Goal: Transaction & Acquisition: Purchase product/service

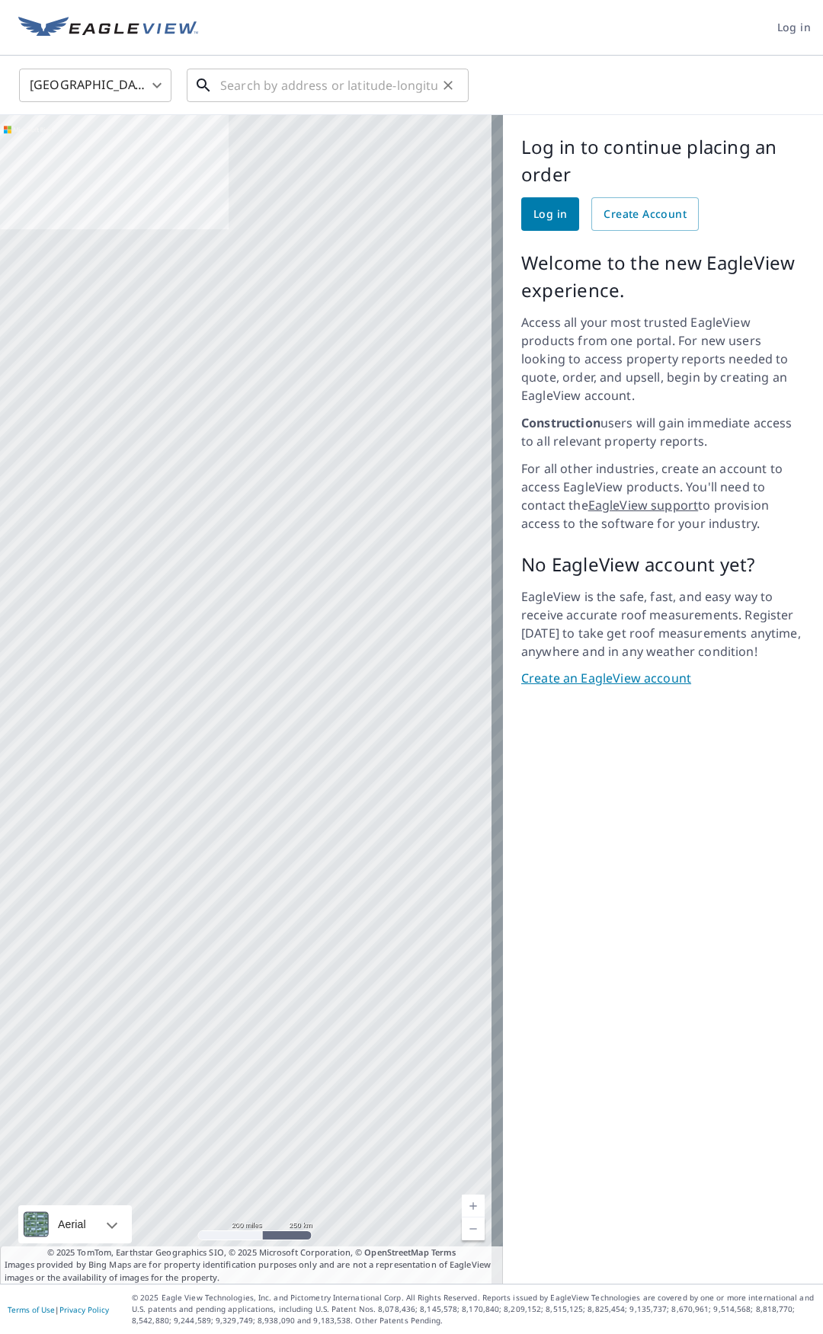
click at [267, 79] on input "text" at bounding box center [328, 85] width 217 height 43
paste input "[STREET_ADDRESS]"
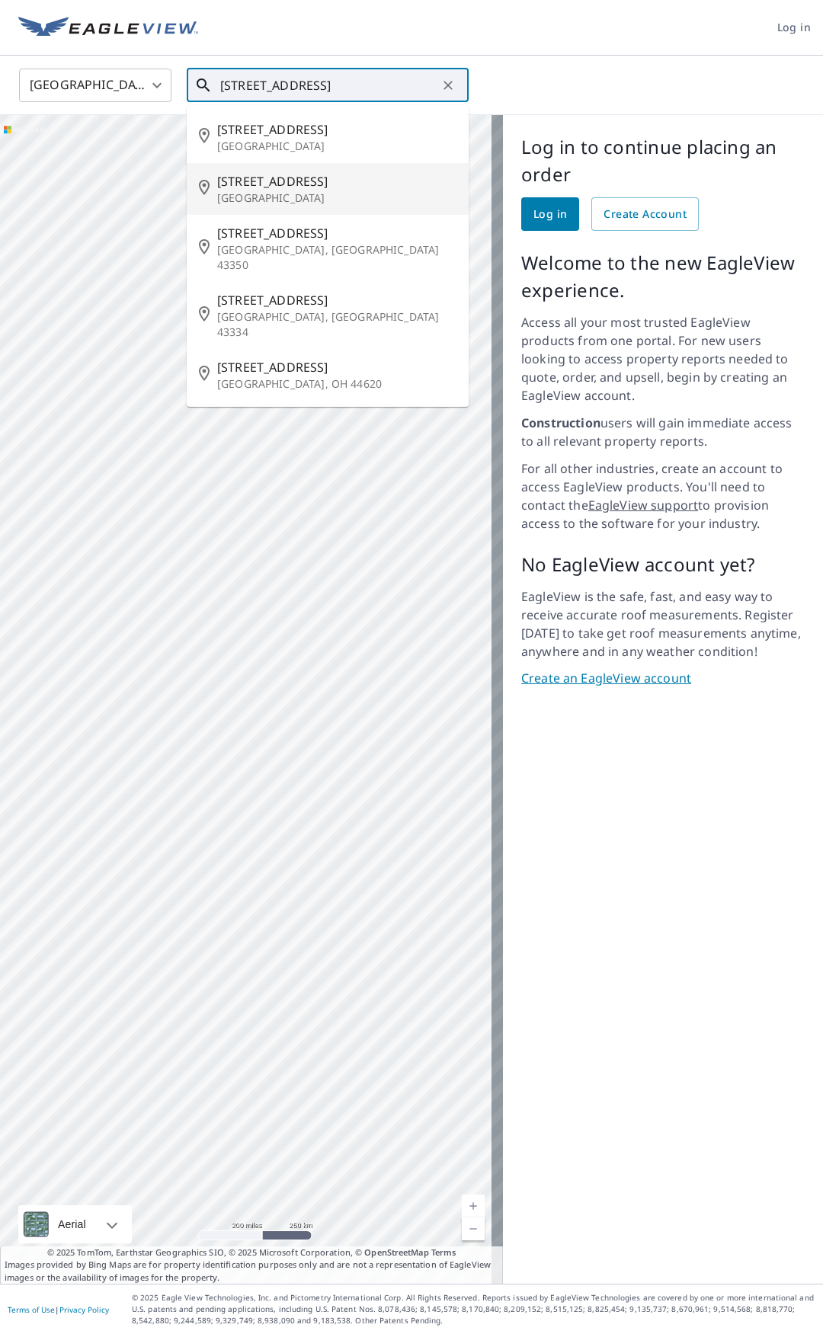
type input "[STREET_ADDRESS]"
click at [533, 214] on span "Log in" at bounding box center [550, 214] width 34 height 19
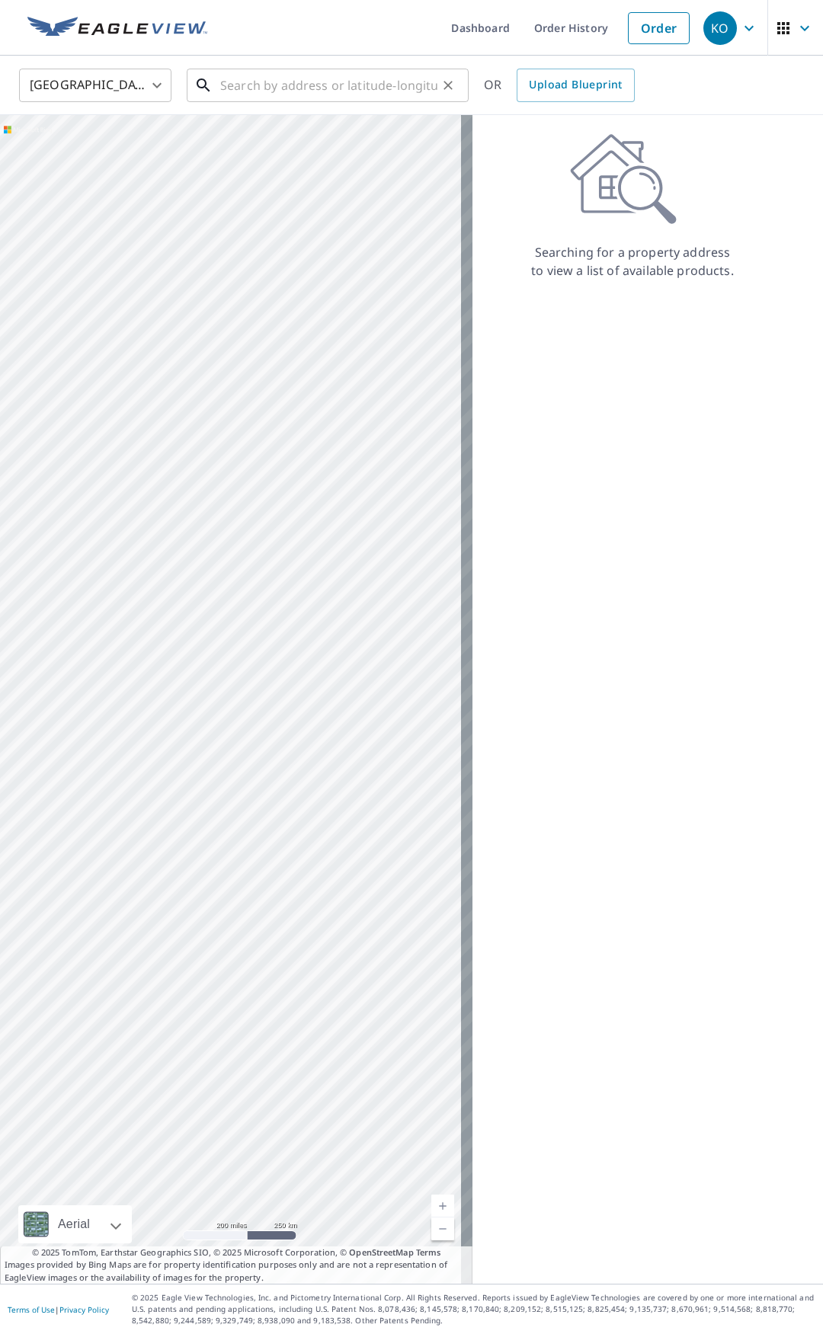
click at [283, 102] on div "​" at bounding box center [328, 86] width 282 height 34
paste input "[STREET_ADDRESS]"
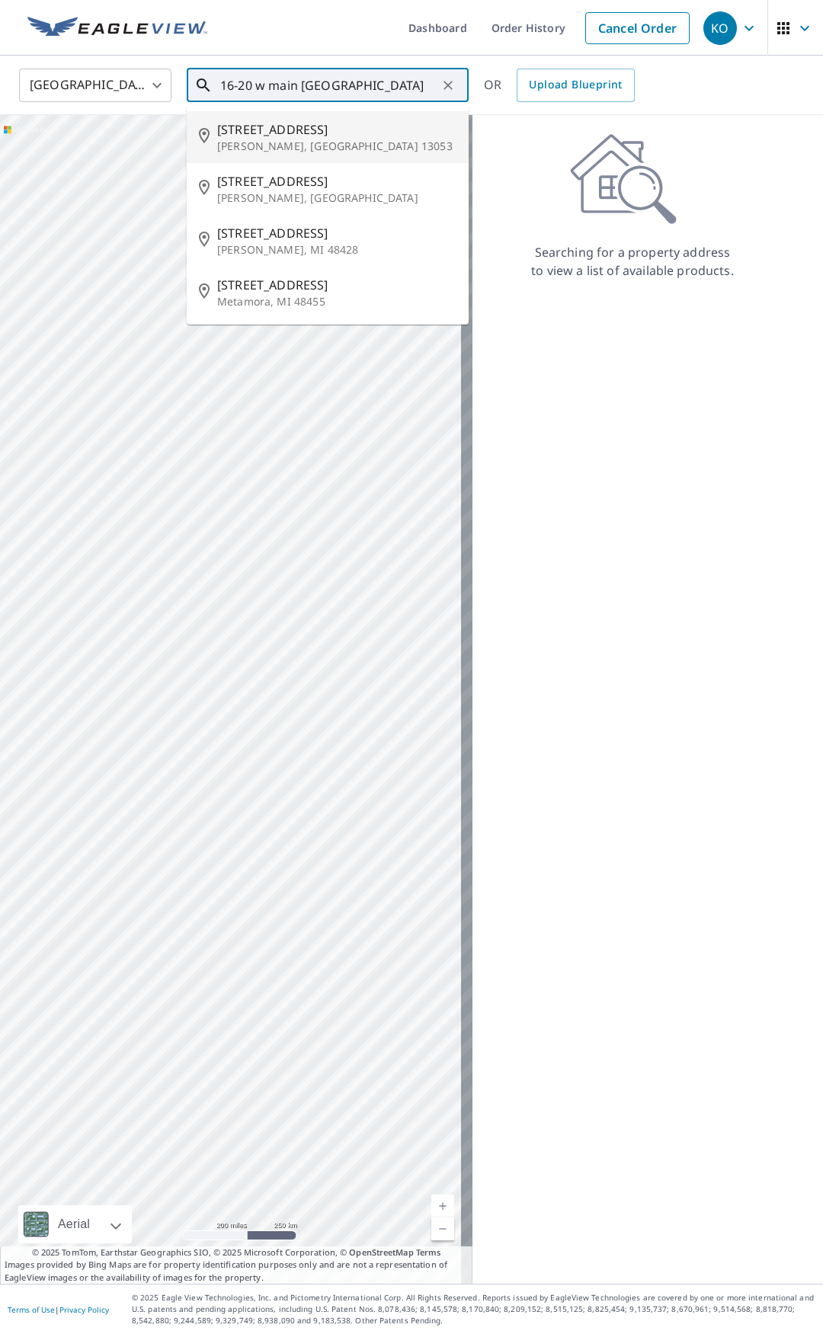
click at [353, 141] on p "[PERSON_NAME], [GEOGRAPHIC_DATA] 13053" at bounding box center [336, 146] width 239 height 15
type input "[STREET_ADDRESS][PERSON_NAME]"
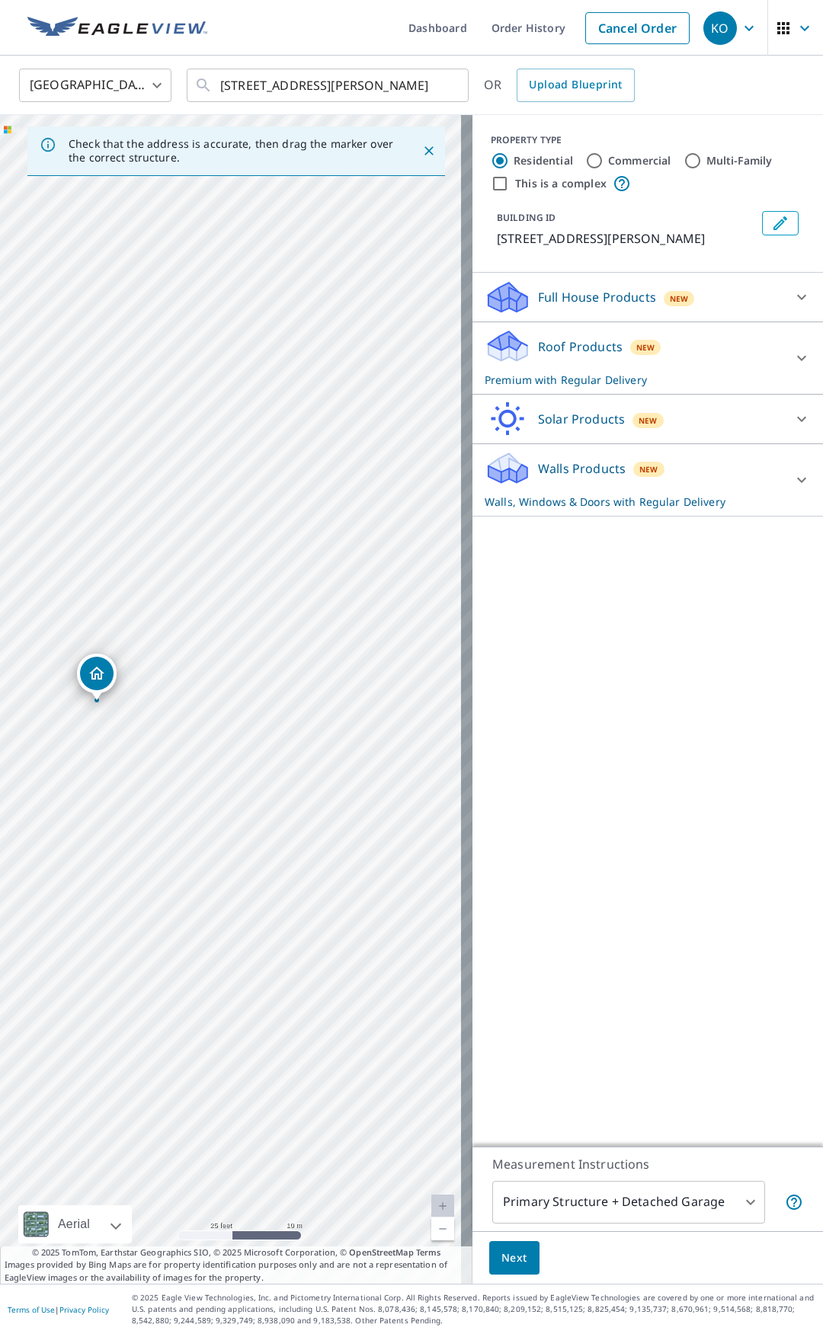
drag, startPoint x: 257, startPoint y: 767, endPoint x: 210, endPoint y: 770, distance: 46.6
click at [210, 770] on div "[STREET_ADDRESS][PERSON_NAME]" at bounding box center [236, 699] width 472 height 1168
drag, startPoint x: 110, startPoint y: 679, endPoint x: 187, endPoint y: 639, distance: 86.9
drag, startPoint x: 232, startPoint y: 677, endPoint x: 203, endPoint y: 685, distance: 29.9
drag, startPoint x: 369, startPoint y: 775, endPoint x: 261, endPoint y: 730, distance: 117.1
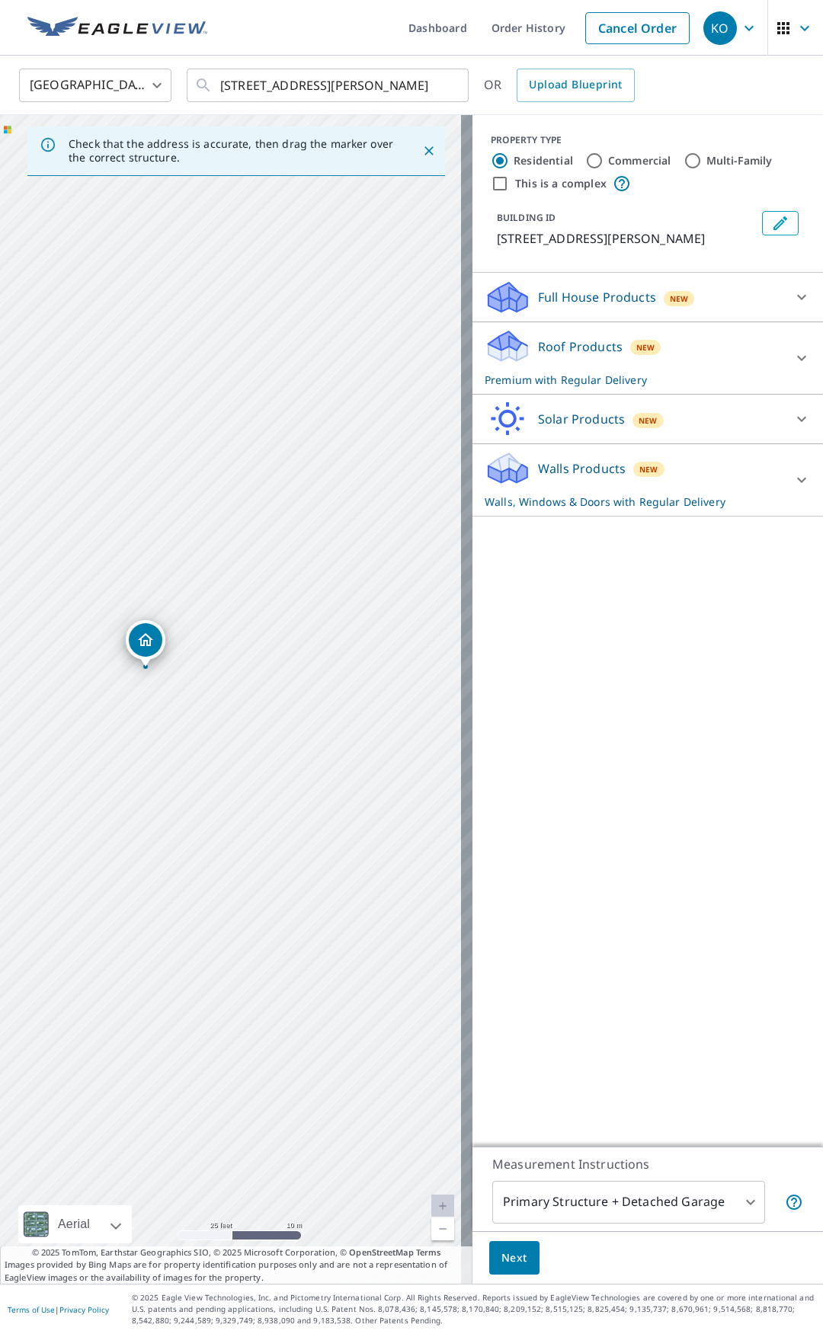
click at [261, 730] on div "[STREET_ADDRESS][PERSON_NAME]" at bounding box center [236, 699] width 472 height 1168
click at [625, 306] on div "Full House Products New" at bounding box center [633, 298] width 299 height 36
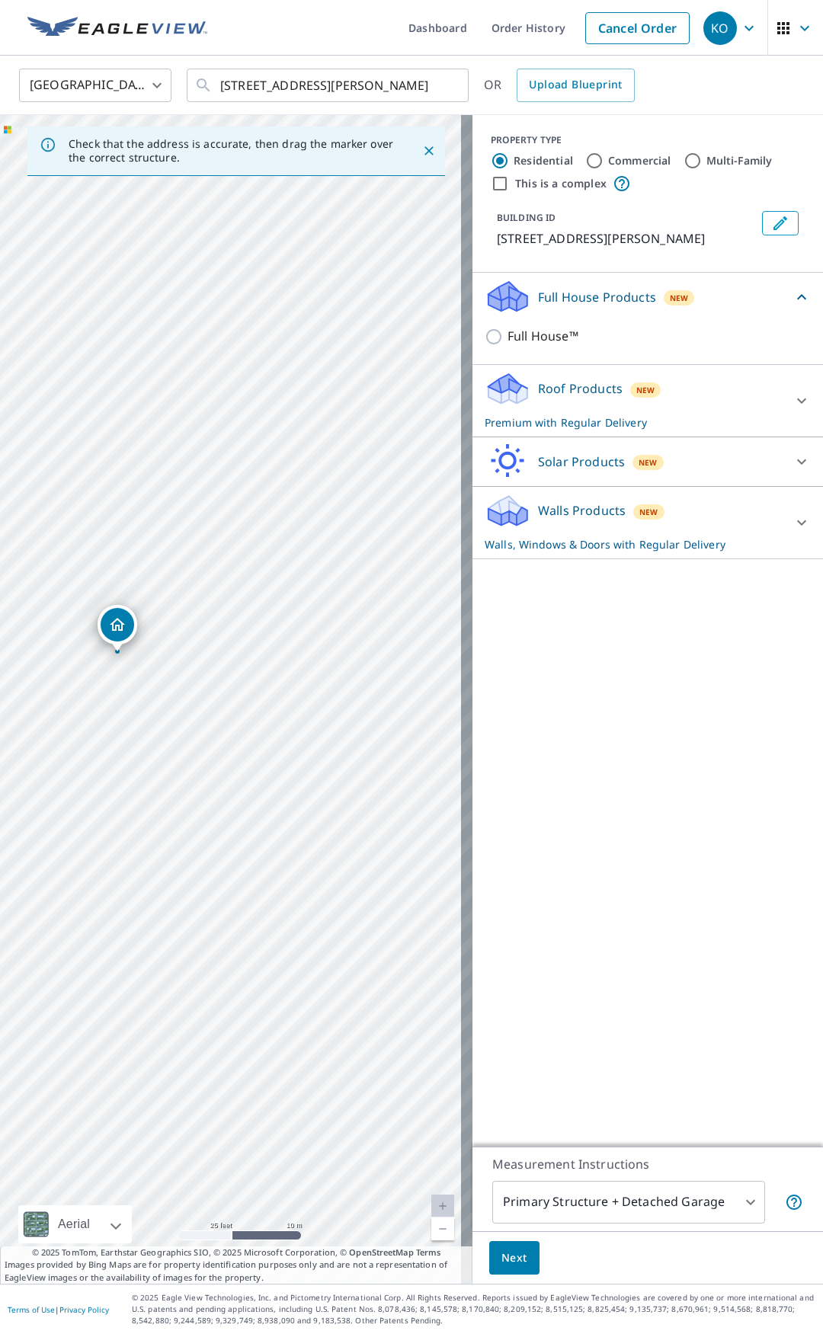
click at [613, 161] on label "Commercial" at bounding box center [639, 160] width 63 height 15
click at [603, 161] on input "Commercial" at bounding box center [594, 161] width 18 height 18
radio input "true"
type input "4"
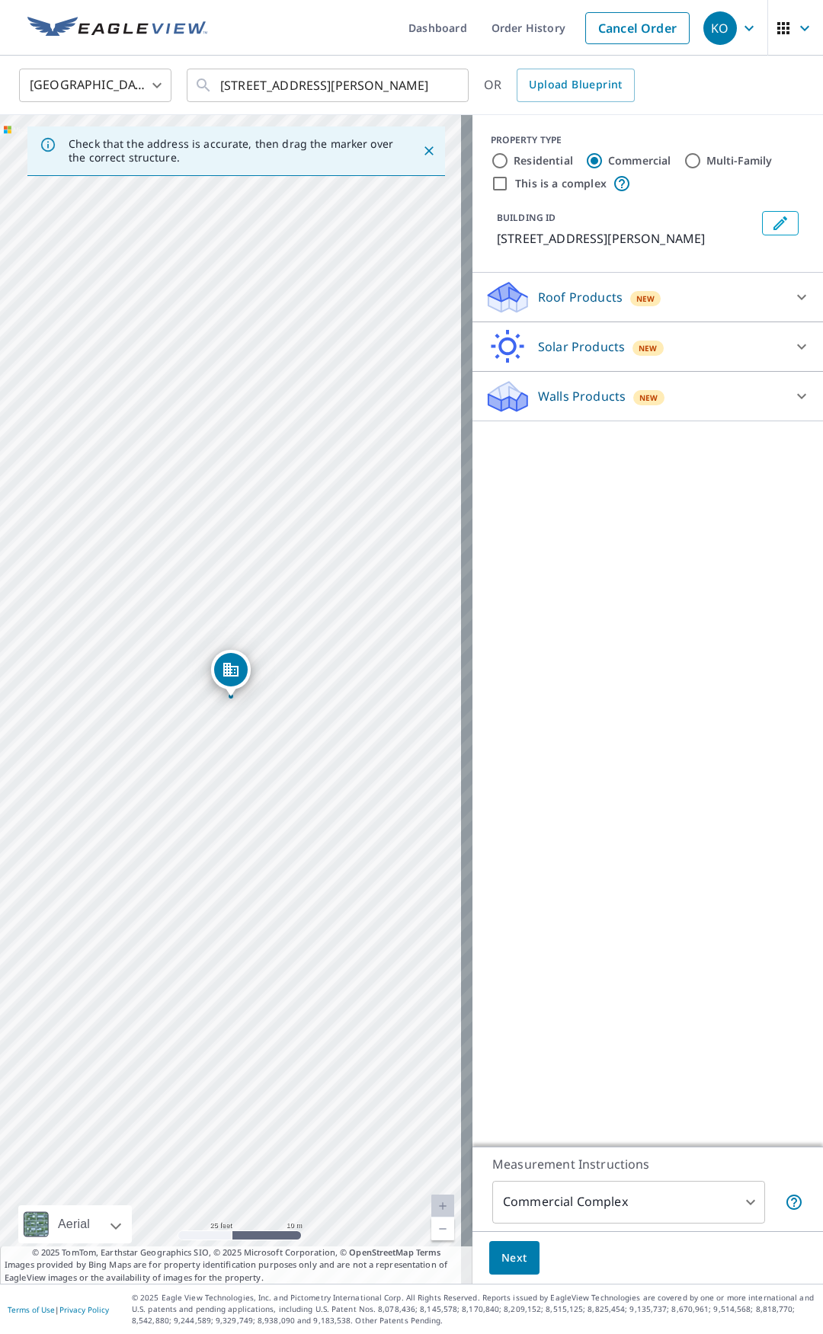
click at [631, 289] on div "New" at bounding box center [645, 297] width 31 height 18
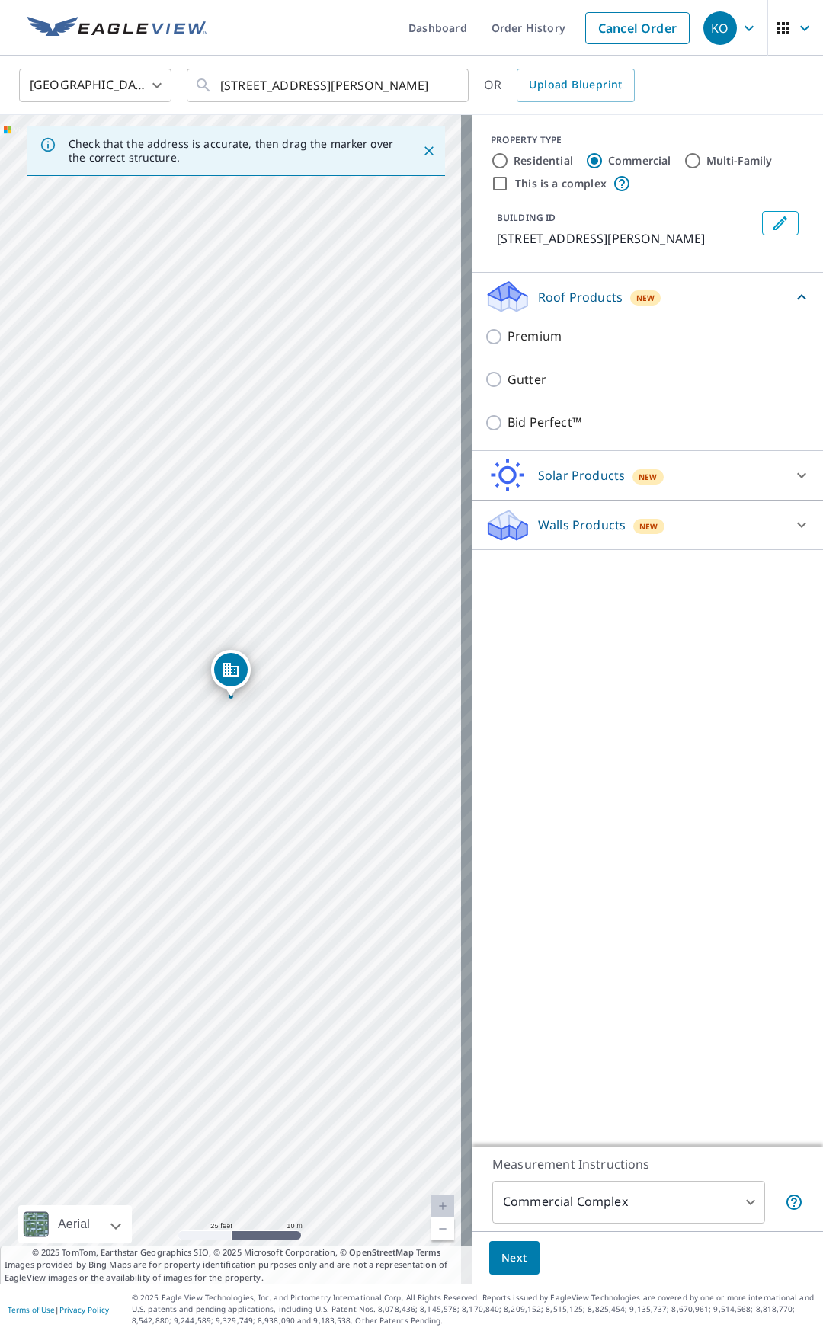
click at [545, 531] on p "Walls Products" at bounding box center [582, 525] width 88 height 18
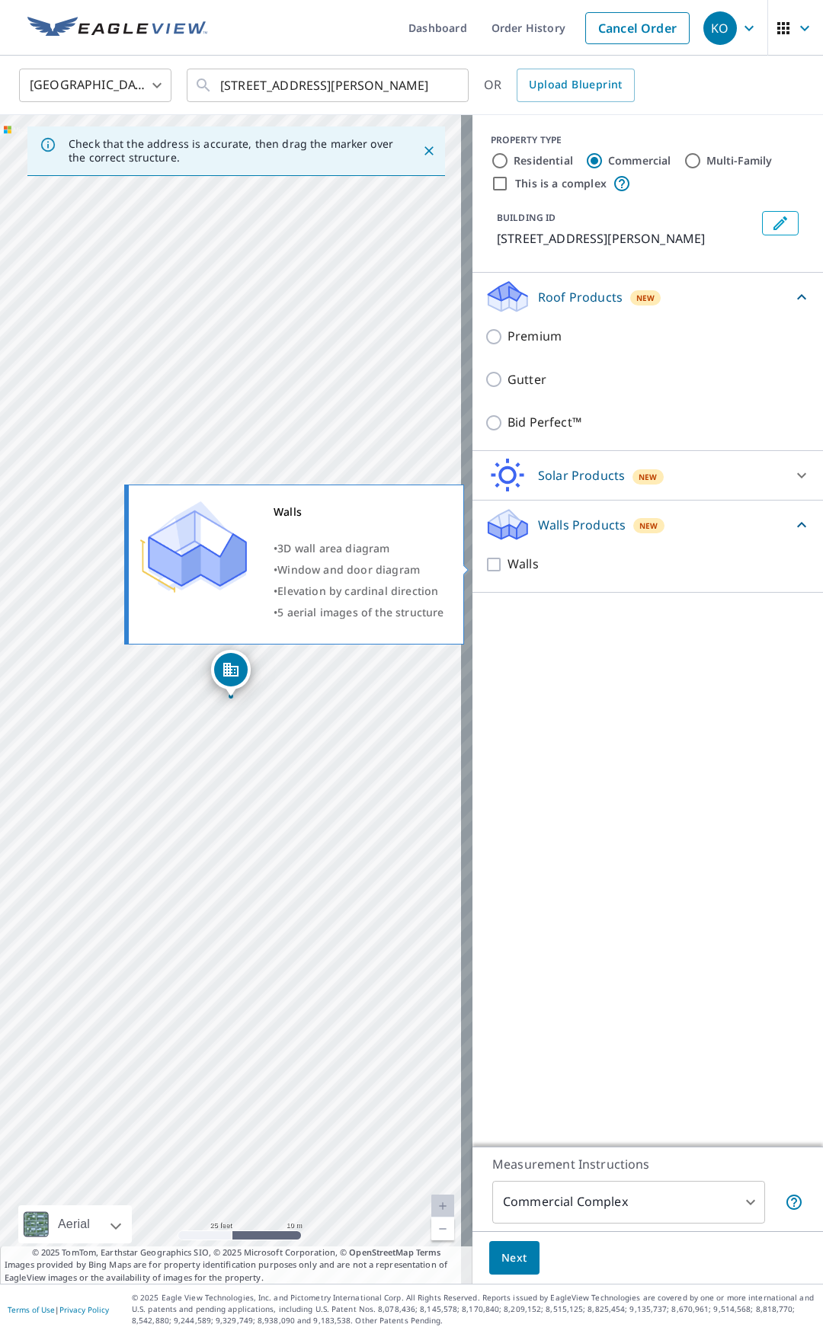
click at [487, 573] on input "Walls" at bounding box center [495, 564] width 23 height 18
checkbox input "true"
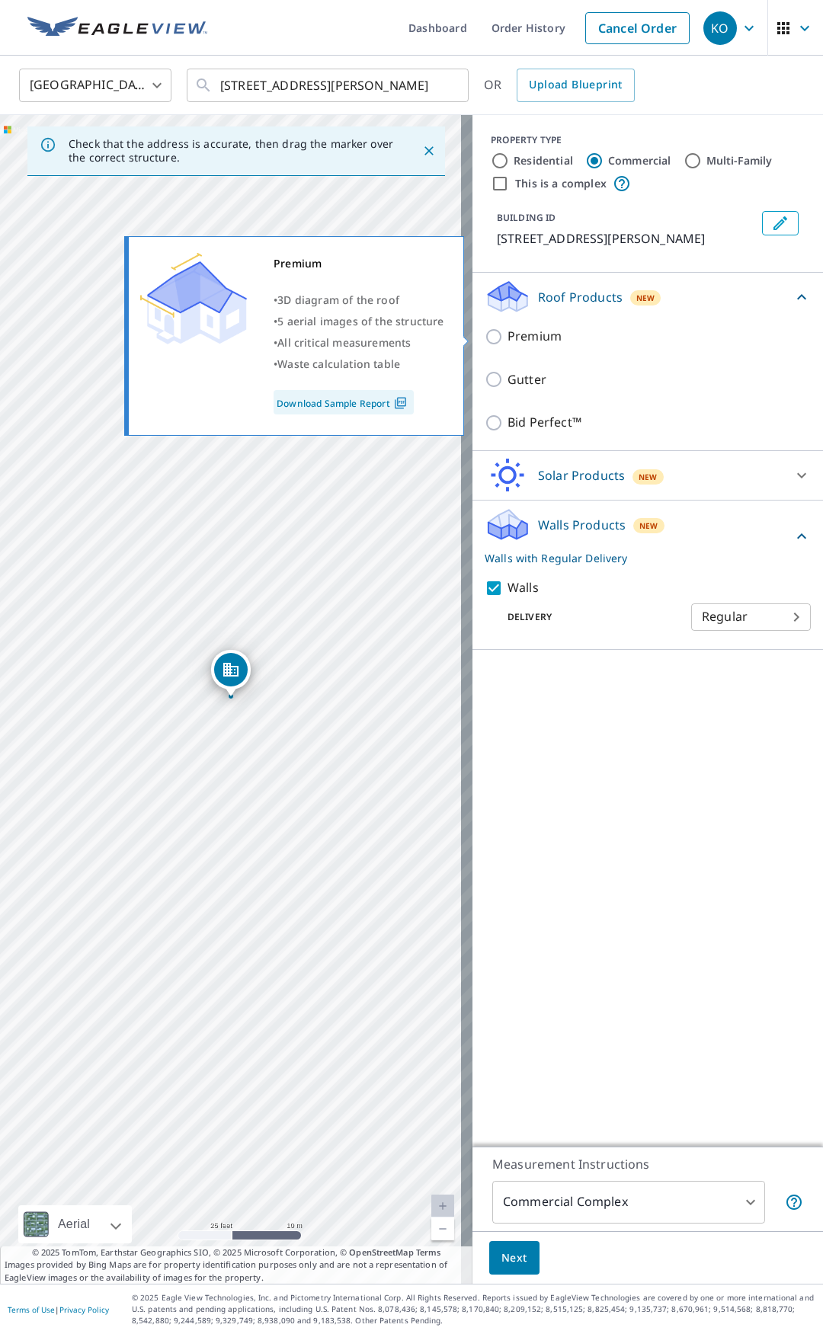
click at [507, 340] on p "Premium" at bounding box center [534, 336] width 54 height 19
click at [507, 340] on input "Premium" at bounding box center [495, 337] width 23 height 18
checkbox input "true"
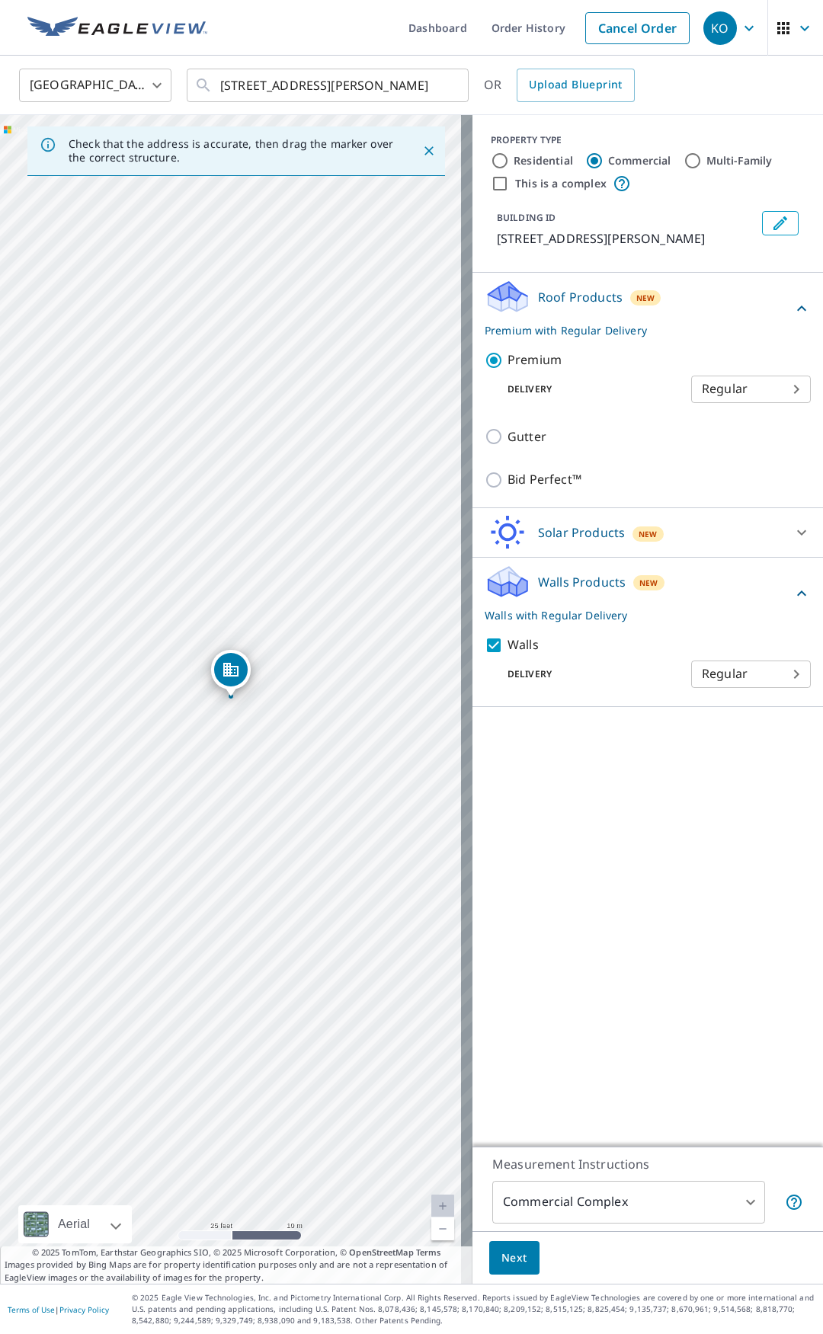
click at [727, 675] on body "KO KO Dashboard Order History Cancel Order KO [GEOGRAPHIC_DATA] [GEOGRAPHIC_DAT…" at bounding box center [411, 725] width 823 height 1451
click at [729, 672] on ul "Regular" at bounding box center [739, 673] width 120 height 40
click at [668, 722] on div at bounding box center [411, 667] width 823 height 1334
click at [610, 1197] on body "KO KO Dashboard Order History Cancel Order KO [GEOGRAPHIC_DATA] [GEOGRAPHIC_DAT…" at bounding box center [411, 725] width 823 height 1451
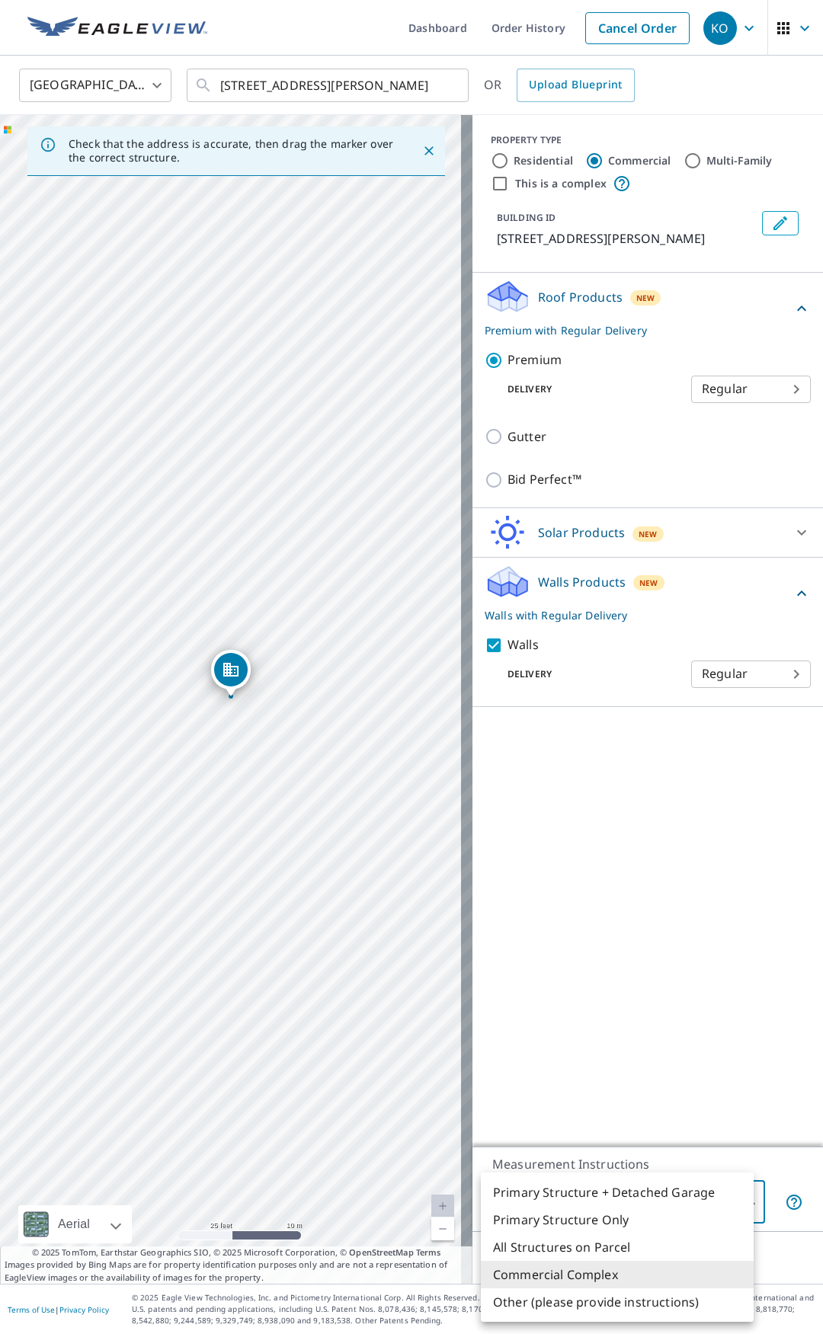
click at [630, 1053] on div at bounding box center [411, 667] width 823 height 1334
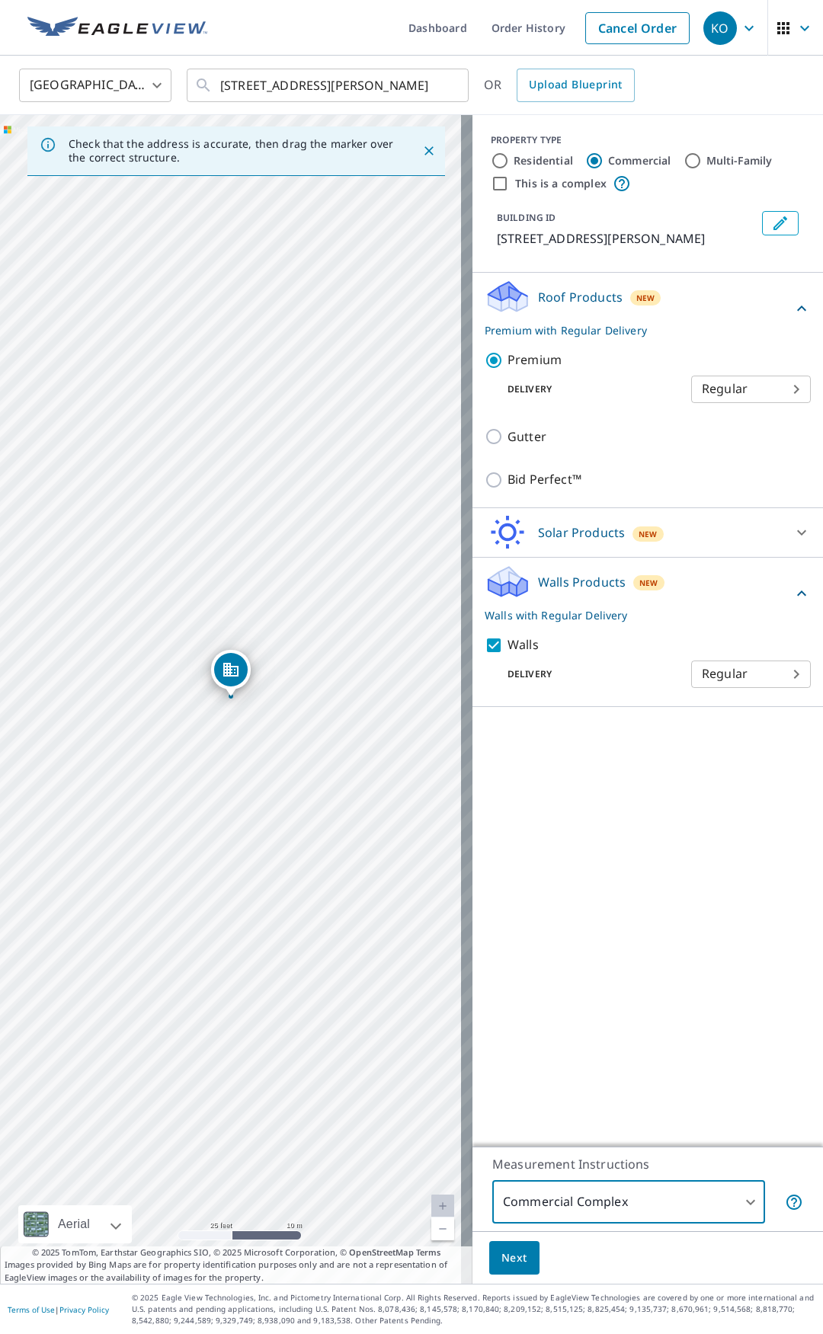
click at [516, 1257] on button "Next" at bounding box center [514, 1258] width 50 height 34
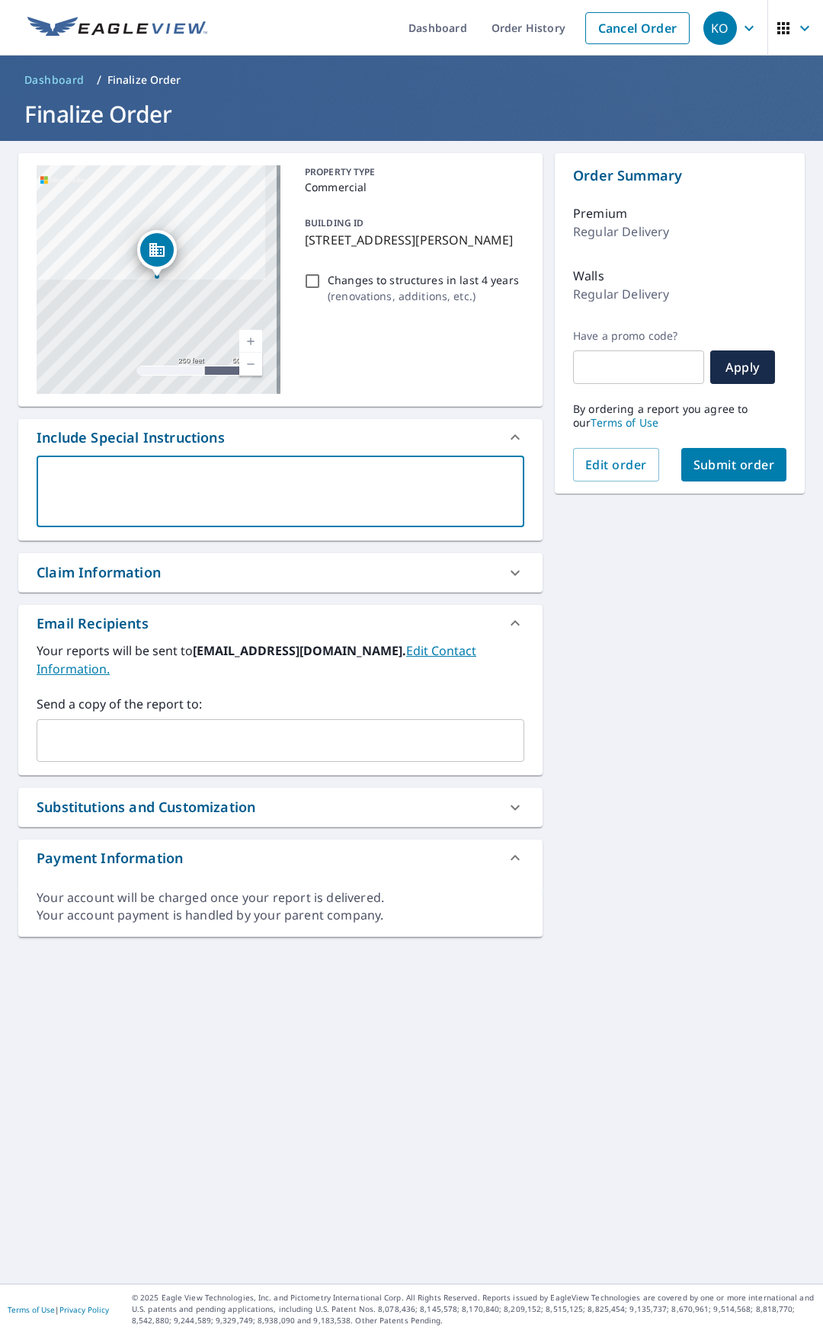
click at [206, 470] on textarea at bounding box center [280, 491] width 466 height 43
type textarea "T"
type textarea "x"
checkbox input "true"
type textarea "Th"
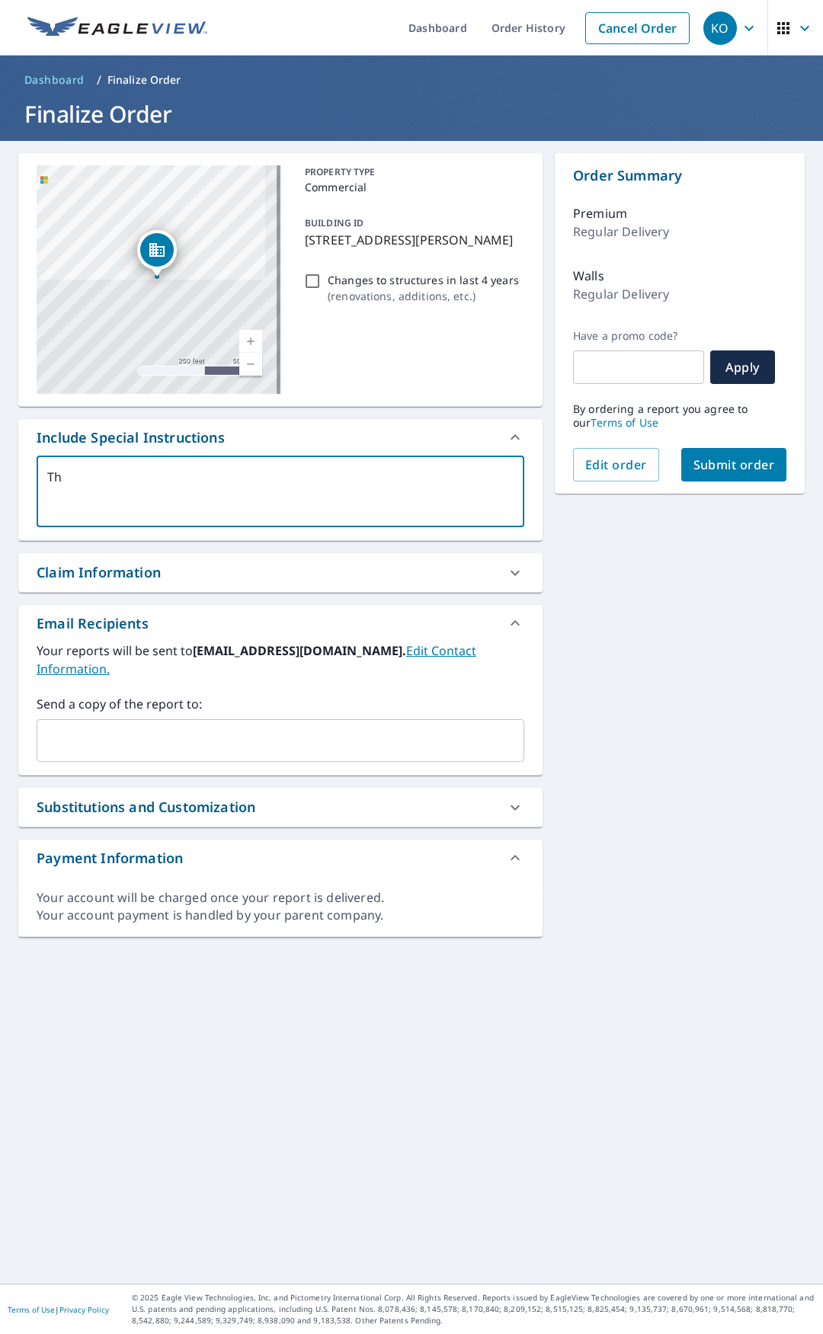
type textarea "x"
checkbox input "true"
type textarea "The"
type textarea "x"
checkbox input "true"
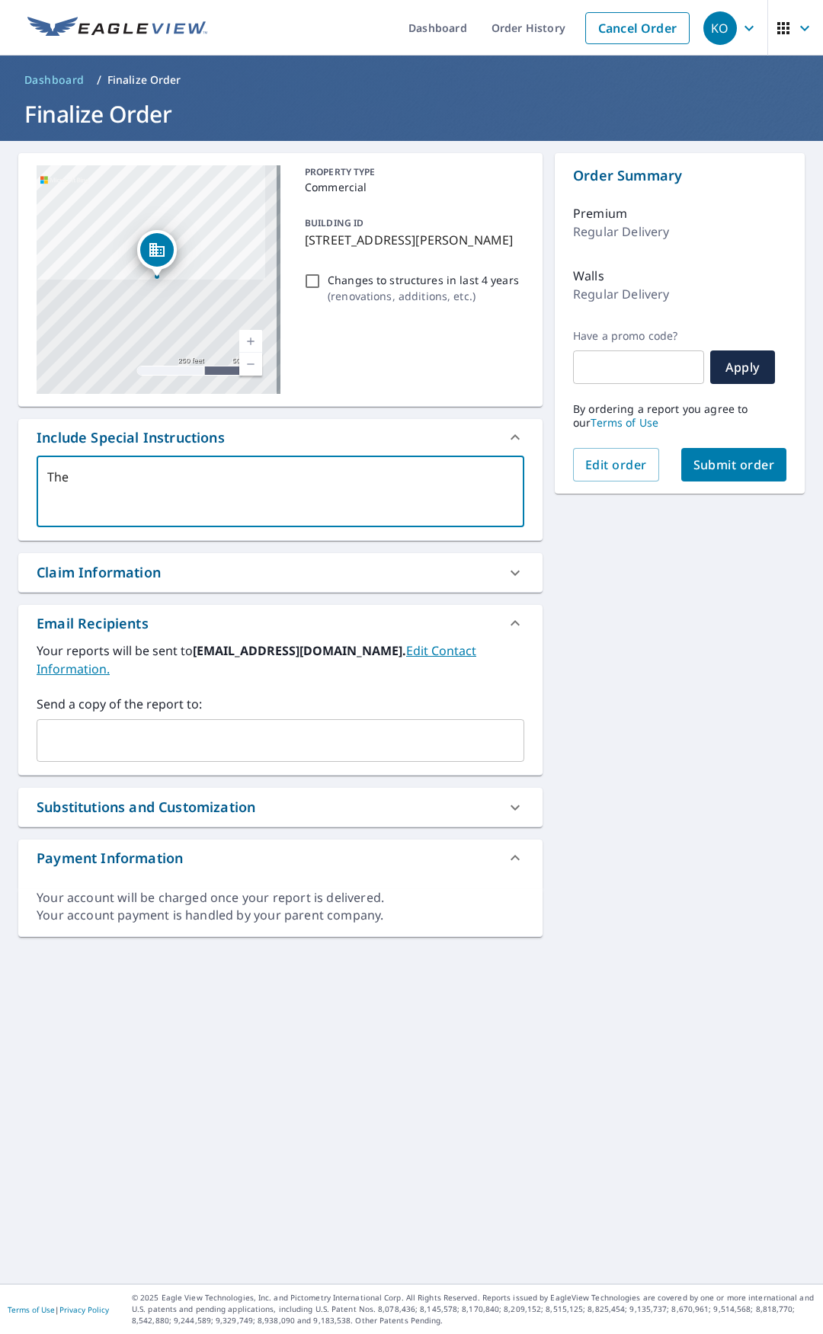
type textarea "Ther"
type textarea "x"
checkbox input "true"
type textarea "There"
type textarea "x"
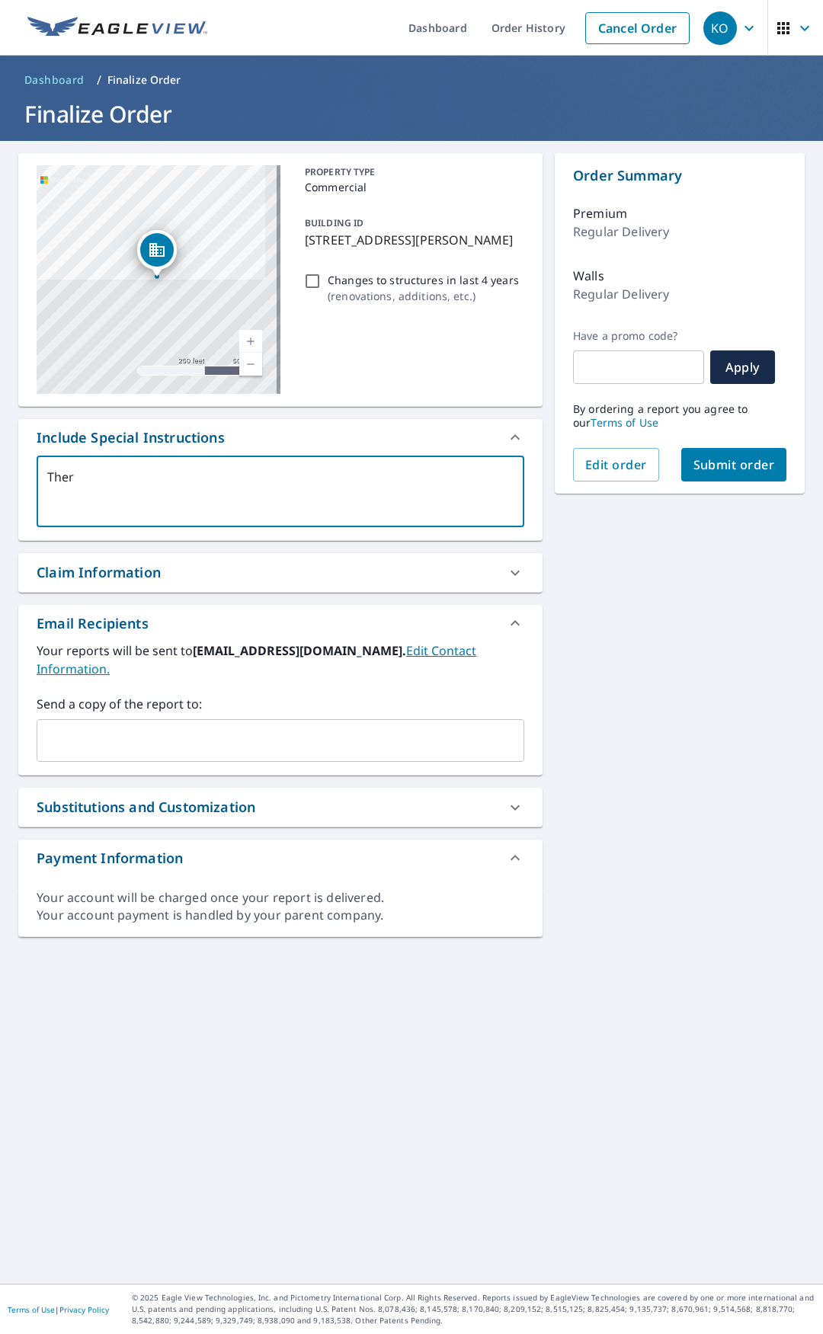
checkbox input "true"
type textarea "There"
type textarea "x"
checkbox input "true"
type textarea "There a"
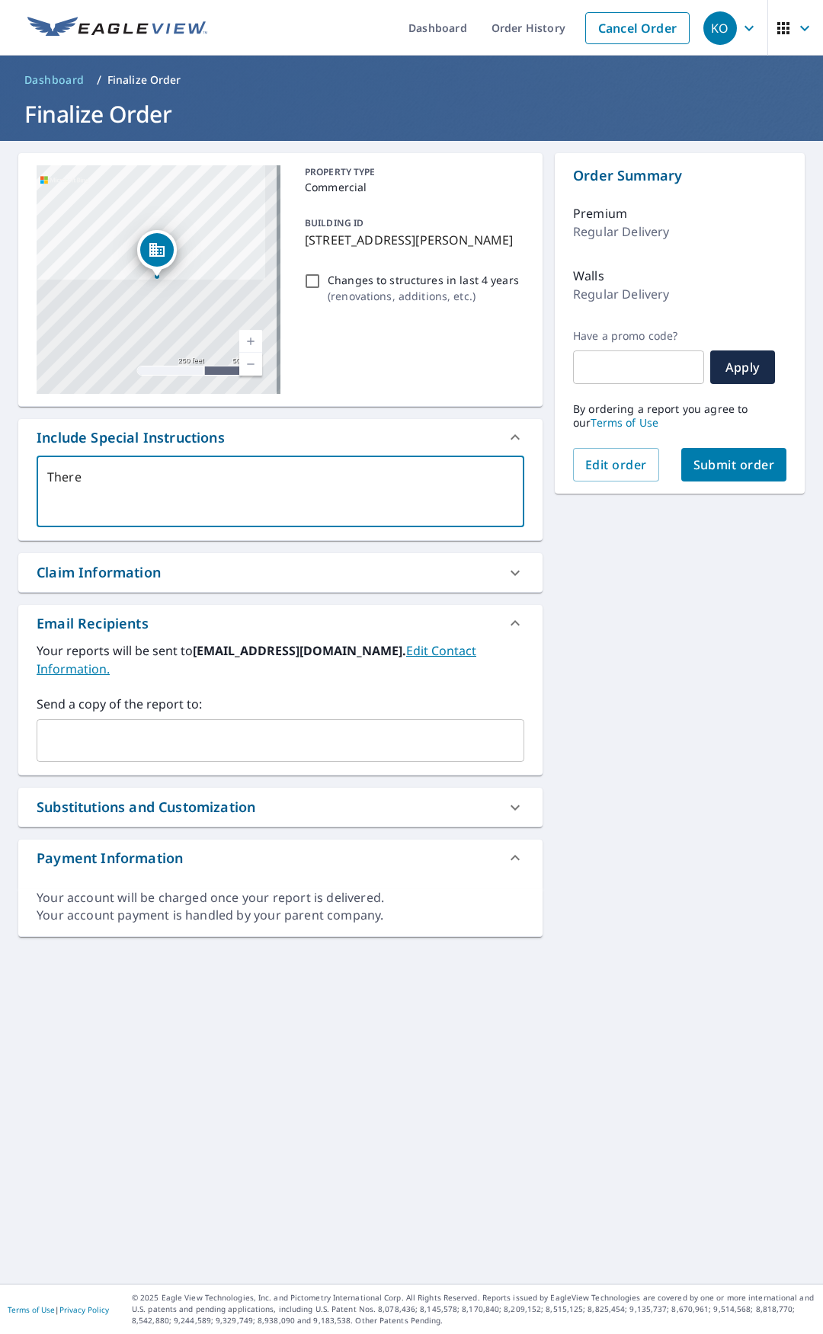
type textarea "x"
checkbox input "true"
type textarea "There ar"
type textarea "x"
checkbox input "true"
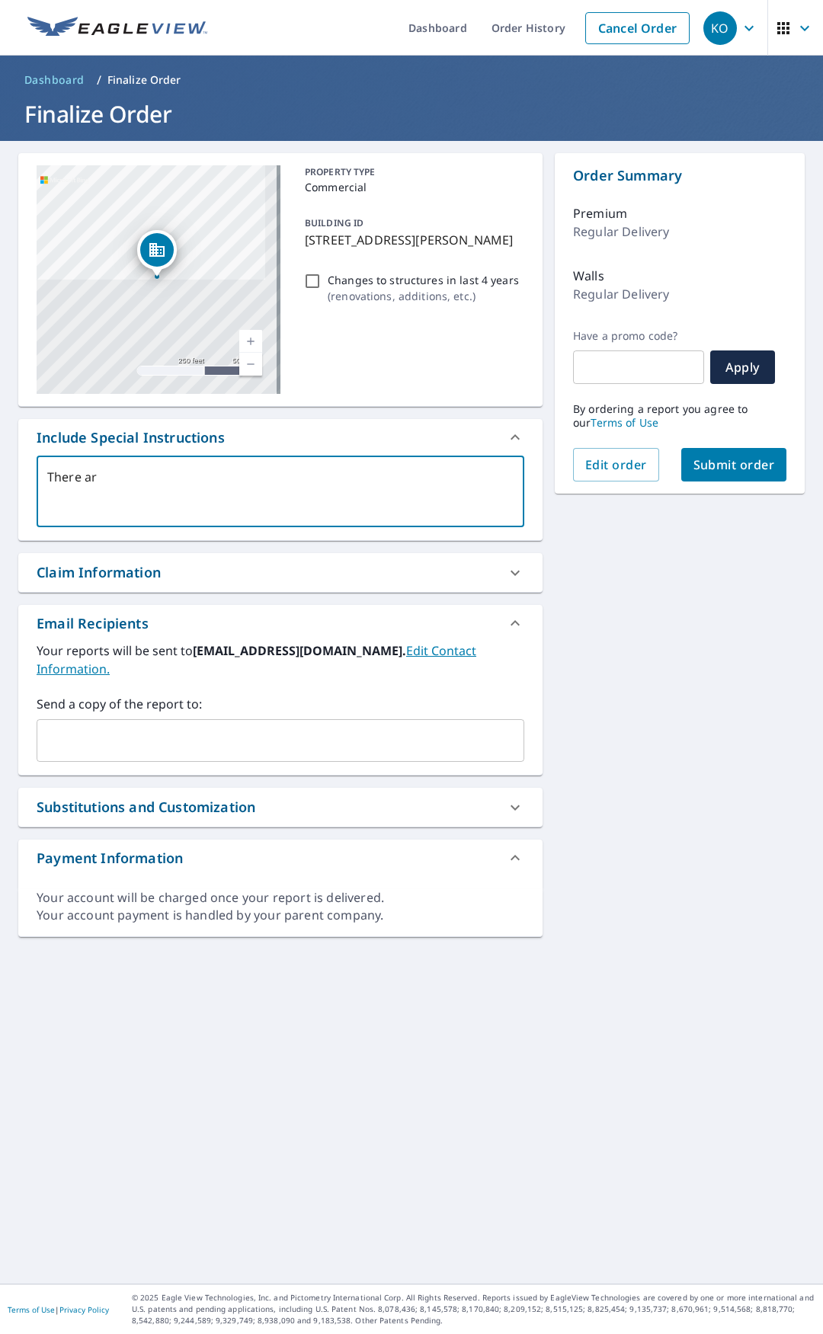
type textarea "There are"
type textarea "x"
checkbox input "true"
type textarea "There are"
type textarea "x"
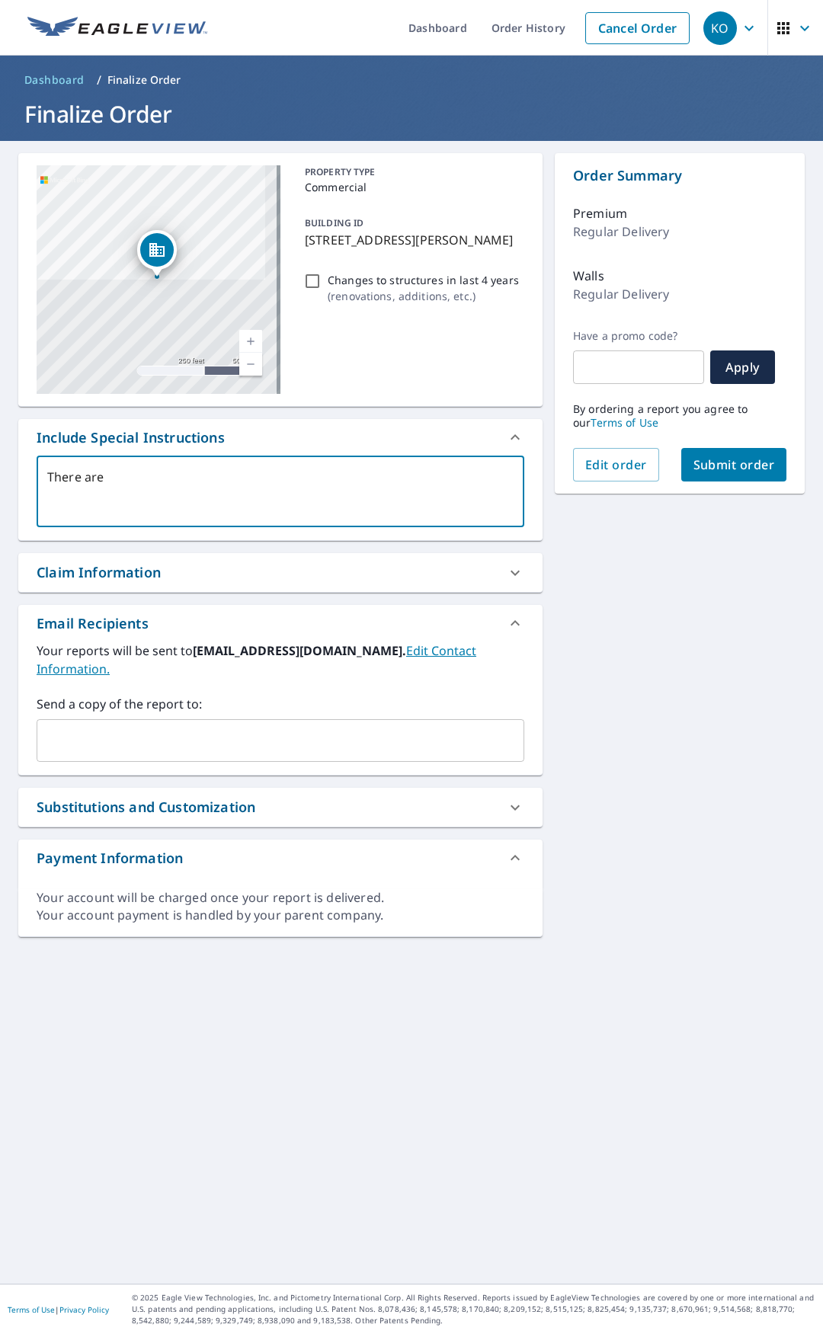
checkbox input "true"
type textarea "There are m"
type textarea "x"
checkbox input "true"
type textarea "There are mu"
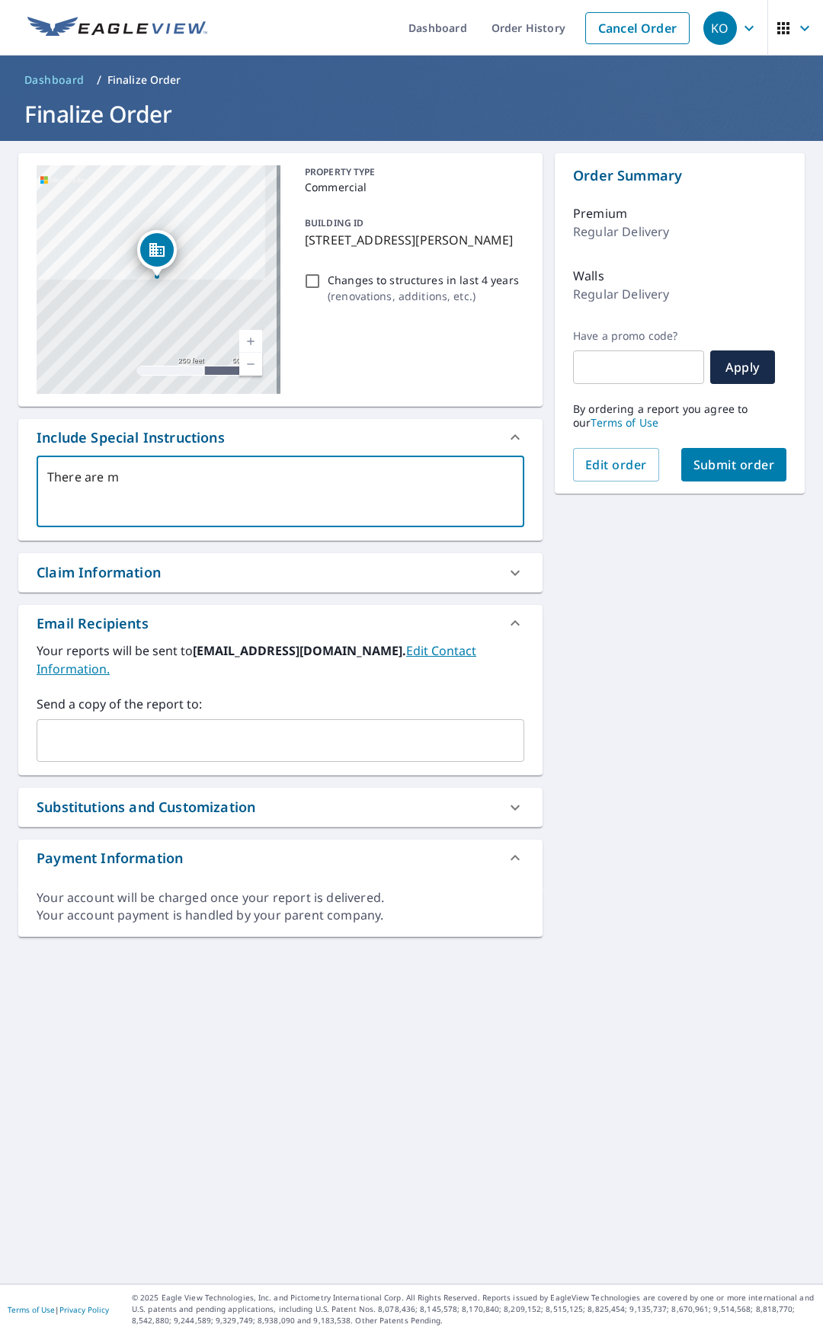
type textarea "x"
checkbox input "true"
type textarea "There are mul"
type textarea "x"
checkbox input "true"
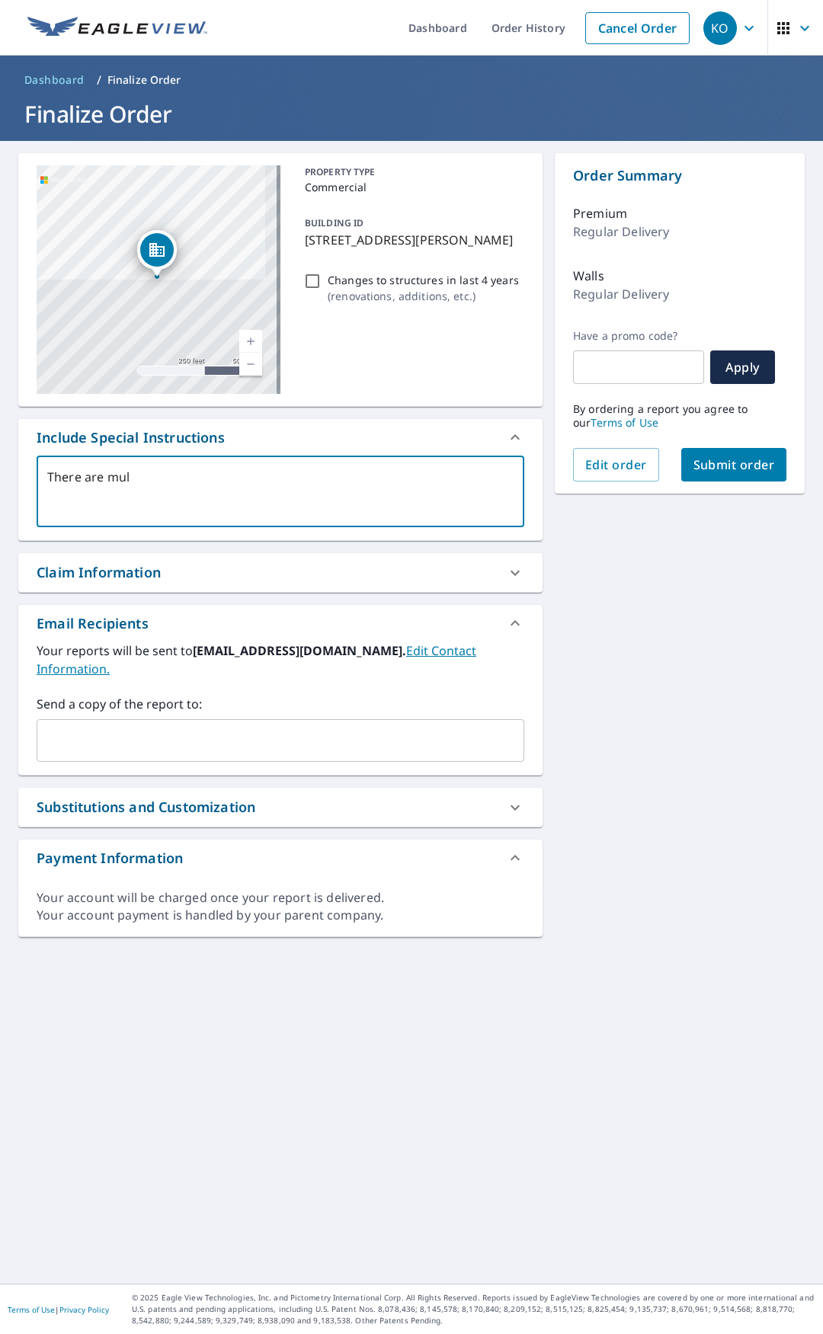
type textarea "There are mult"
type textarea "x"
checkbox input "true"
type textarea "There are multi"
type textarea "x"
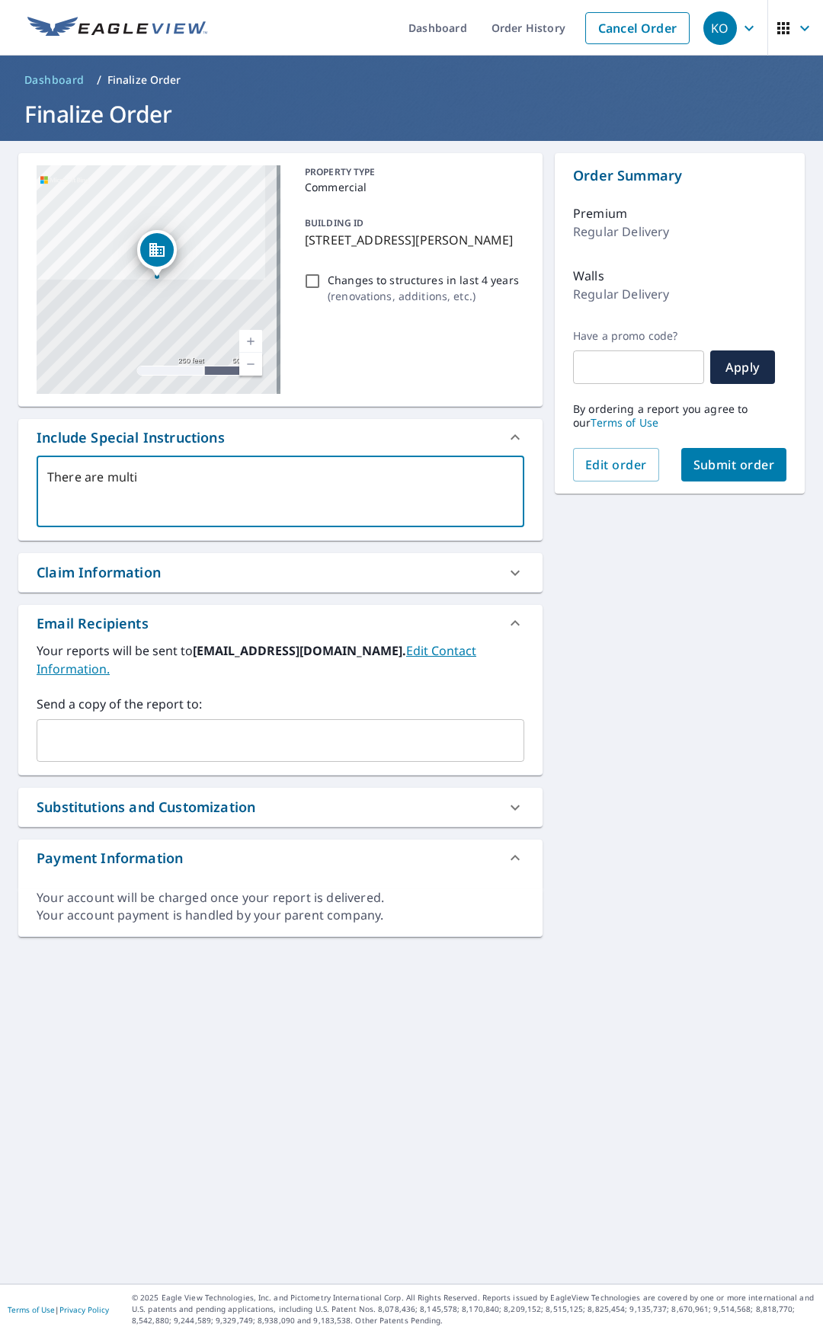
checkbox input "true"
type textarea "There are multip"
type textarea "x"
checkbox input "true"
type textarea "There are multipl"
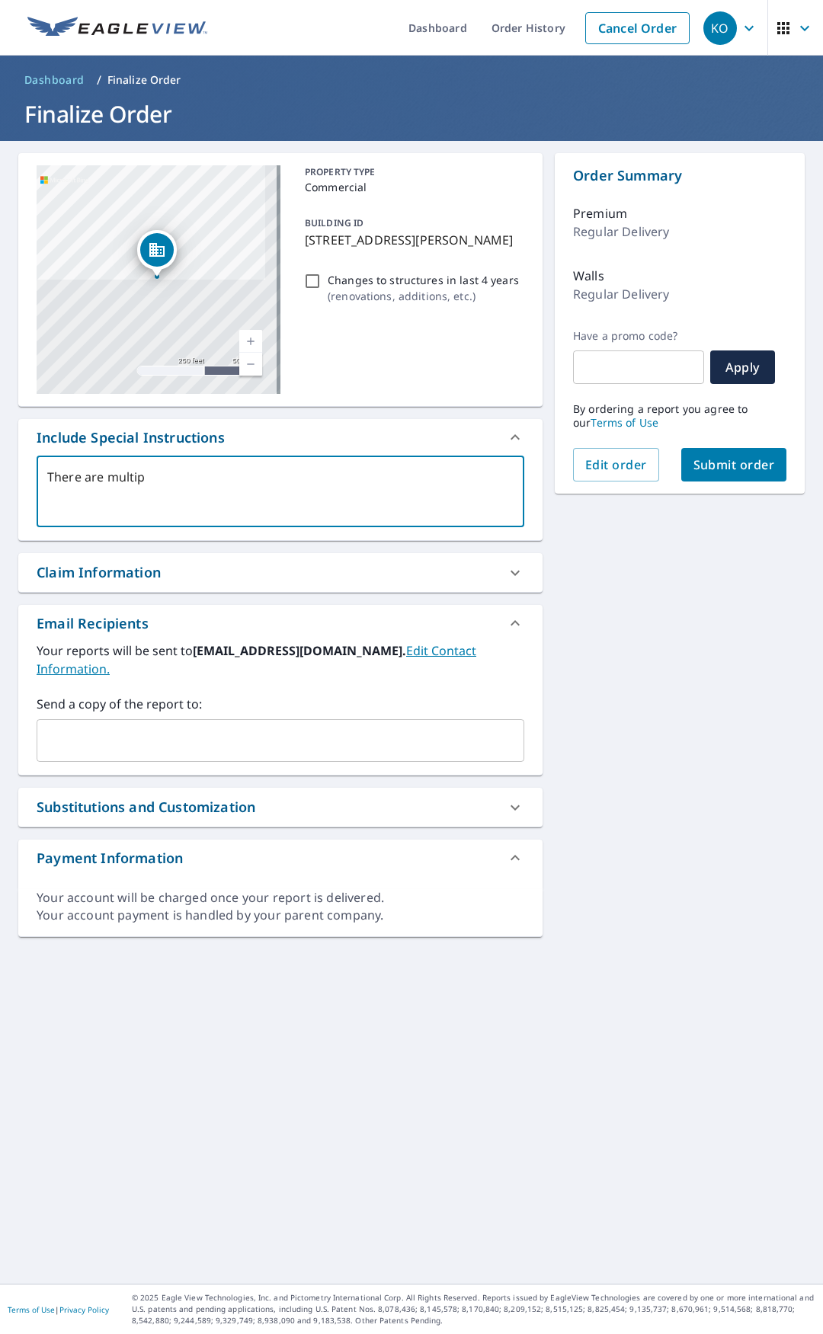
type textarea "x"
checkbox input "true"
type textarea "There are multiple"
type textarea "x"
checkbox input "true"
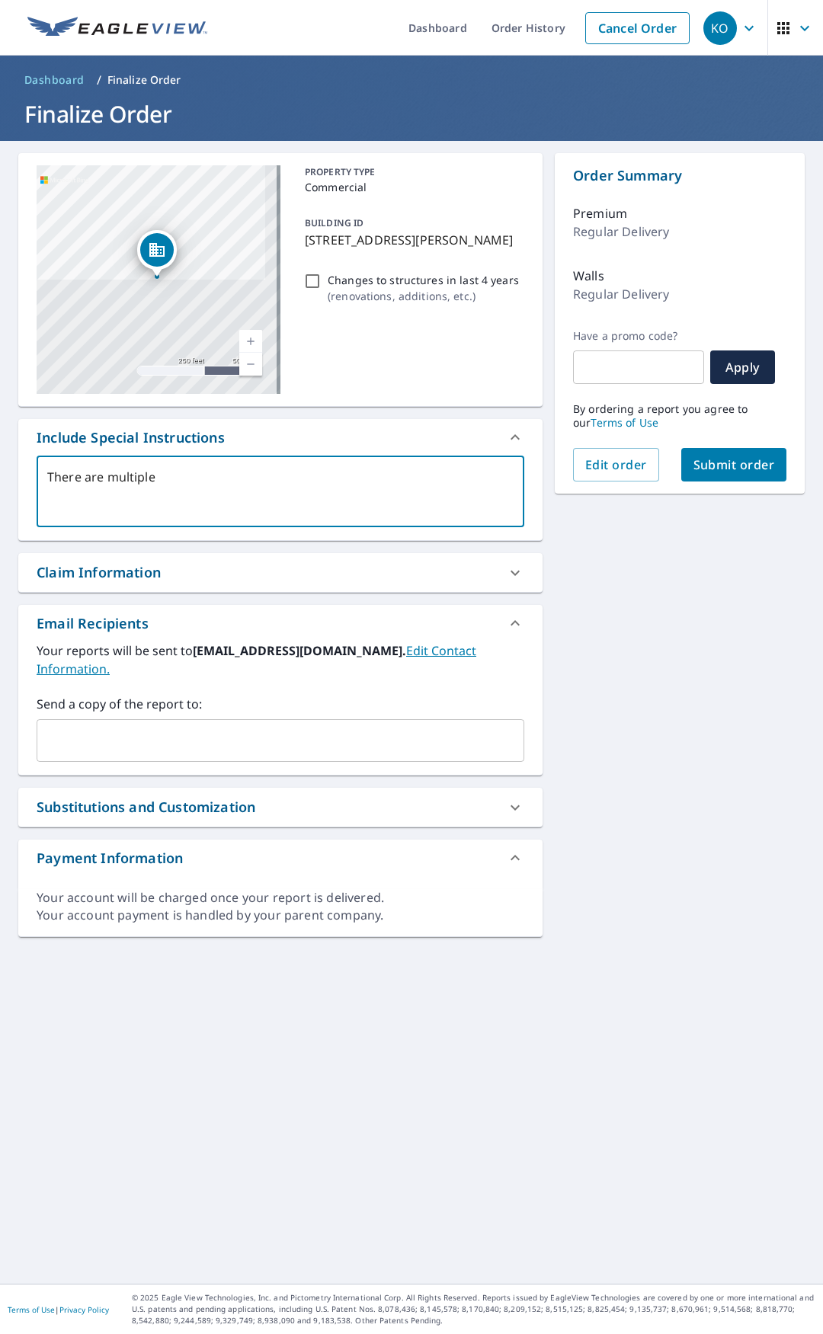
type textarea "There are multiple"
type textarea "x"
checkbox input "true"
type textarea "There are multiple a"
type textarea "x"
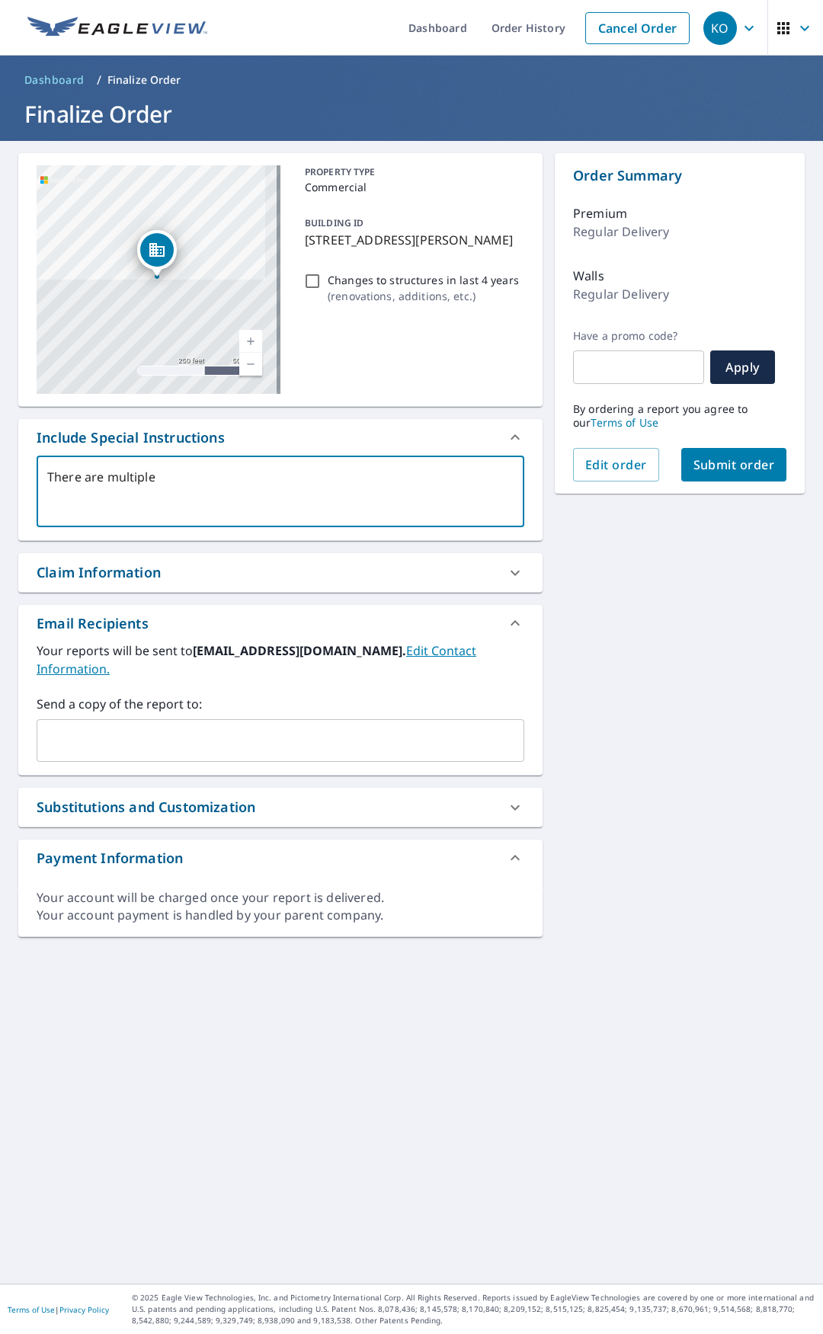
checkbox input "true"
type textarea "There are multiple ad"
type textarea "x"
checkbox input "true"
type textarea "There are multiple add"
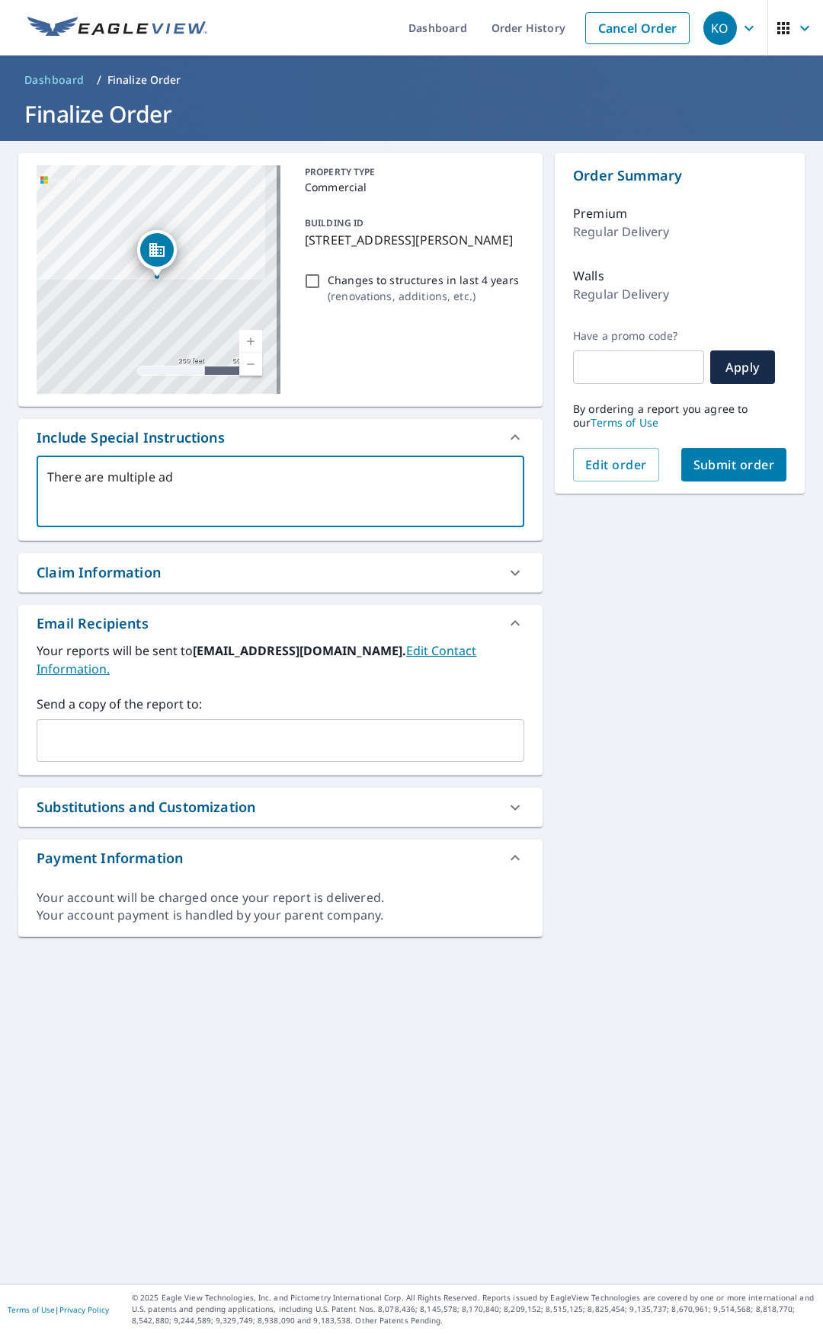
type textarea "x"
checkbox input "true"
type textarea "There are multiple addr"
type textarea "x"
checkbox input "true"
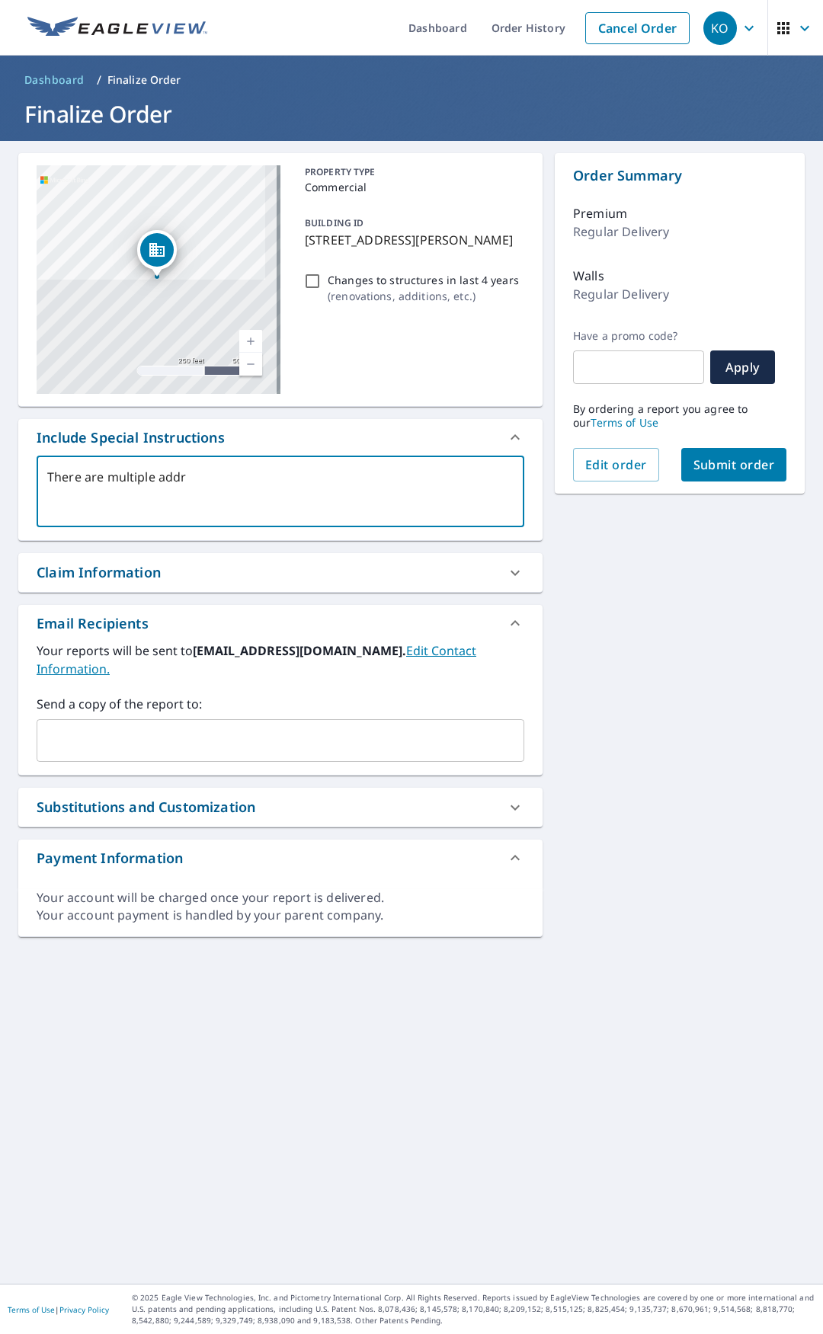
type textarea "There are multiple addre"
type textarea "x"
checkbox input "true"
type textarea "There are multiple addres"
type textarea "x"
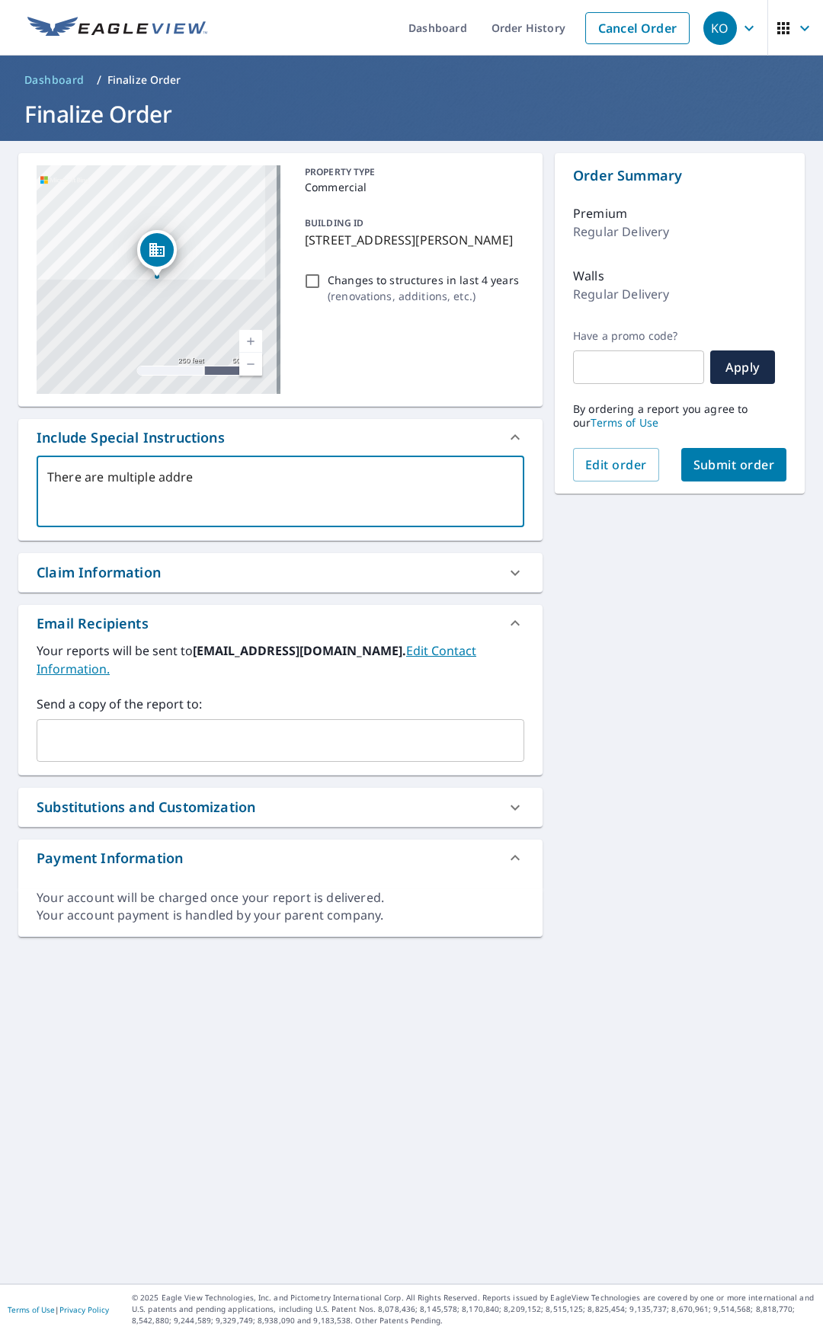
checkbox input "true"
type textarea "There are multiple address"
type textarea "x"
checkbox input "true"
type textarea "There are multiple addresse"
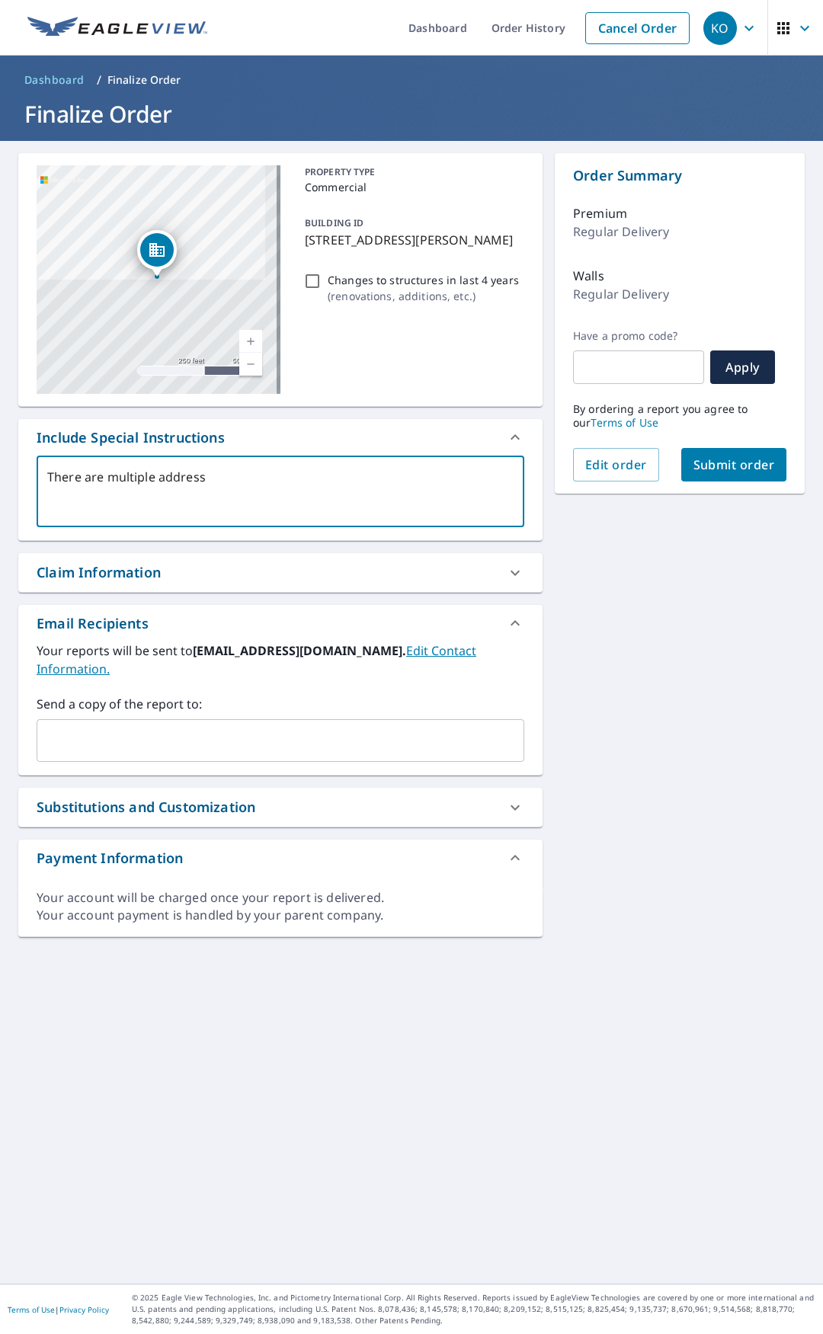
type textarea "x"
checkbox input "true"
type textarea "There are multiple addressed"
type textarea "x"
checkbox input "true"
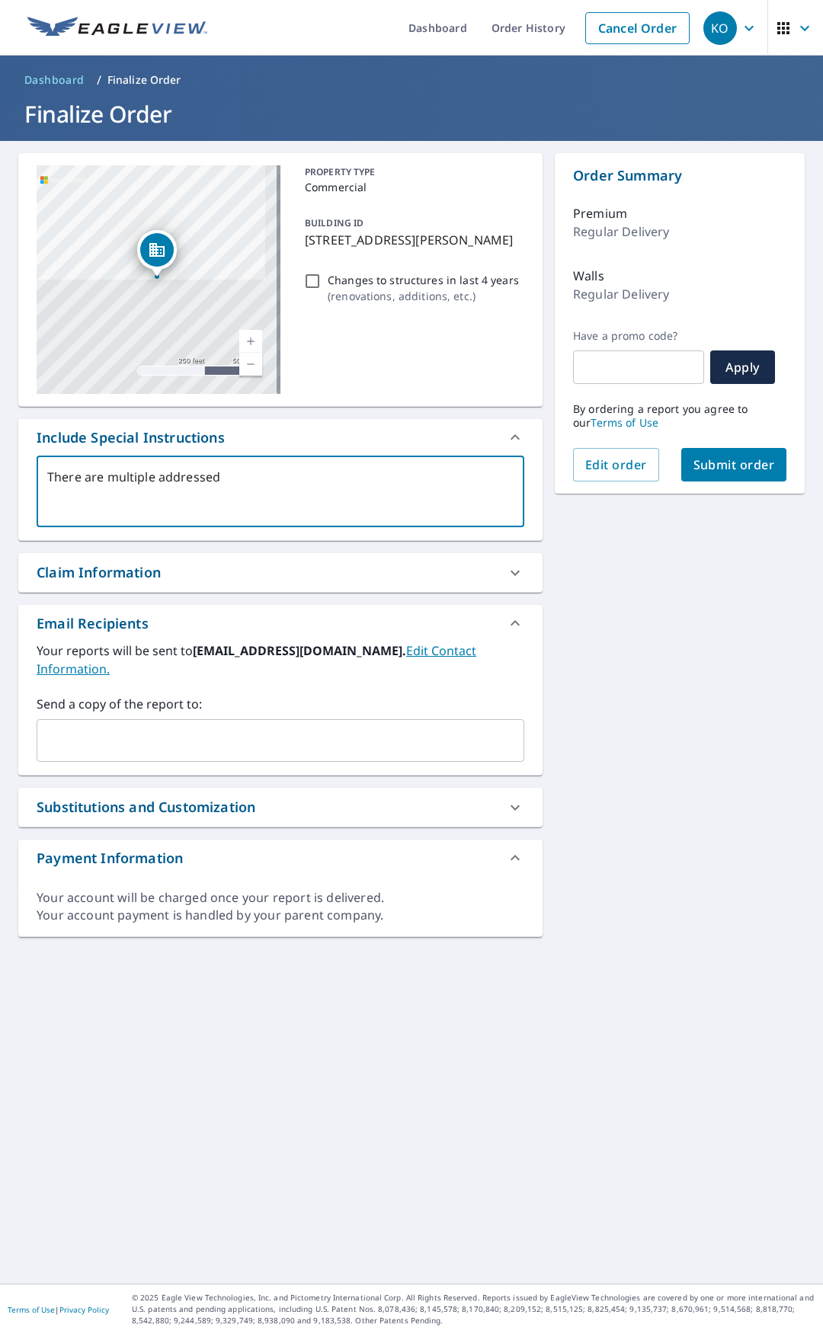
type textarea "There are multiple addresse"
type textarea "x"
checkbox input "true"
type textarea "There are multiple addresses"
type textarea "x"
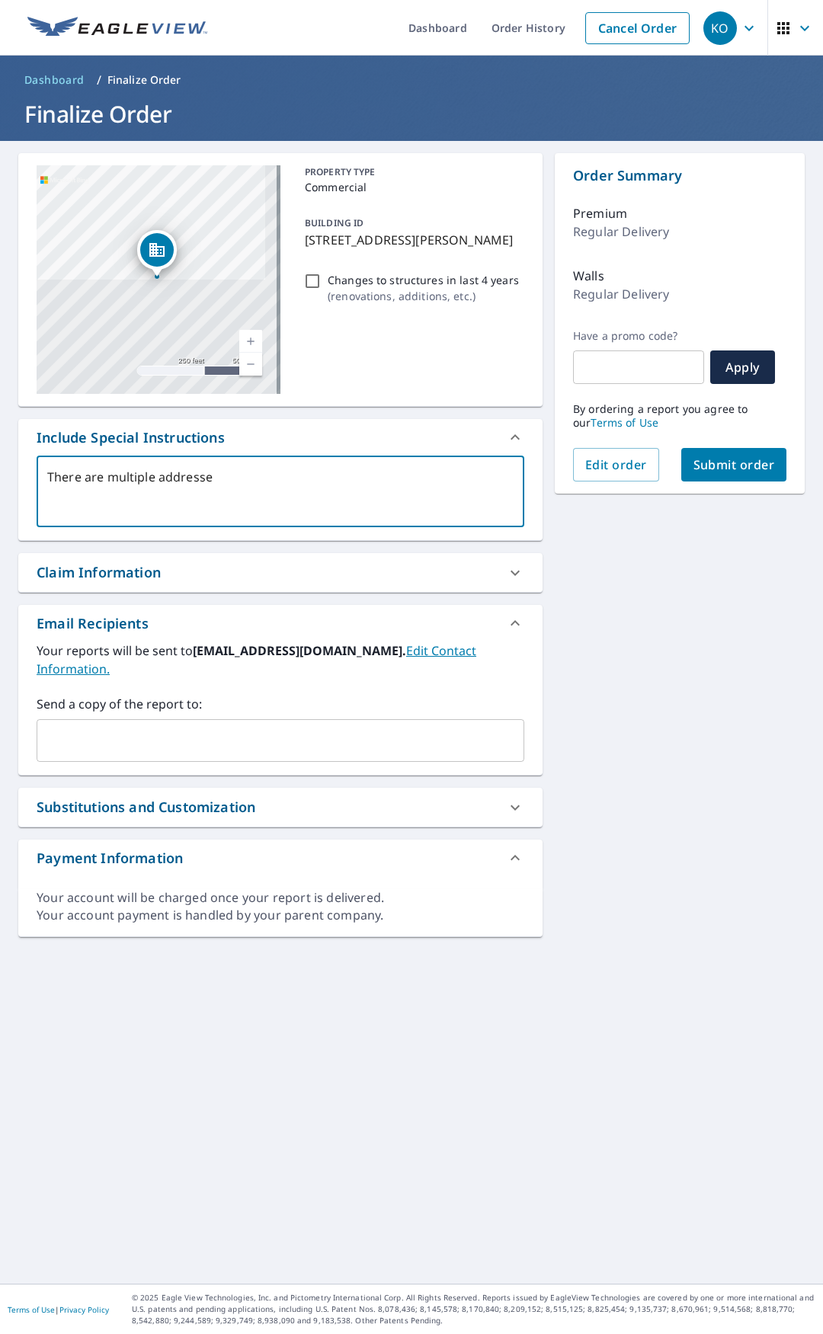
checkbox input "true"
type textarea "There are multiple addresses"
type textarea "x"
checkbox input "true"
type textarea "There are multiple addresses f"
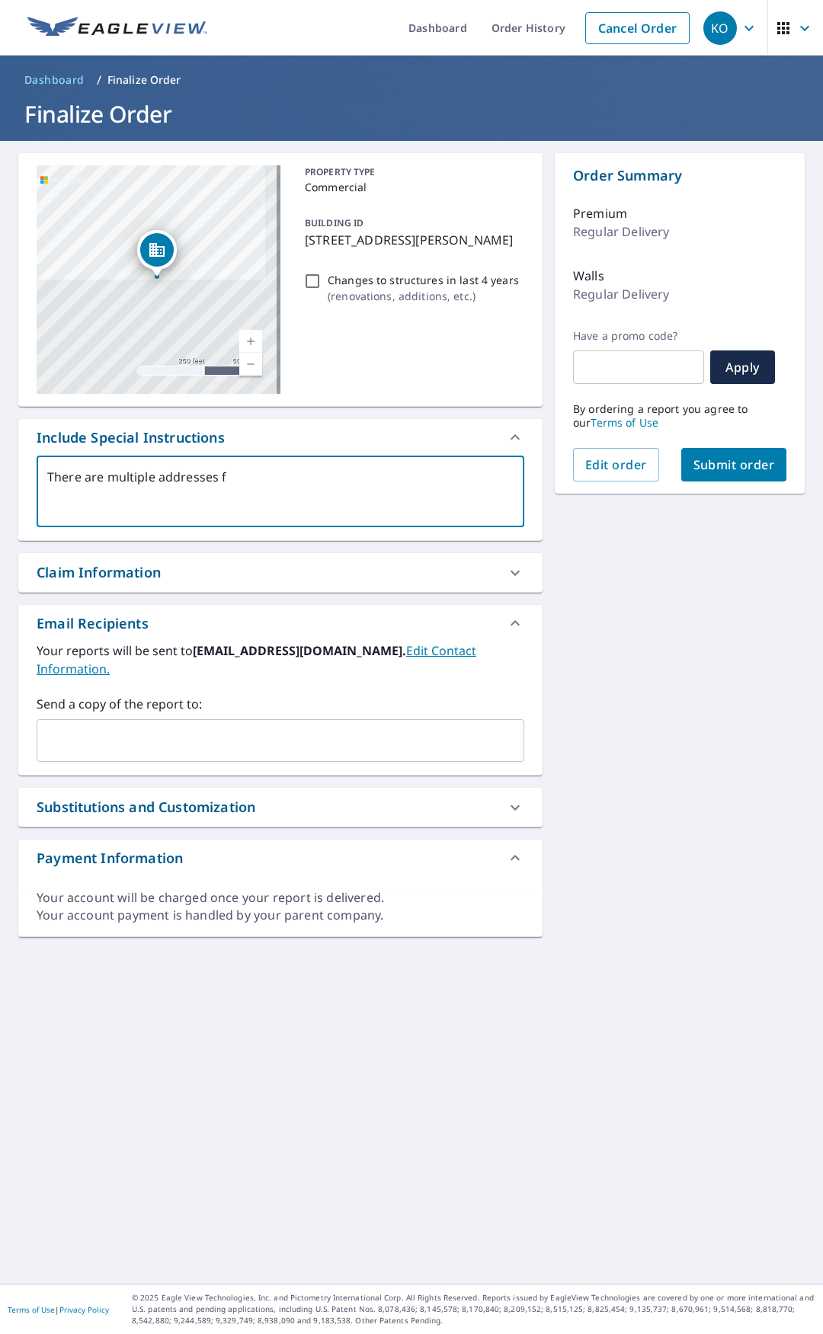
type textarea "x"
checkbox input "true"
type textarea "There are multiple addresses fo"
type textarea "x"
checkbox input "true"
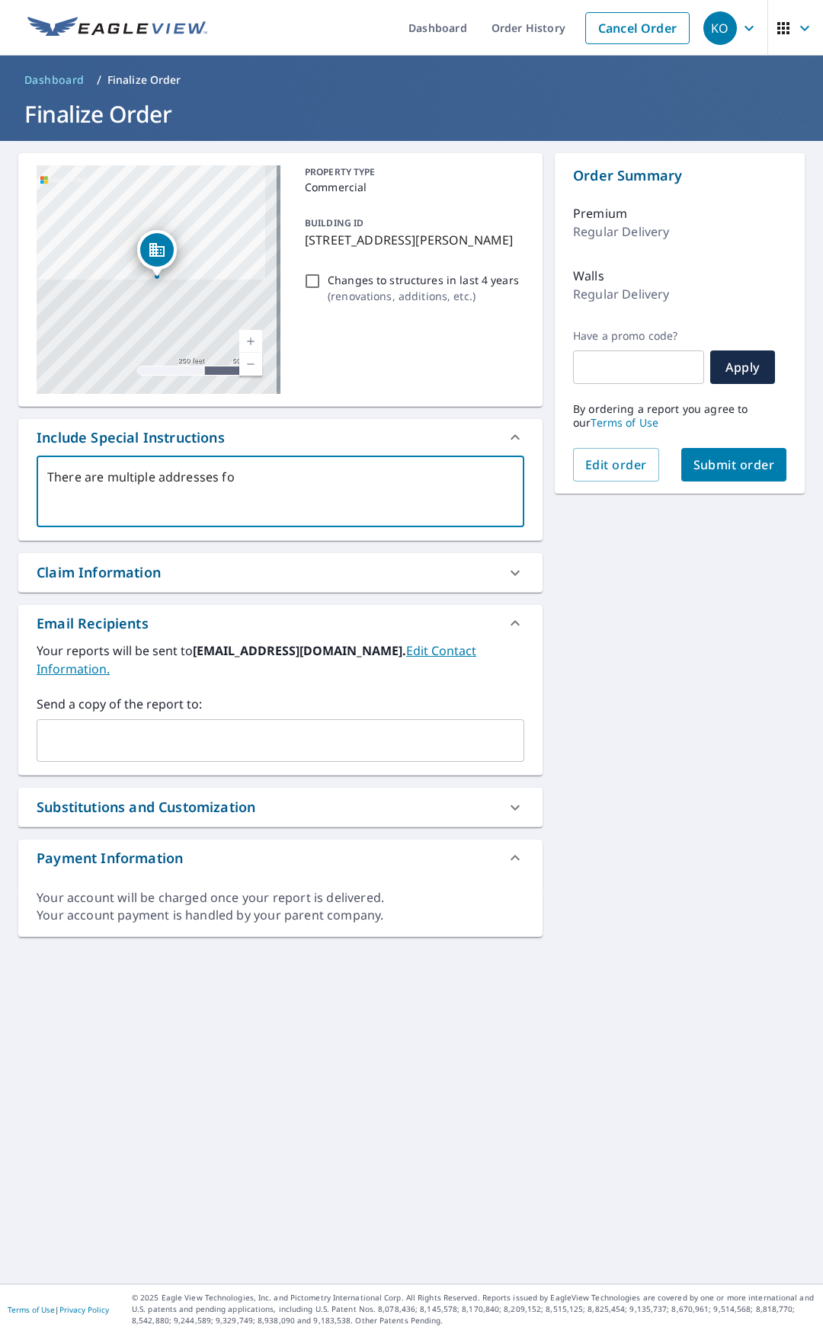
type textarea "There are multiple addresses for"
type textarea "x"
checkbox input "true"
type textarea "There are multiple addresses for"
type textarea "x"
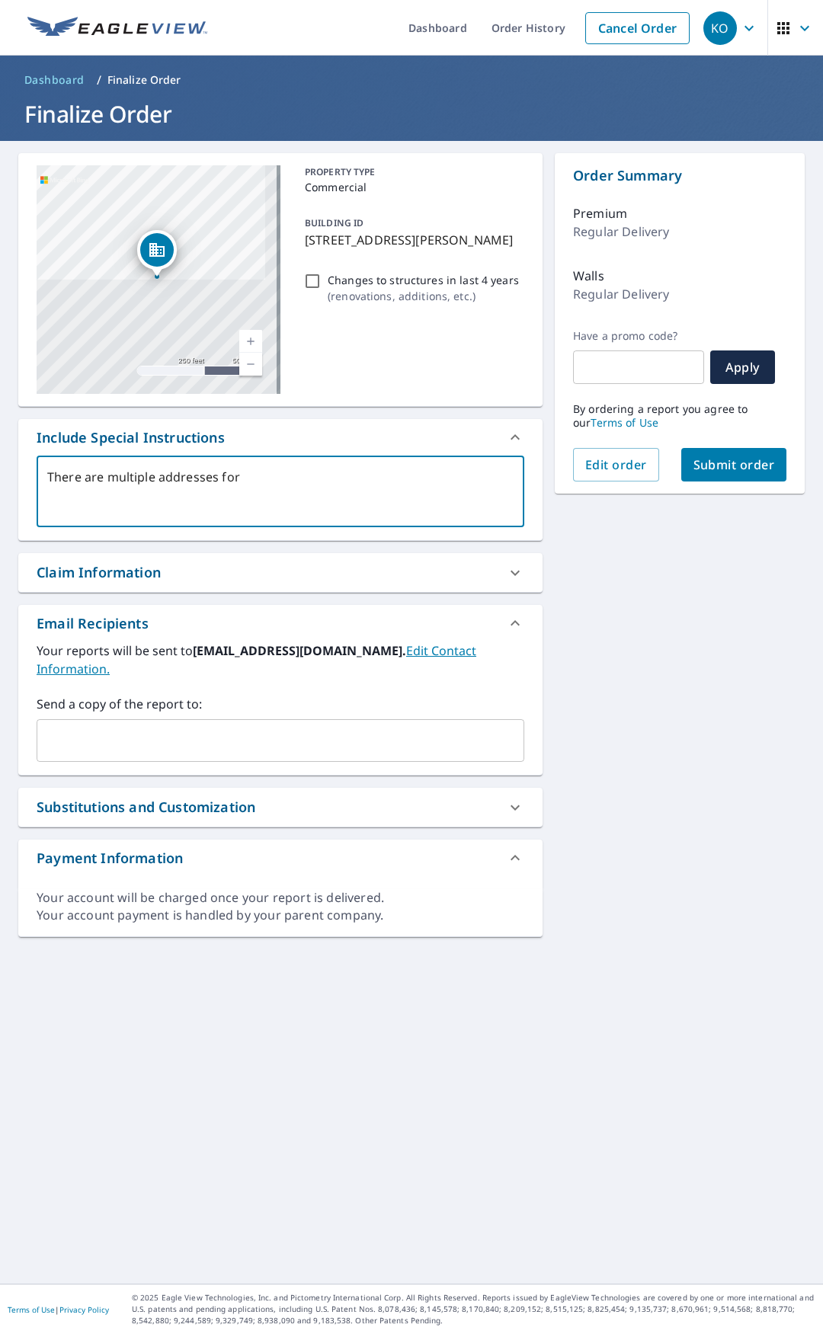
checkbox input "true"
type textarea "There are multiple addresses for t"
type textarea "x"
checkbox input "true"
type textarea "There are multiple addresses for th"
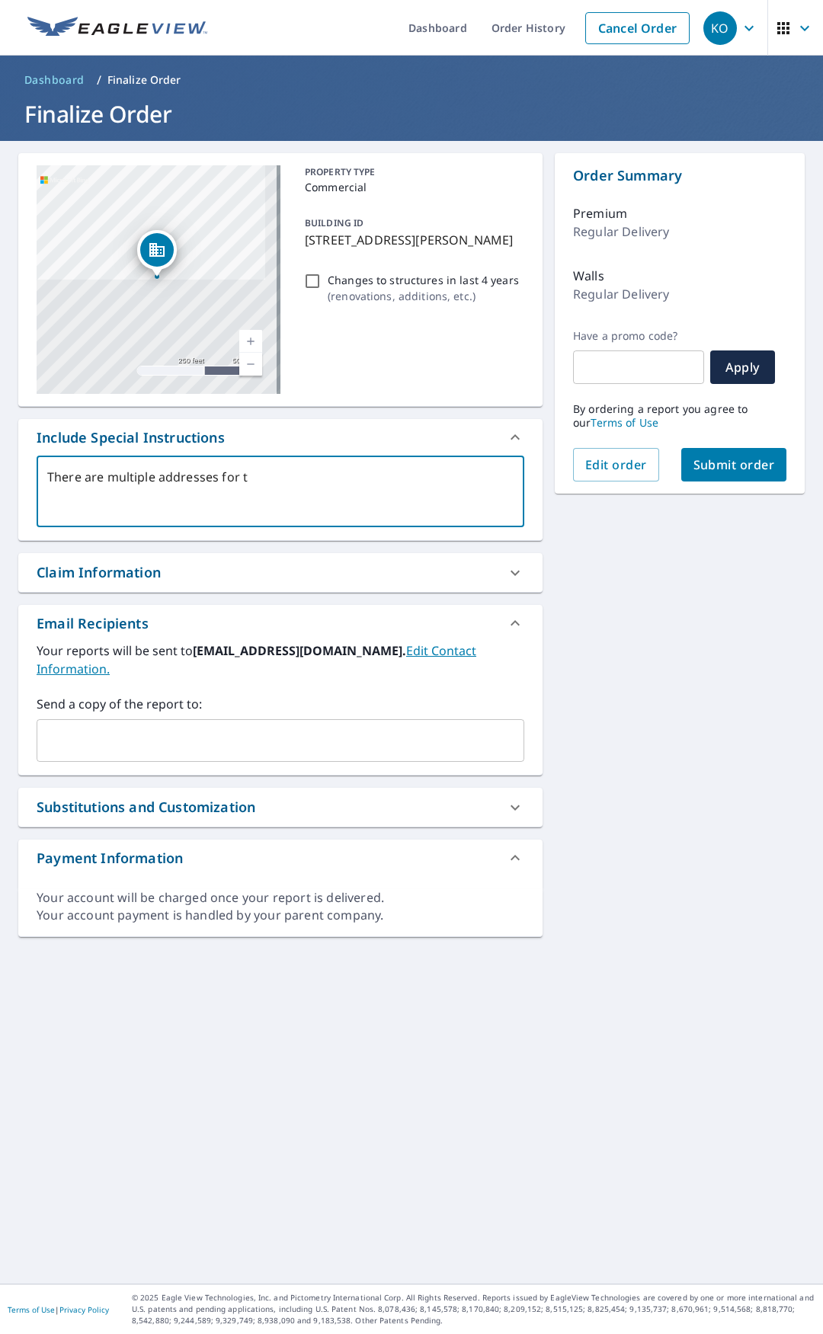
type textarea "x"
checkbox input "true"
type textarea "There are multiple addresses for this"
type textarea "x"
checkbox input "true"
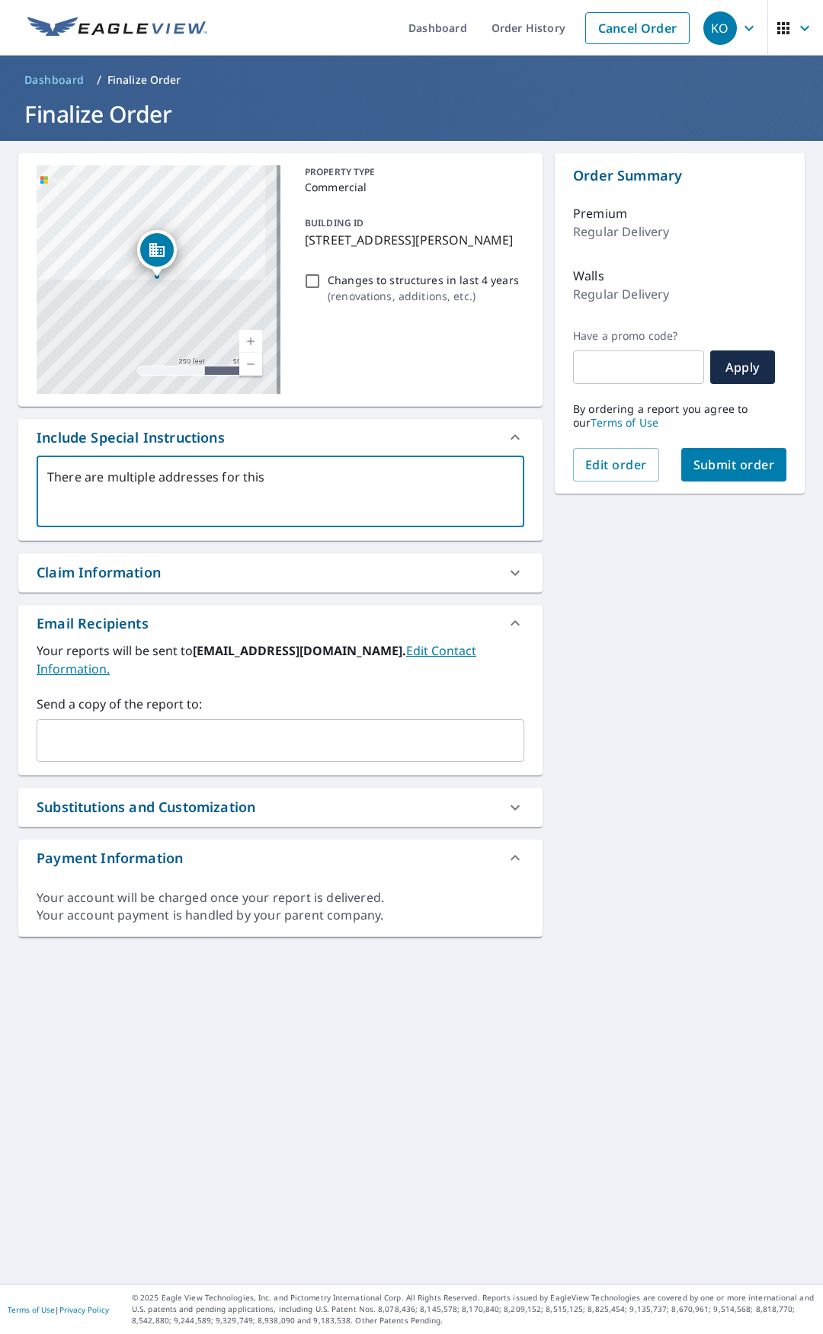
type textarea "There are multiple addresses for this"
type textarea "x"
checkbox input "true"
type textarea "There are multiple addresses for this b"
type textarea "x"
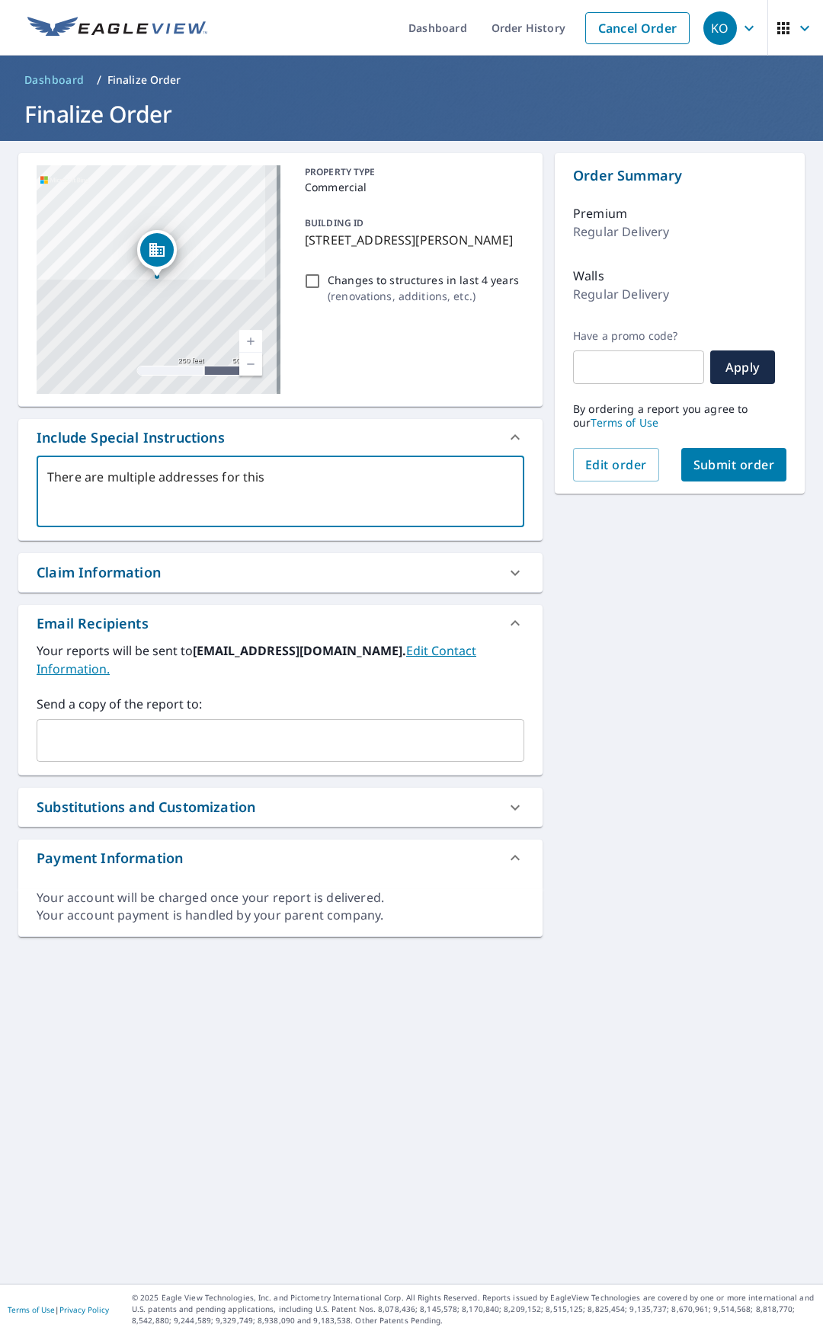
checkbox input "true"
type textarea "There are multiple addresses for this bu"
type textarea "x"
checkbox input "true"
type textarea "There are multiple addresses for this [PERSON_NAME]"
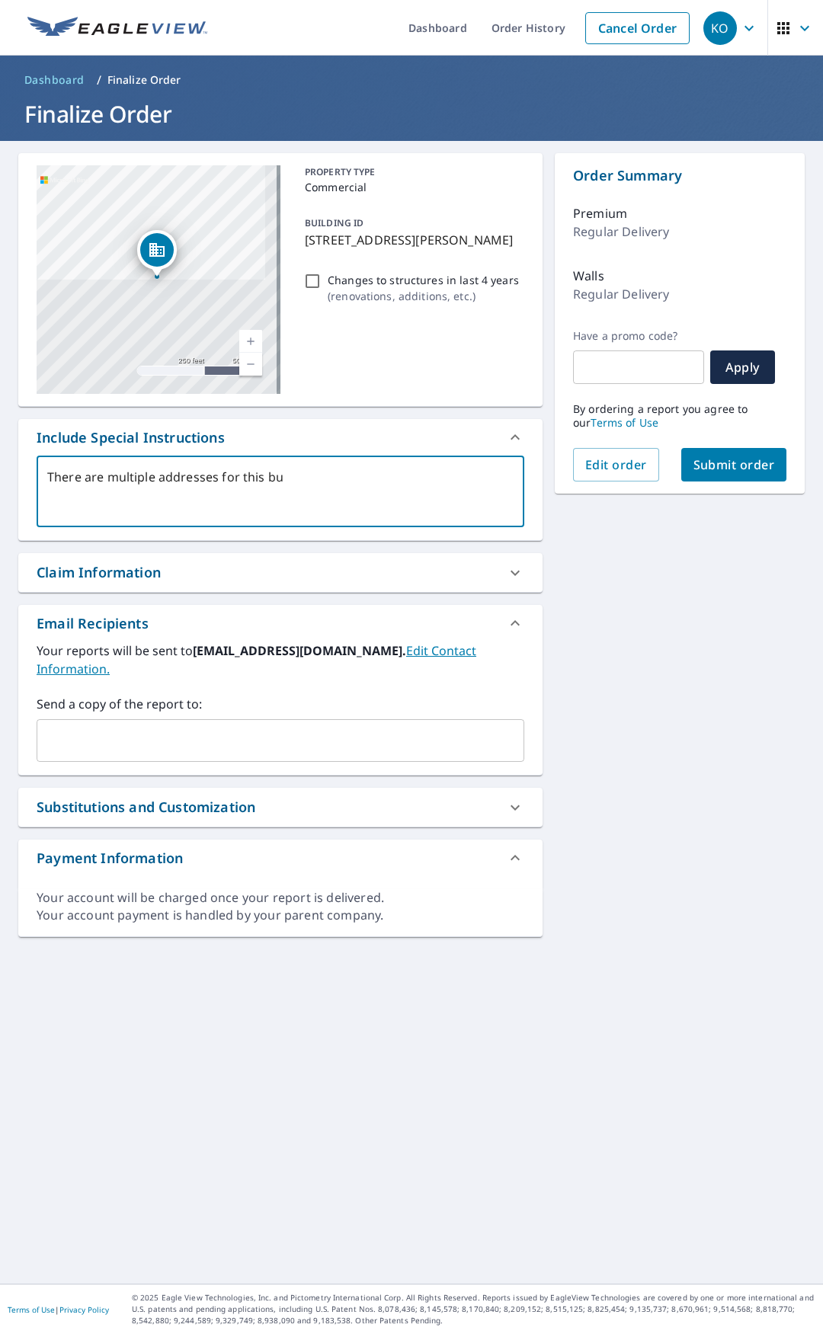
type textarea "x"
checkbox input "true"
type textarea "There are multiple addresses for this buil"
type textarea "x"
checkbox input "true"
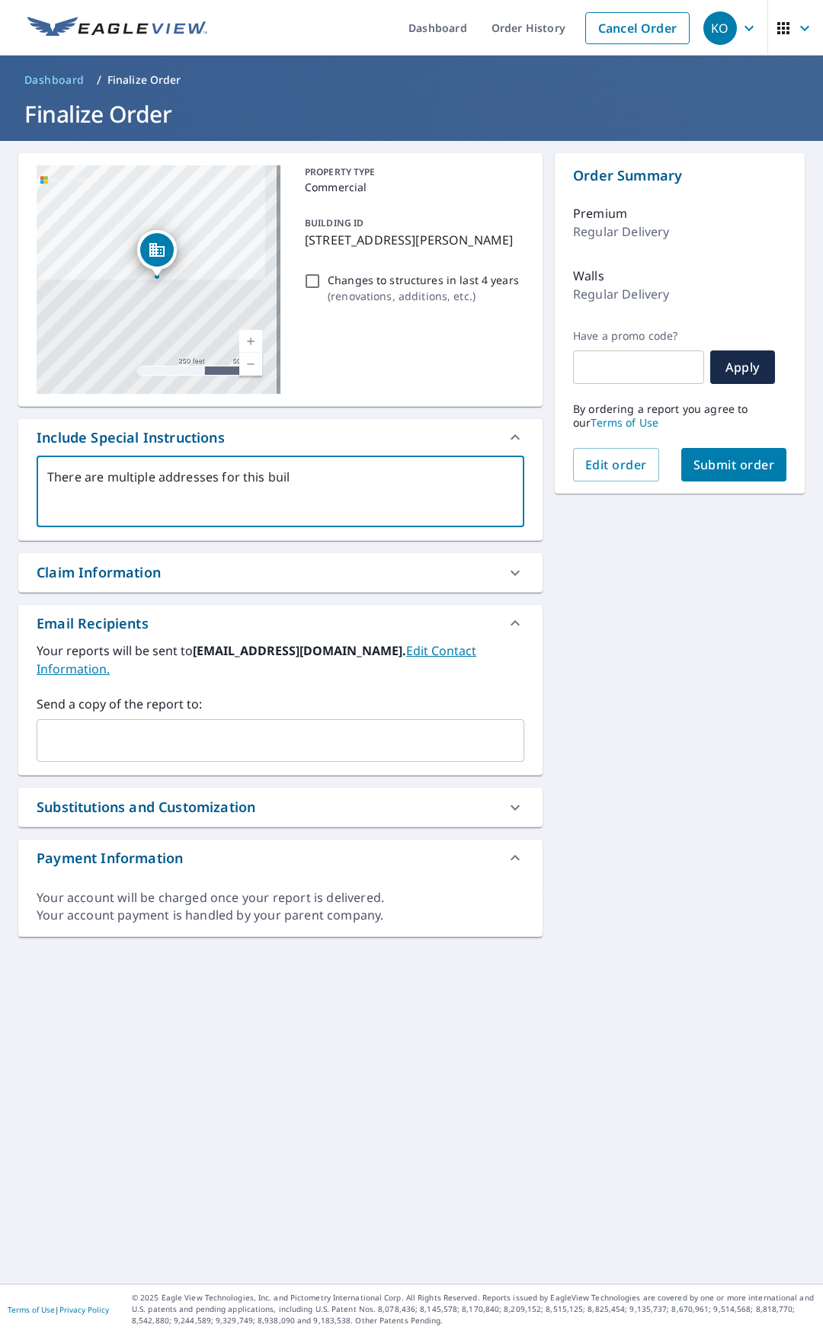
type textarea "There are multiple addresses for this build"
type textarea "x"
checkbox input "true"
type textarea "There are multiple addresses for this buildi"
type textarea "x"
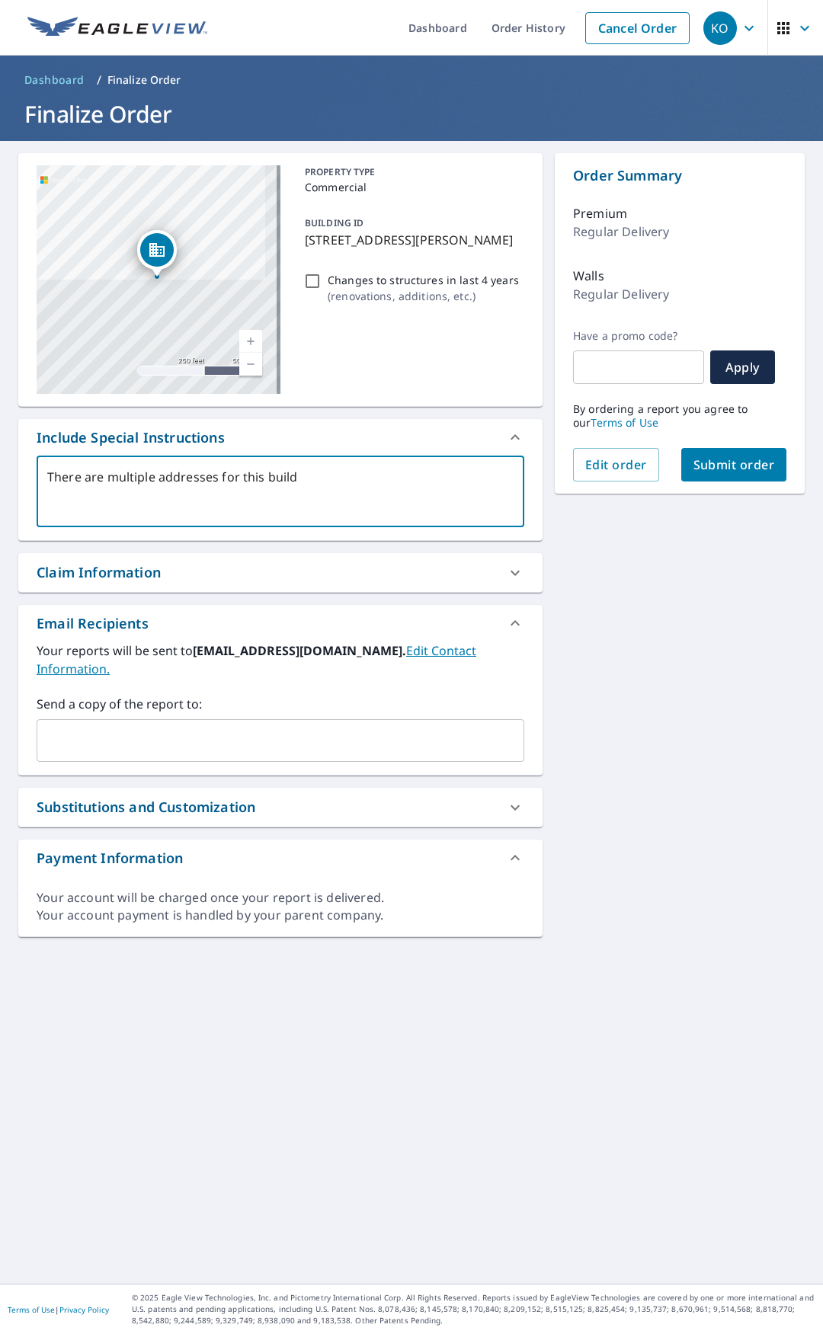
checkbox input "true"
type textarea "There are multiple addresses for this buildin"
type textarea "x"
checkbox input "true"
type textarea "There are multiple addresses for this building"
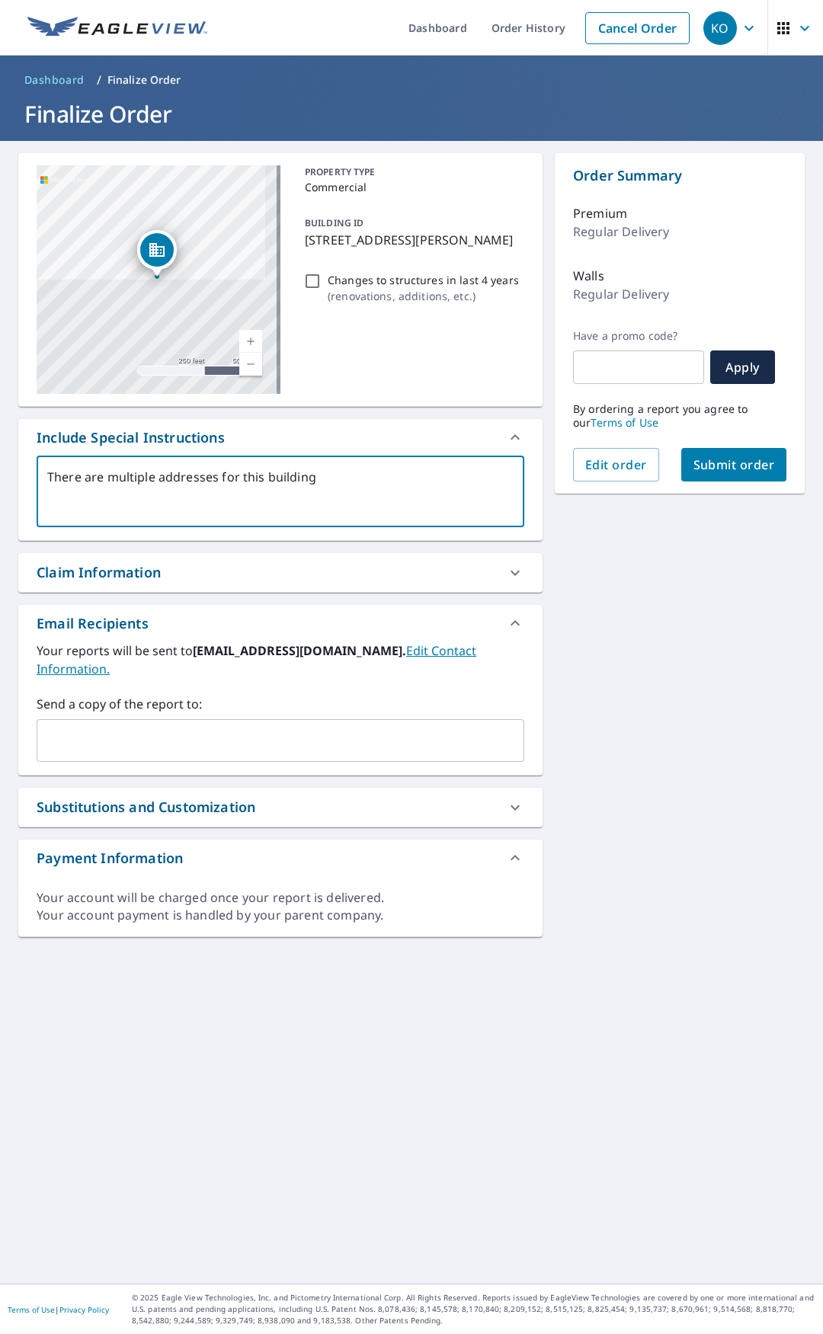
type textarea "x"
checkbox input "true"
type textarea "There are multiple addresses for this building,"
type textarea "x"
checkbox input "true"
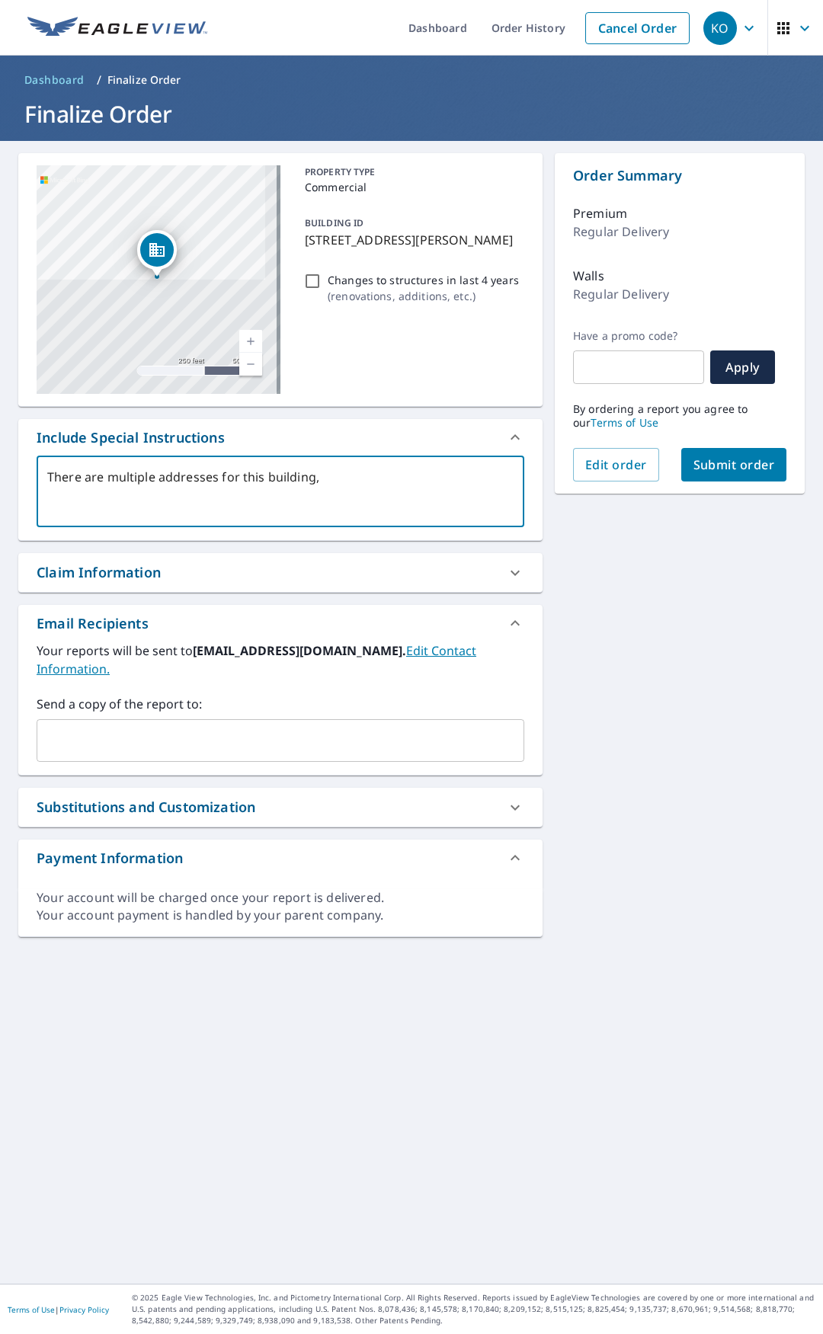
type textarea "There are multiple addresses for this building,"
type textarea "x"
checkbox input "true"
type textarea "There are multiple addresses for this building, c"
type textarea "x"
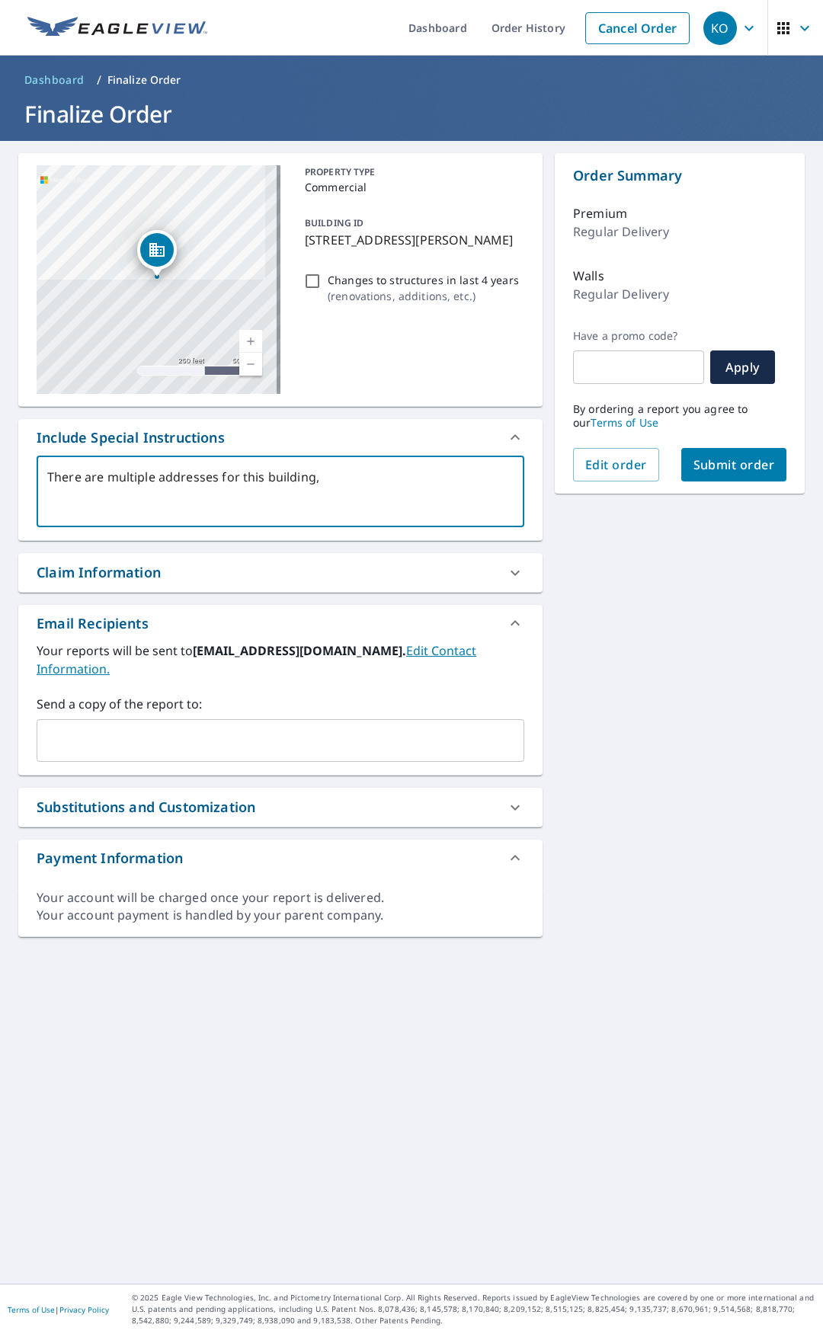
checkbox input "true"
type textarea "There are multiple addresses for this building, ca"
type textarea "x"
checkbox input "true"
type textarea "There are multiple addresses for this building, can"
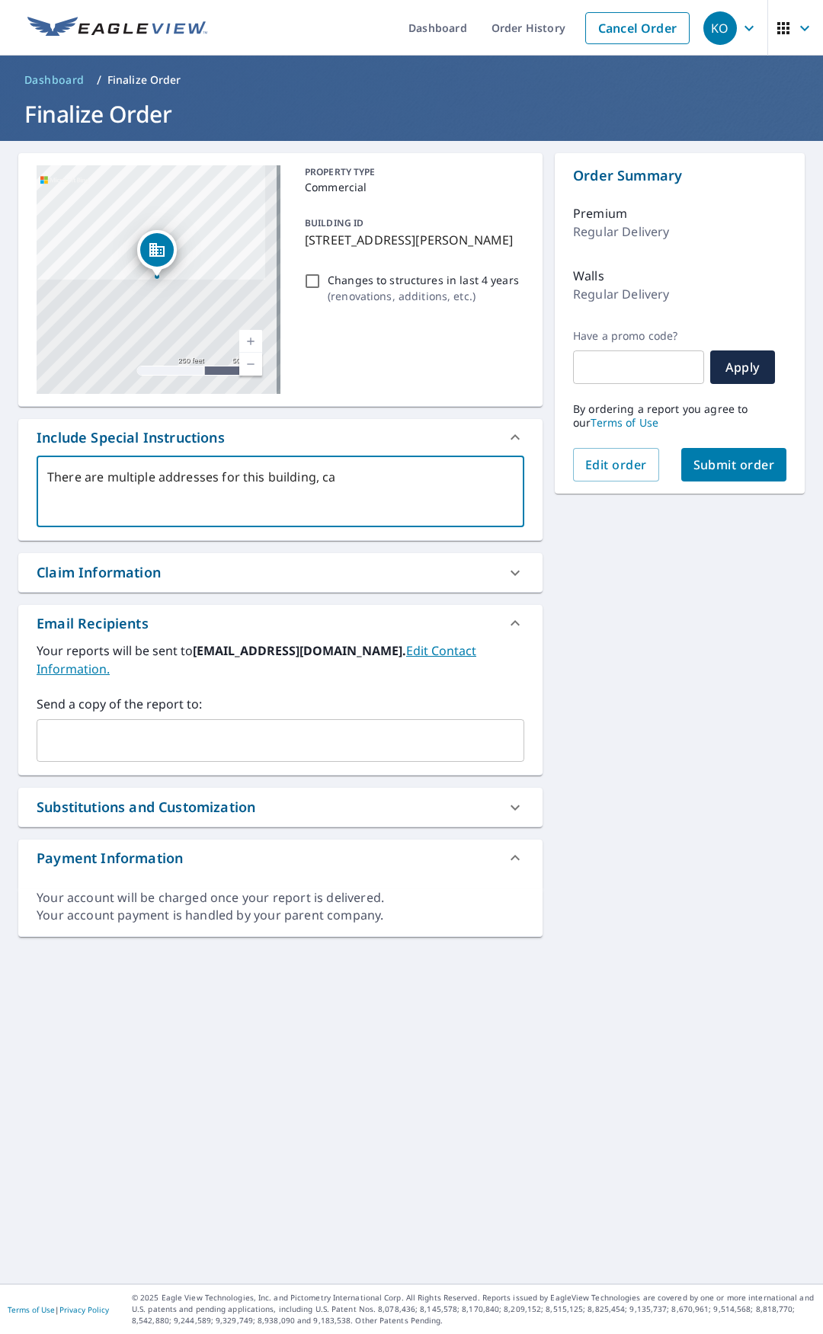
type textarea "x"
checkbox input "true"
type textarea "There are multiple addresses for this building, can"
type textarea "x"
checkbox input "true"
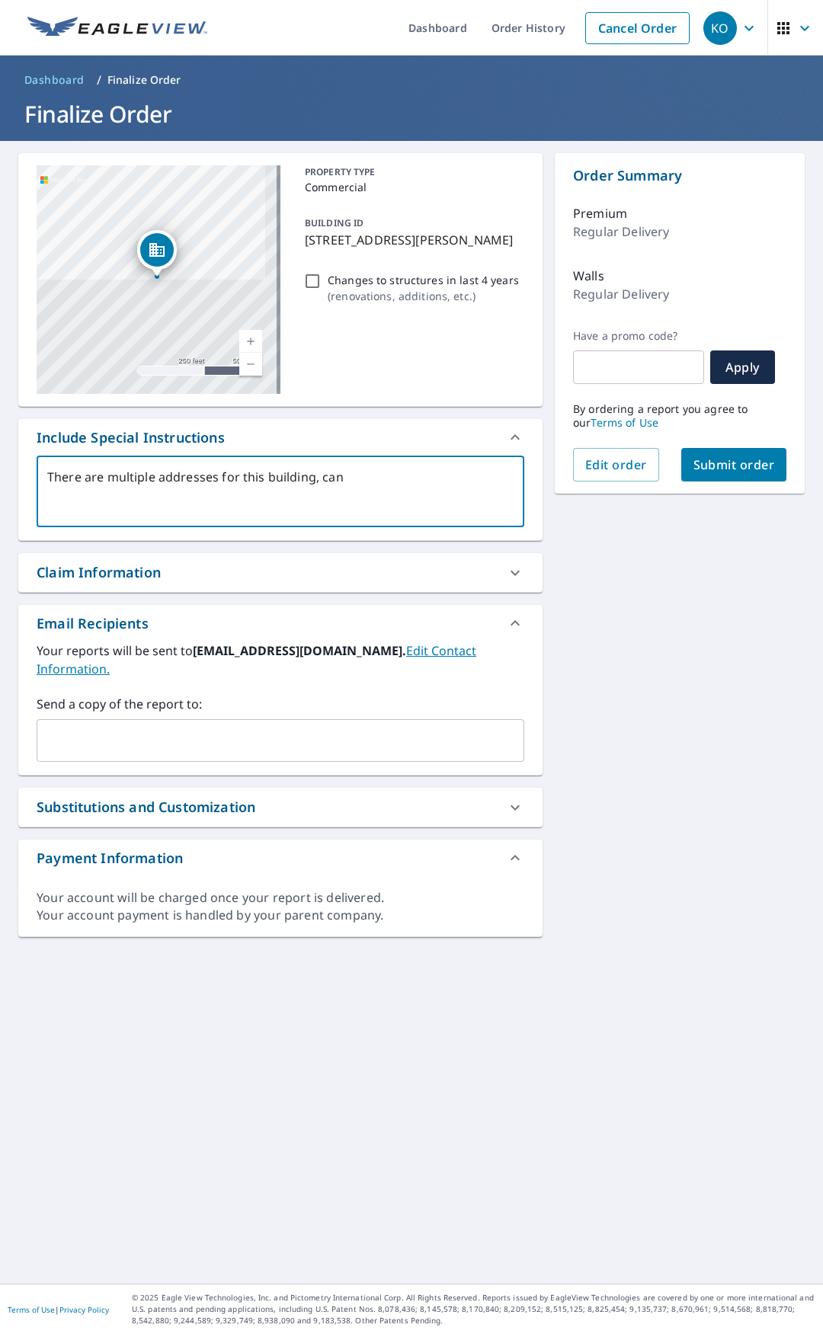
type textarea "There are multiple addresses for this building, can w"
type textarea "x"
checkbox input "true"
type textarea "There are multiple addresses for this building, can we"
type textarea "x"
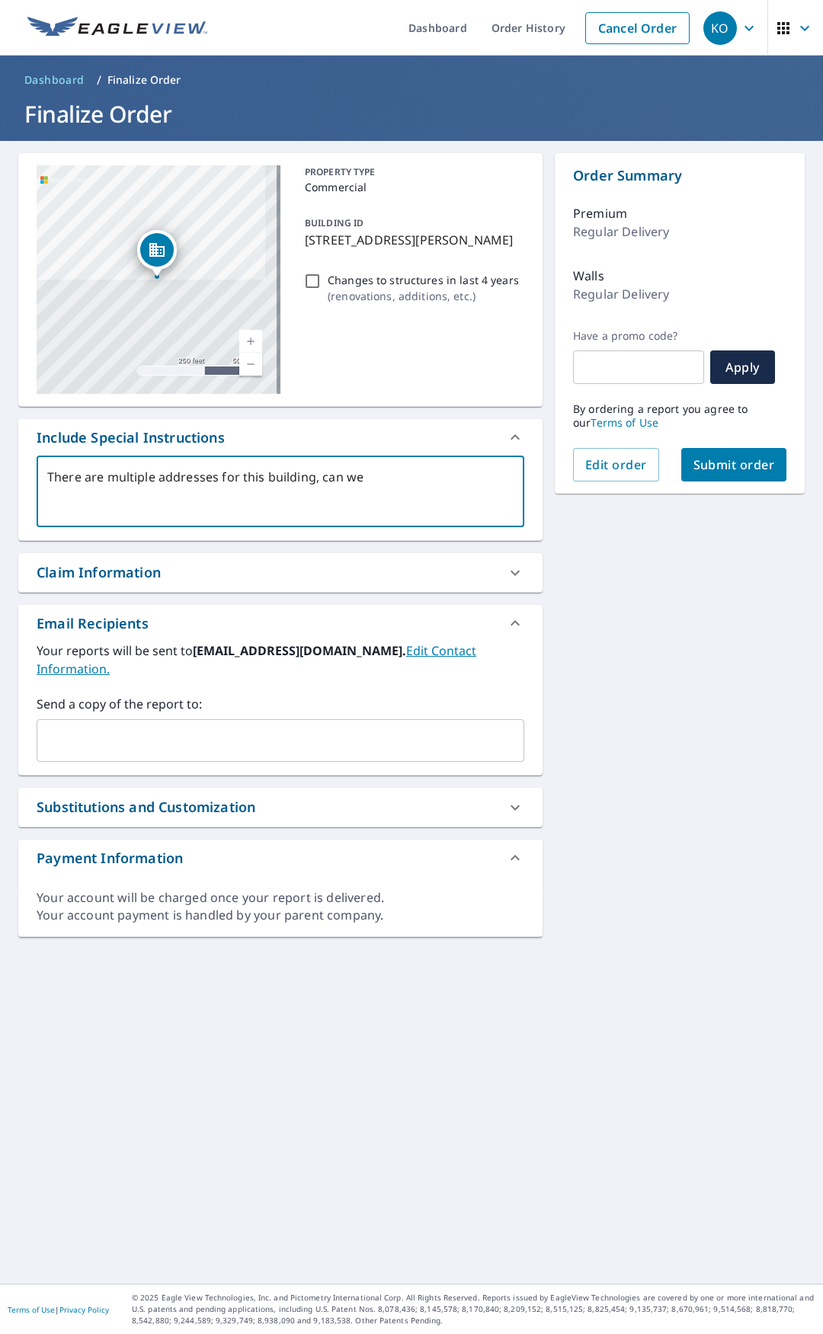
checkbox input "true"
type textarea "There are multiple addresses for this building, can we"
type textarea "x"
checkbox input "true"
type textarea "There are multiple addresses for this building, can we p"
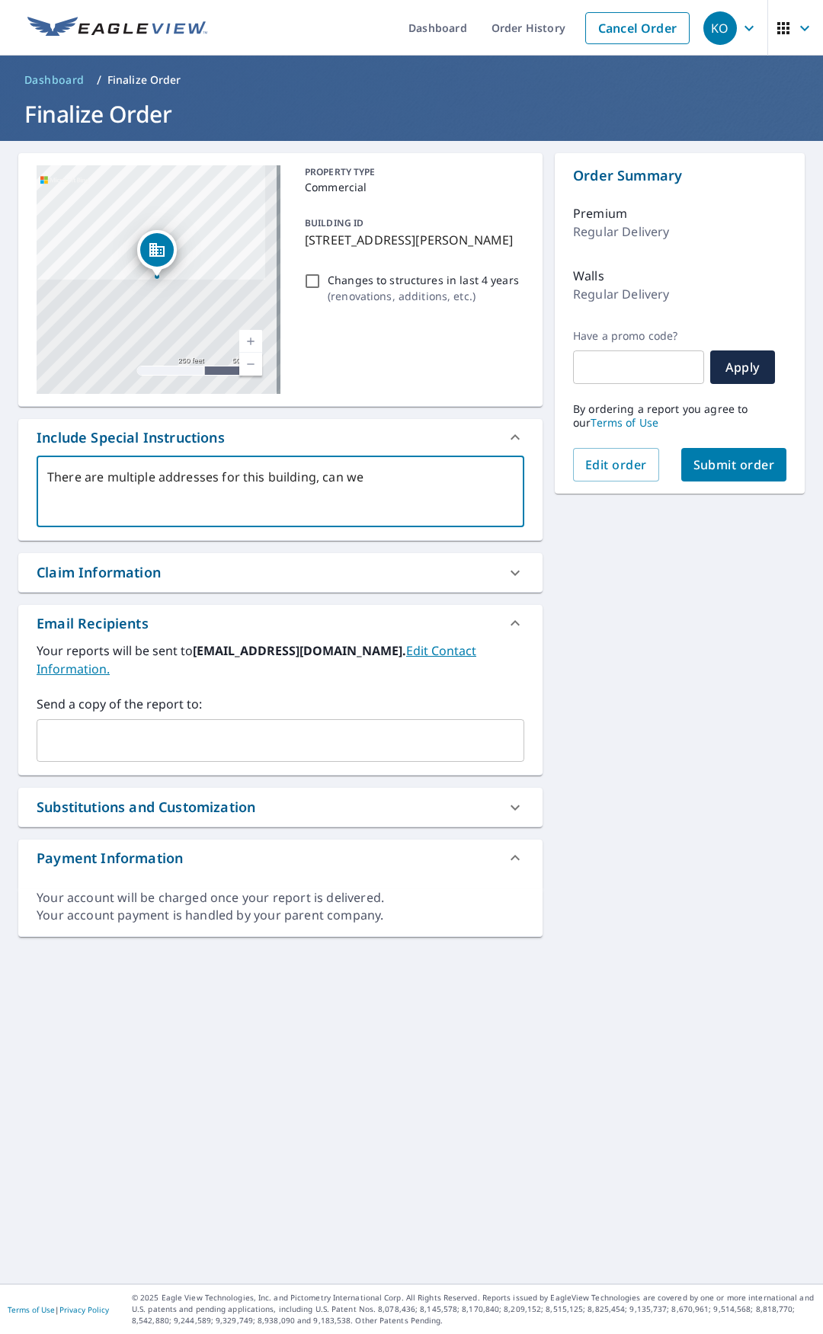
type textarea "x"
checkbox input "true"
type textarea "There are multiple addresses for this building, can we pl"
type textarea "x"
checkbox input "true"
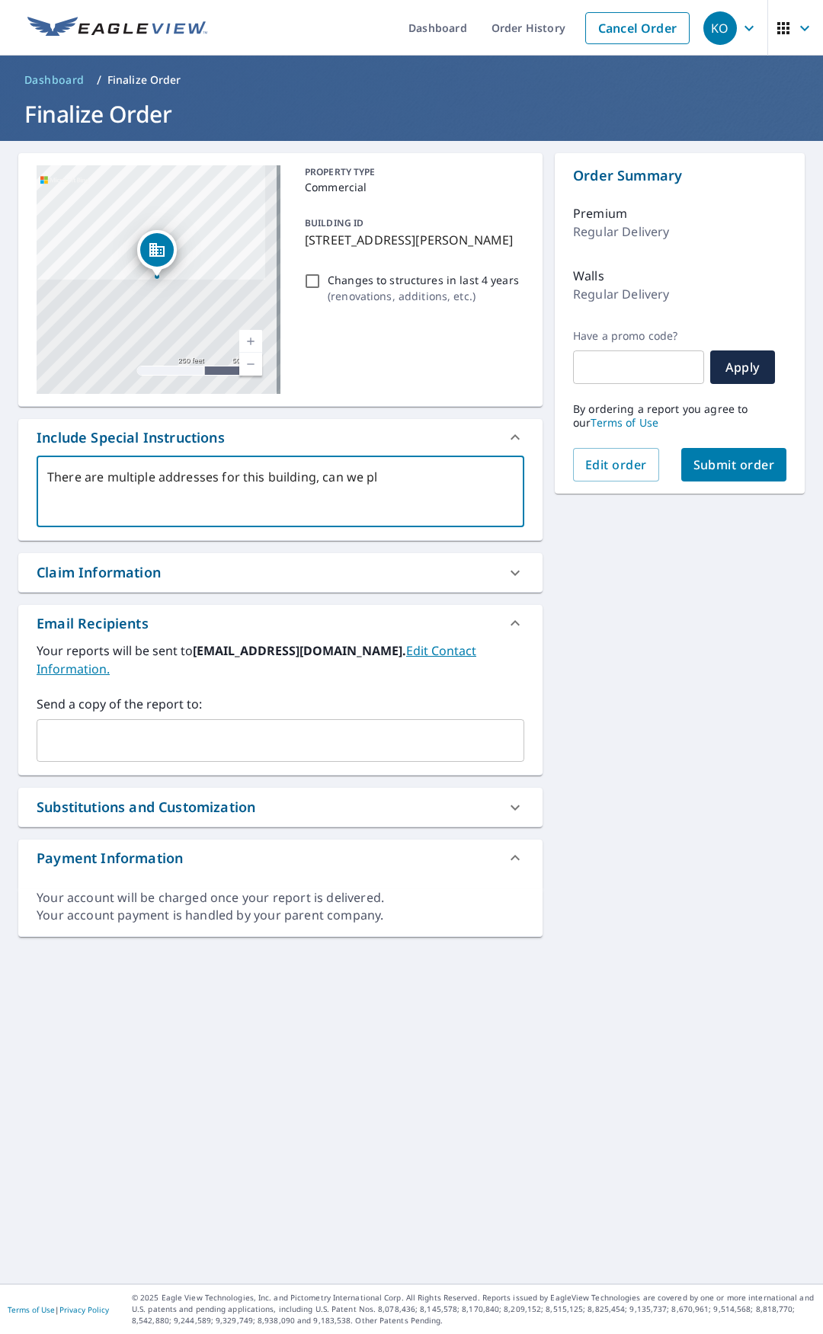
type textarea "There are multiple addresses for this building, can we ple"
type textarea "x"
checkbox input "true"
type textarea "There are multiple addresses for this building, can we plea"
type textarea "x"
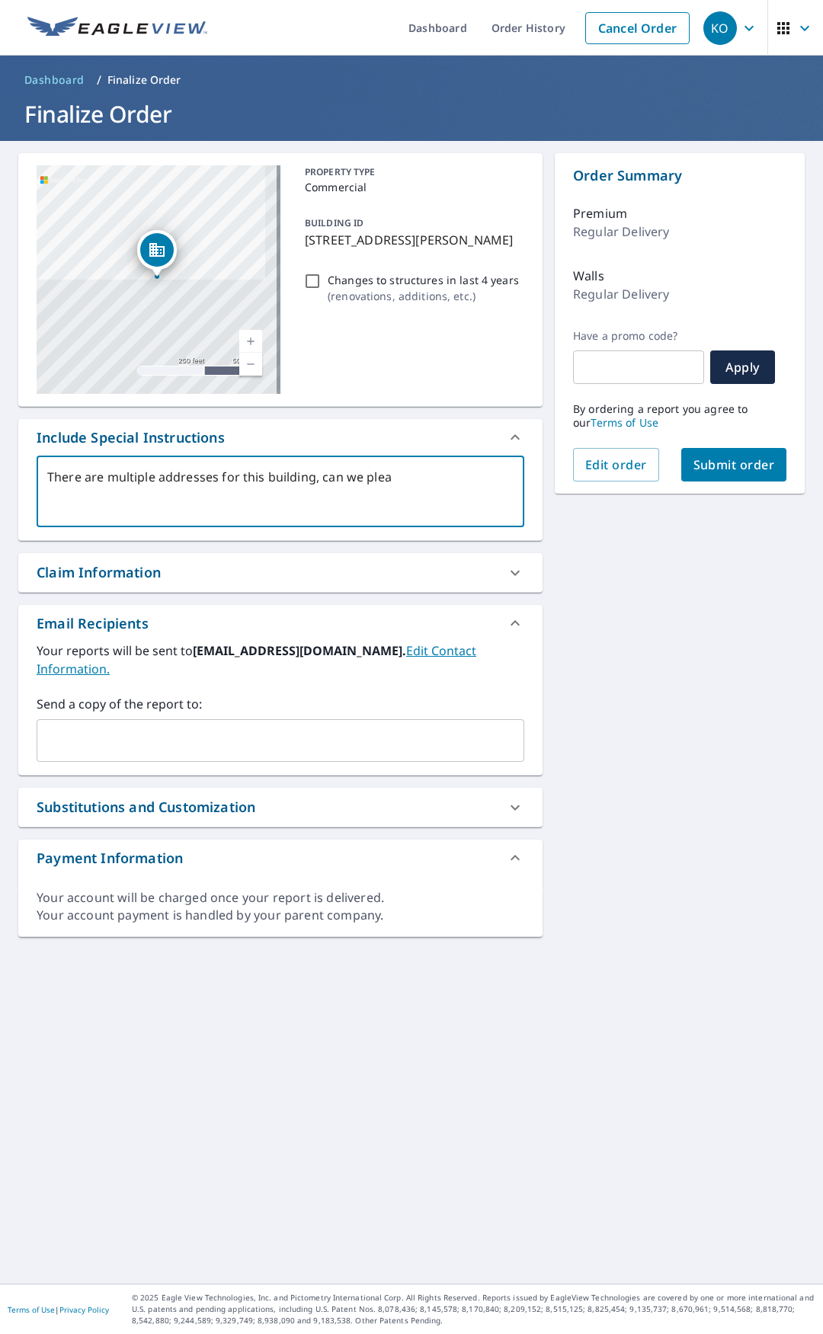
checkbox input "true"
type textarea "There are multiple addresses for this building, can we pleas"
type textarea "x"
checkbox input "true"
type textarea "There are multiple addresses for this building, can we please"
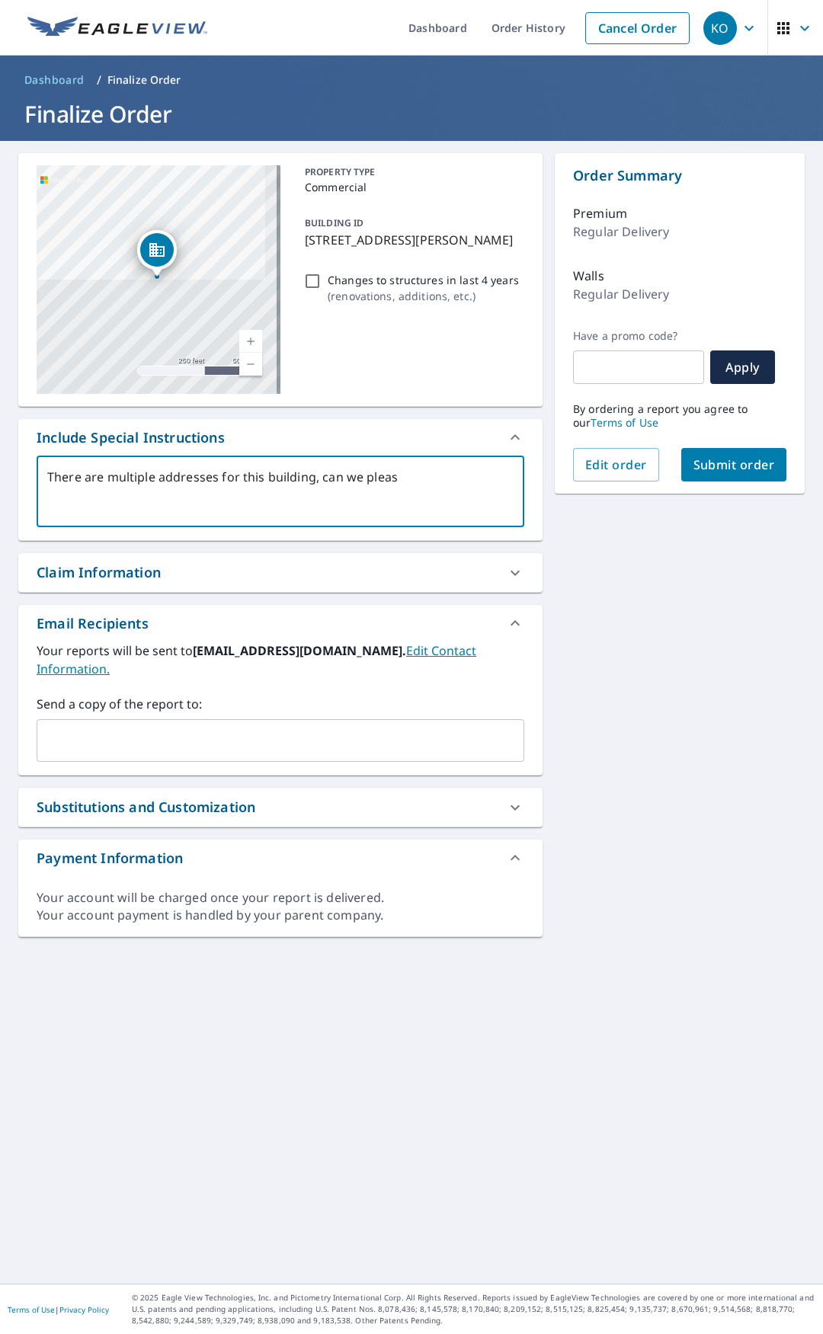
type textarea "x"
checkbox input "true"
type textarea "There are multiple addresses for this building, can we please"
type textarea "x"
checkbox input "true"
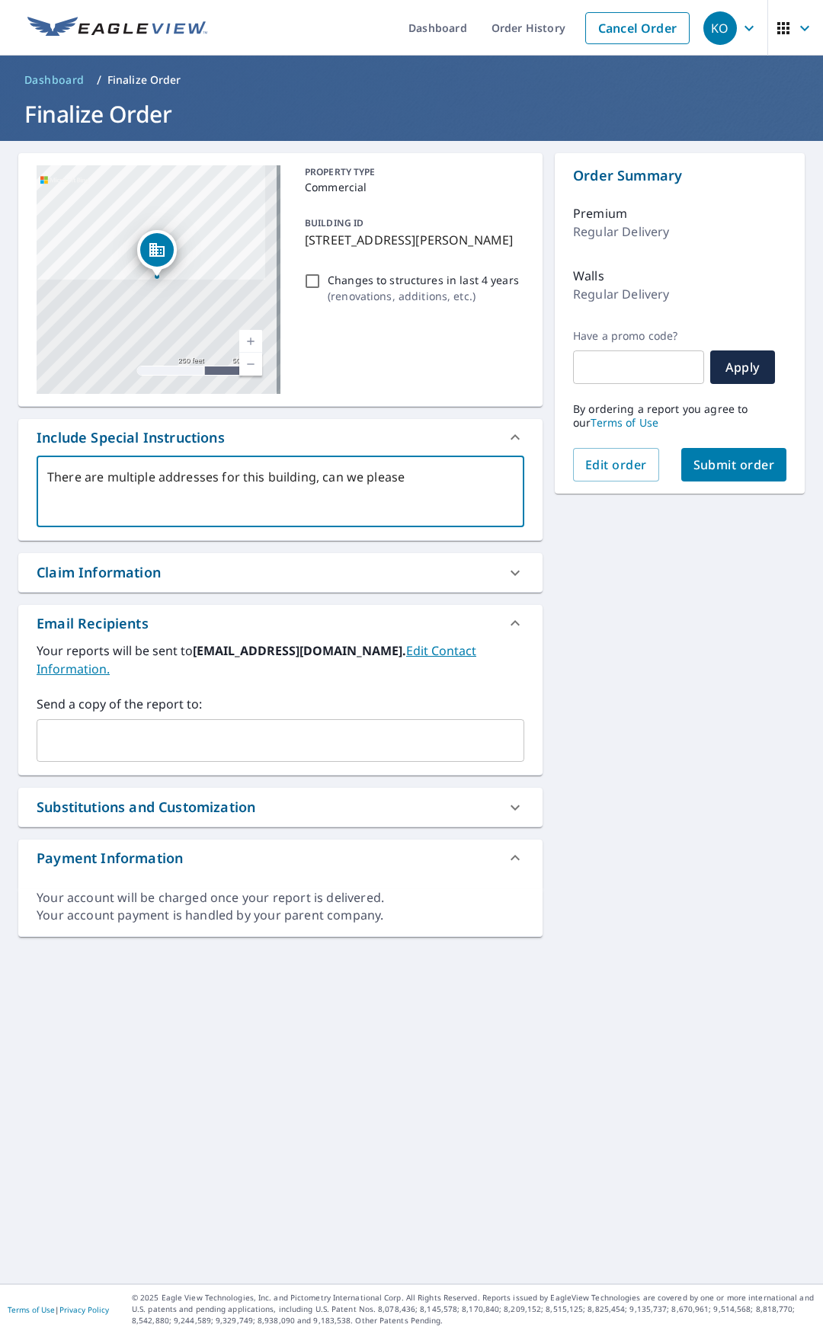
type textarea "There are multiple addresses for this building, can we please s"
type textarea "x"
checkbox input "true"
type textarea "There are multiple addresses for this building, can we please su"
type textarea "x"
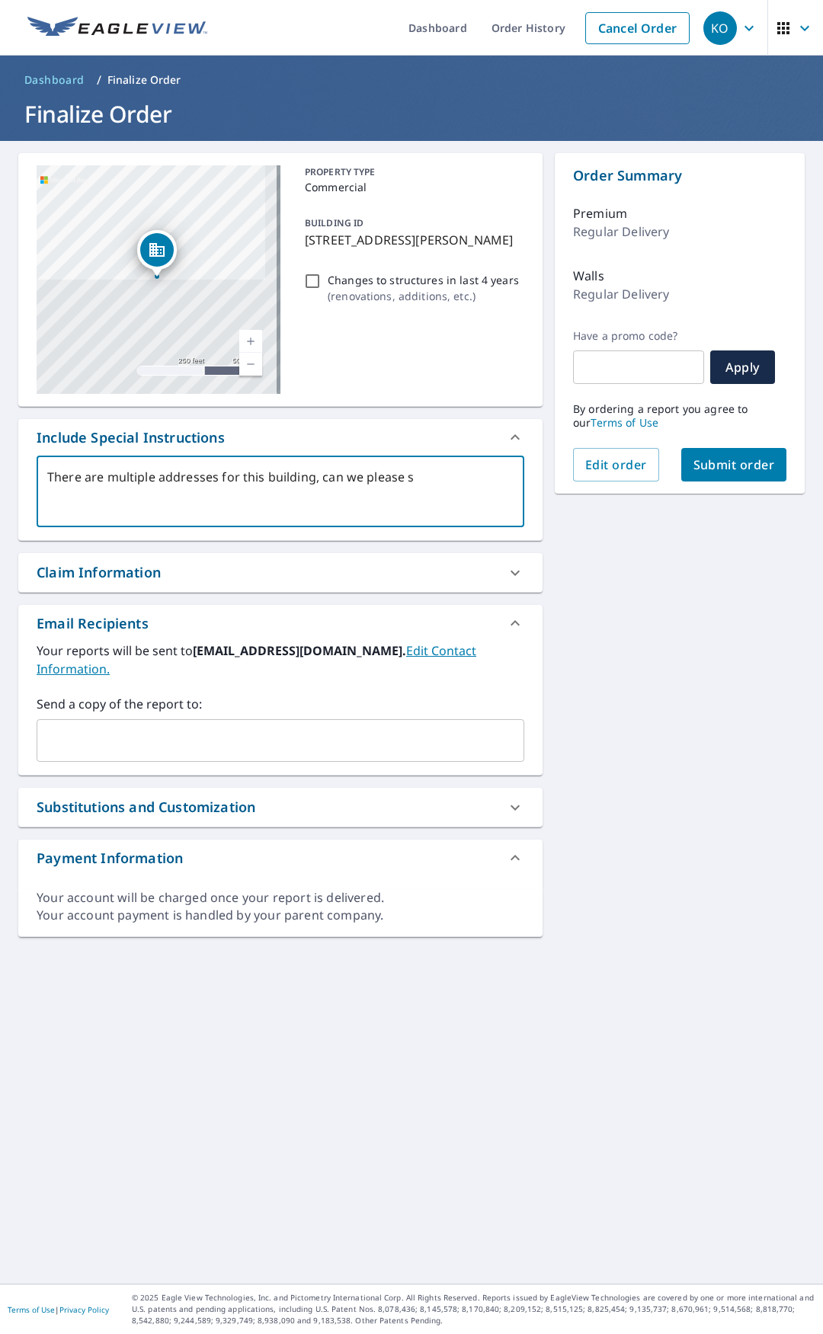
checkbox input "true"
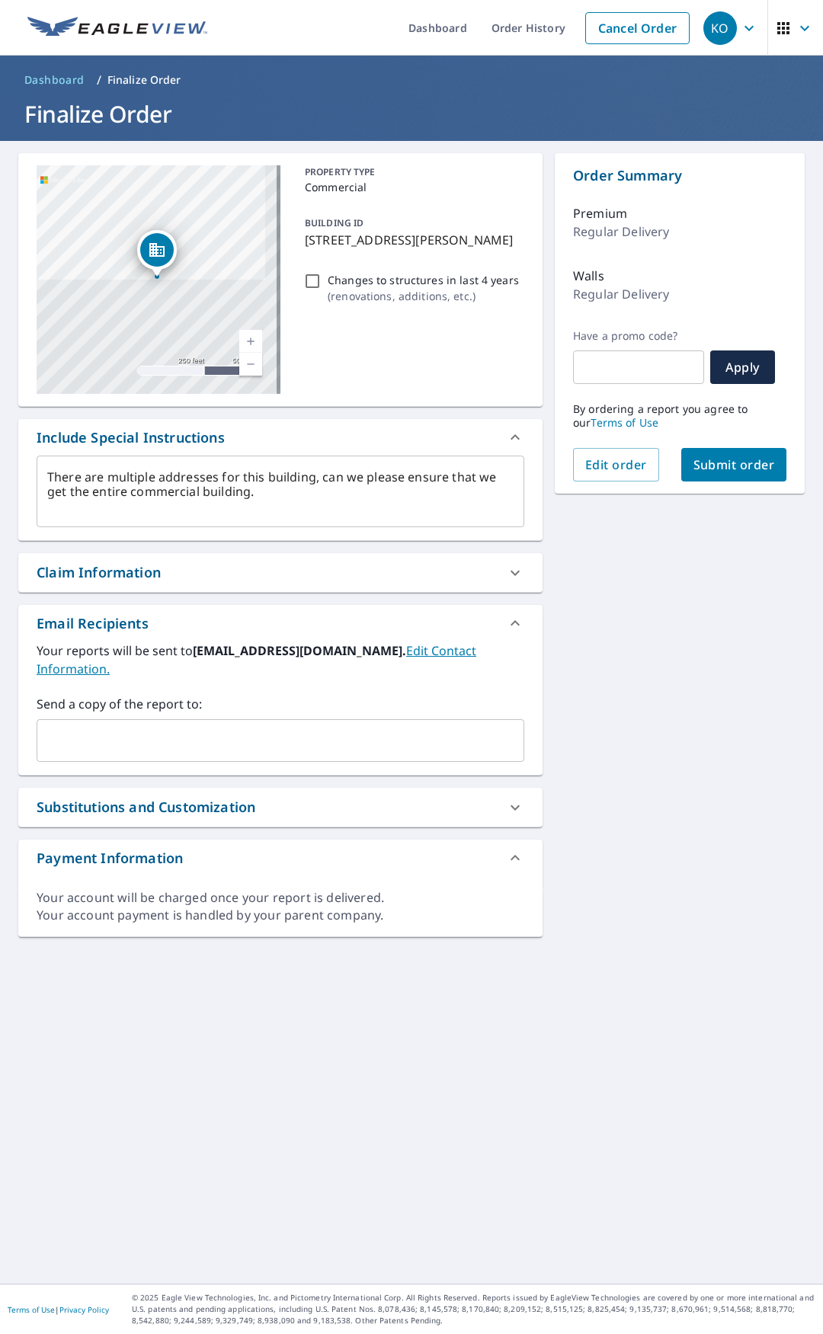
click at [115, 737] on div "​" at bounding box center [280, 740] width 487 height 43
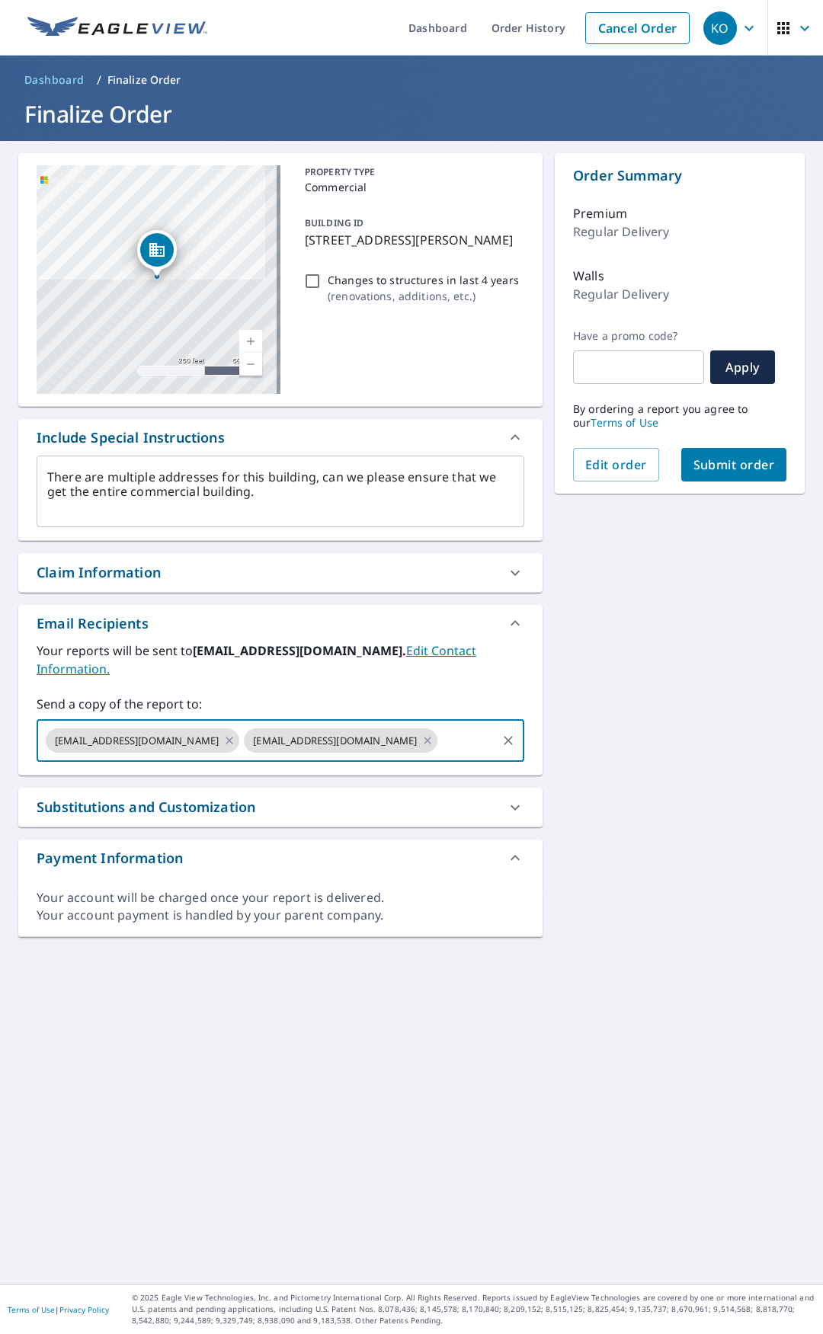
click at [741, 460] on span "Submit order" at bounding box center [733, 464] width 81 height 17
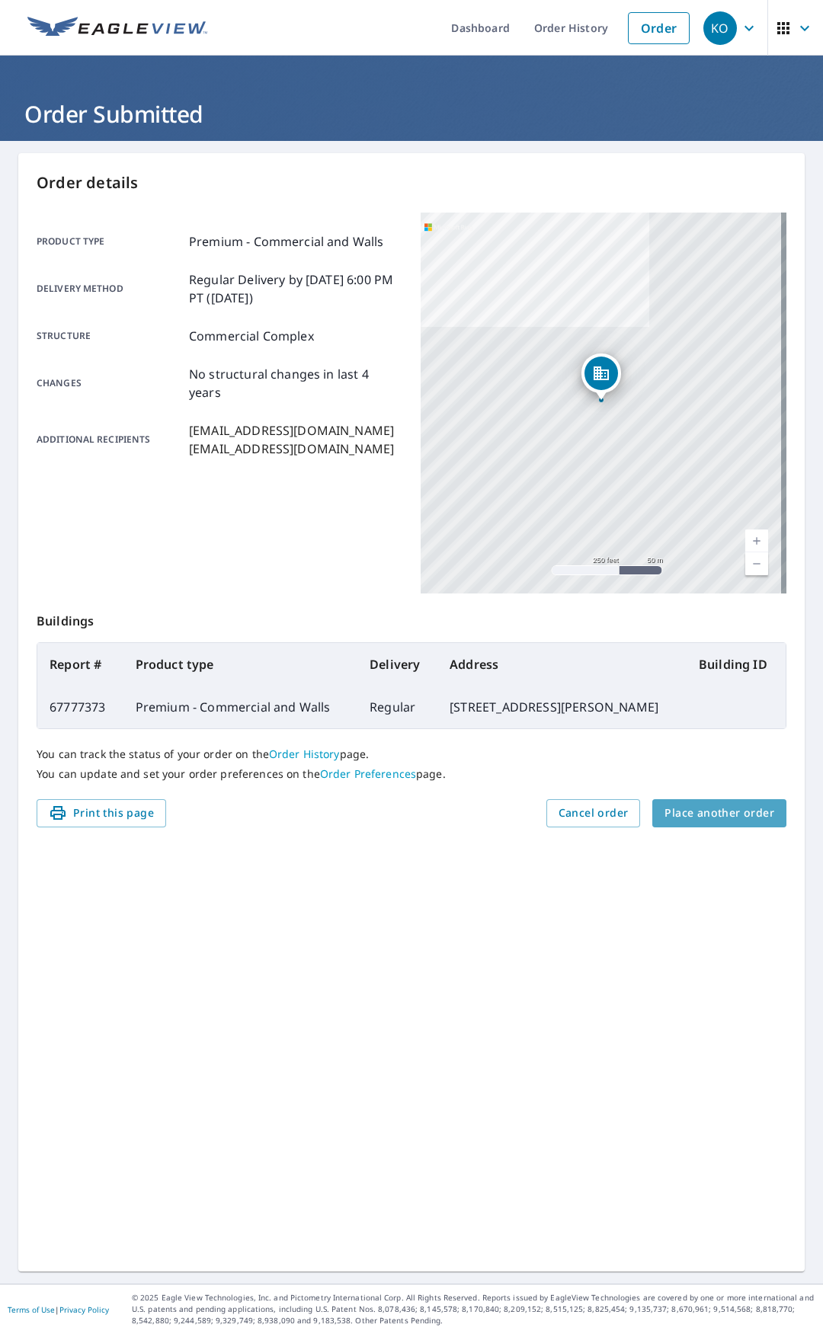
click at [715, 810] on span "Place another order" at bounding box center [719, 813] width 110 height 19
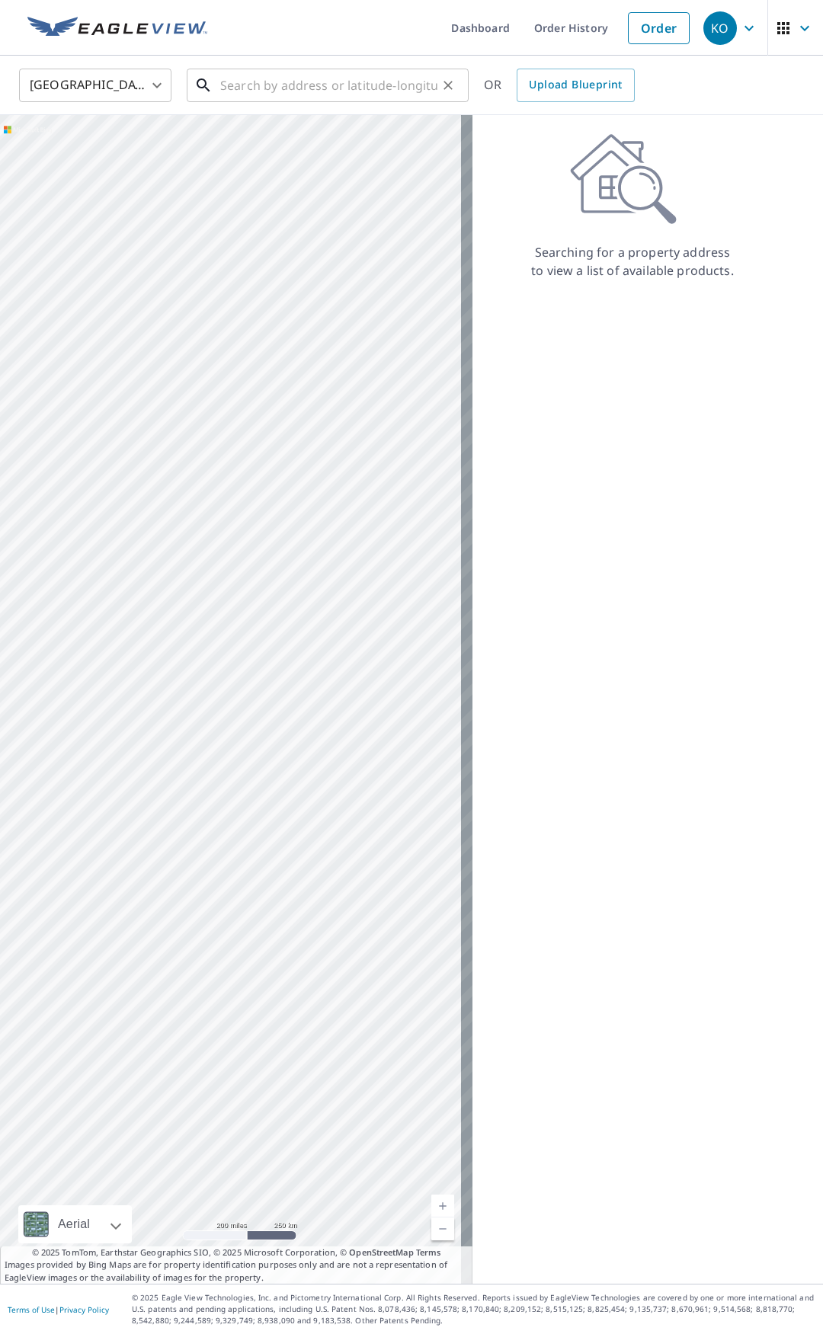
click at [268, 94] on input "text" at bounding box center [328, 85] width 217 height 43
paste input "[STREET_ADDRESS][PERSON_NAME]"
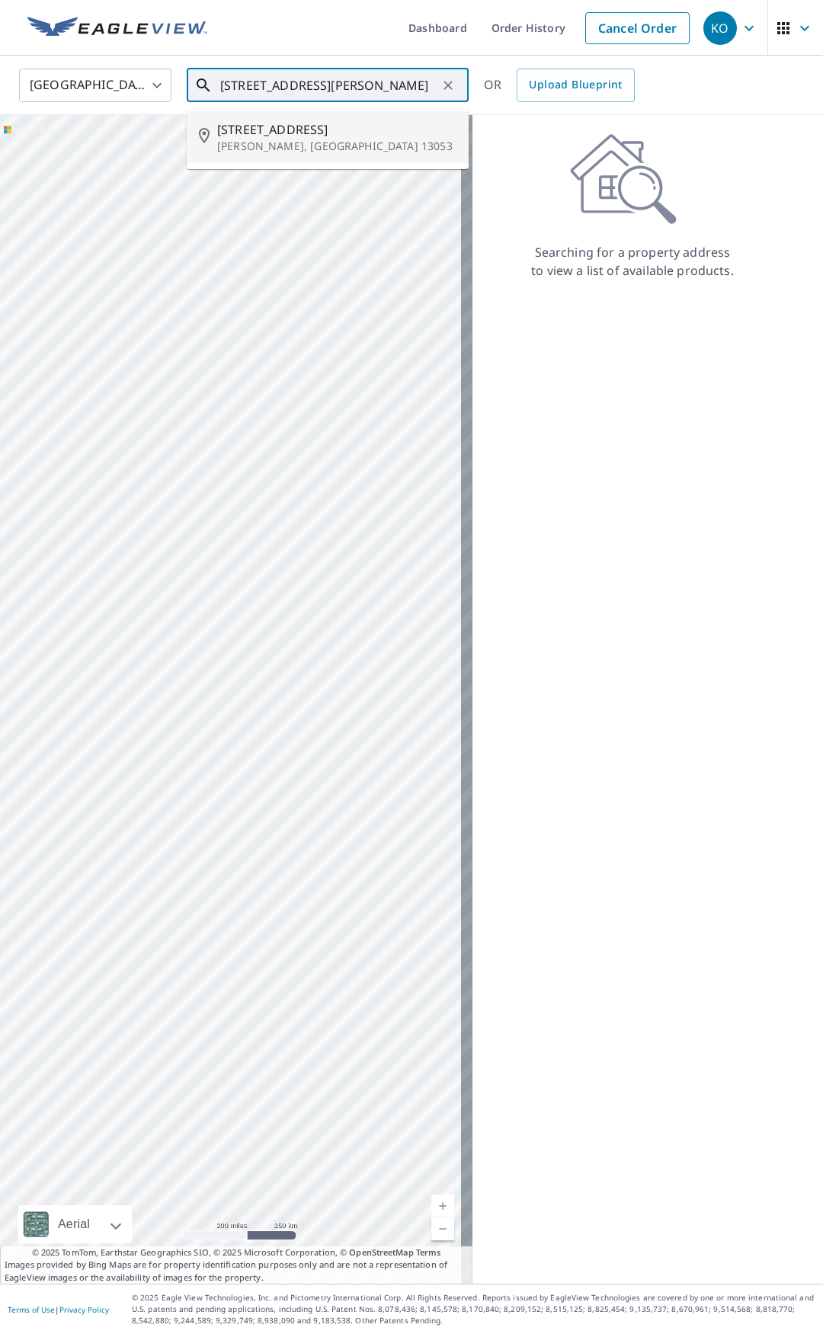
click at [334, 133] on span "[STREET_ADDRESS]" at bounding box center [336, 129] width 239 height 18
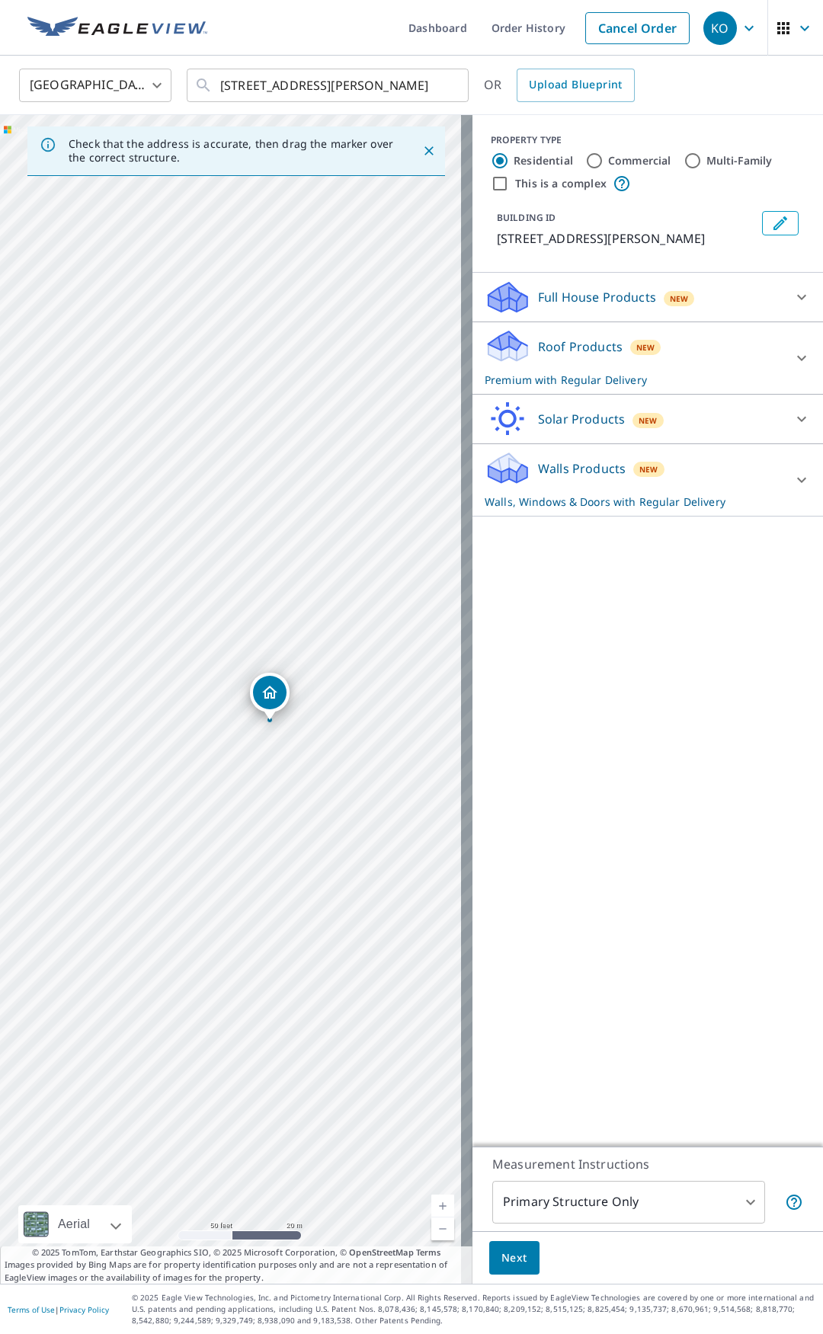
click at [572, 299] on p "Full House Products" at bounding box center [597, 297] width 118 height 18
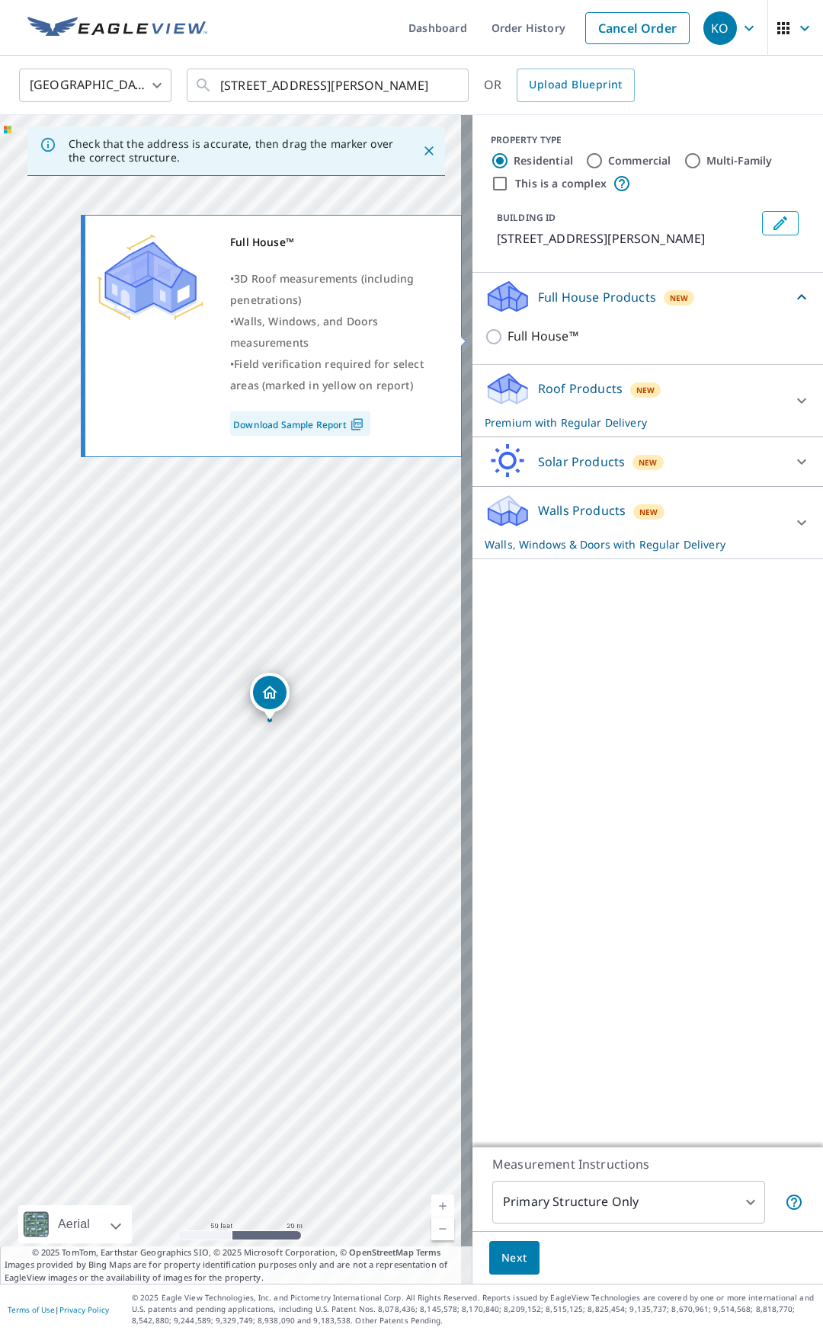
click at [507, 344] on p "Full House™" at bounding box center [542, 336] width 71 height 19
click at [506, 344] on input "Full House™" at bounding box center [495, 337] width 23 height 18
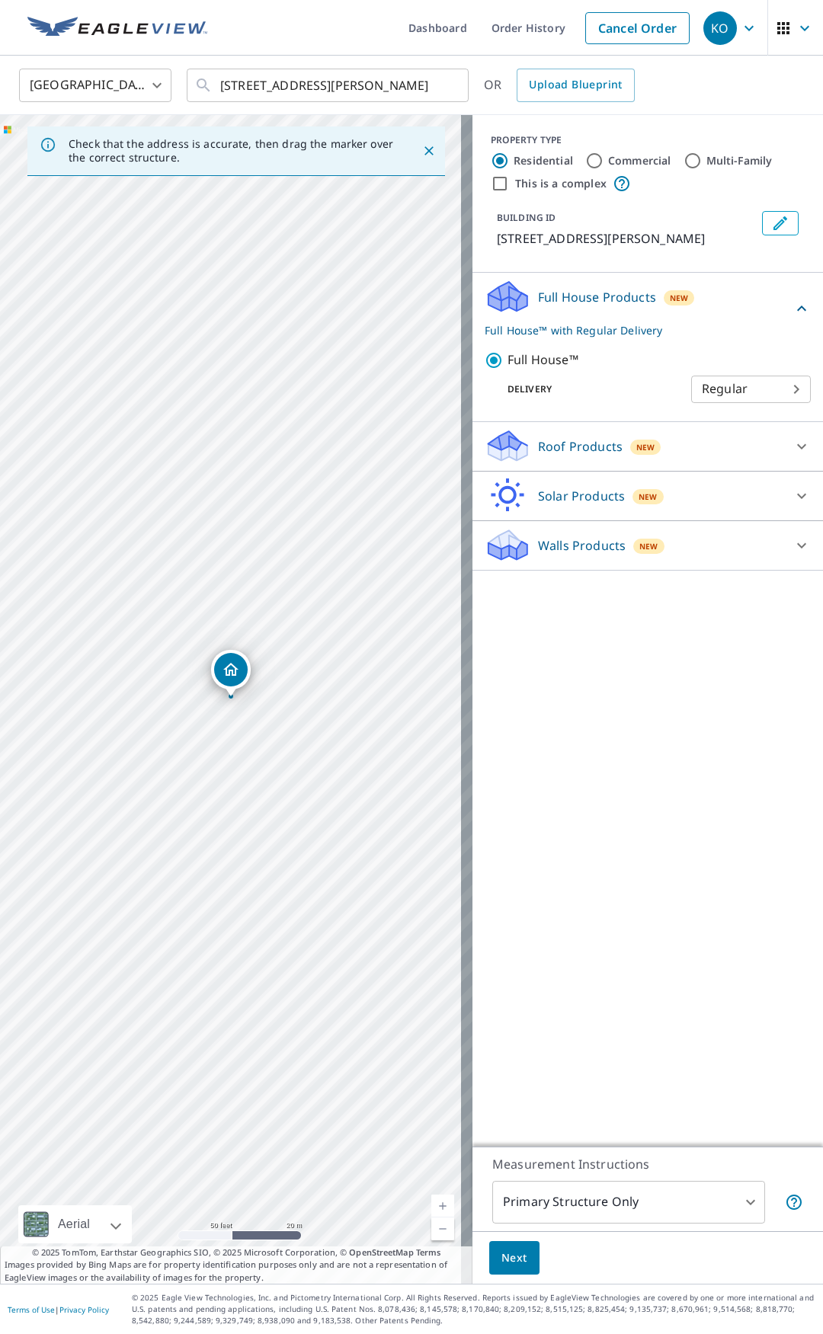
click at [595, 152] on div "Commercial" at bounding box center [628, 161] width 86 height 18
click at [608, 160] on label "Commercial" at bounding box center [639, 160] width 63 height 15
click at [596, 160] on input "Commercial" at bounding box center [594, 161] width 18 height 18
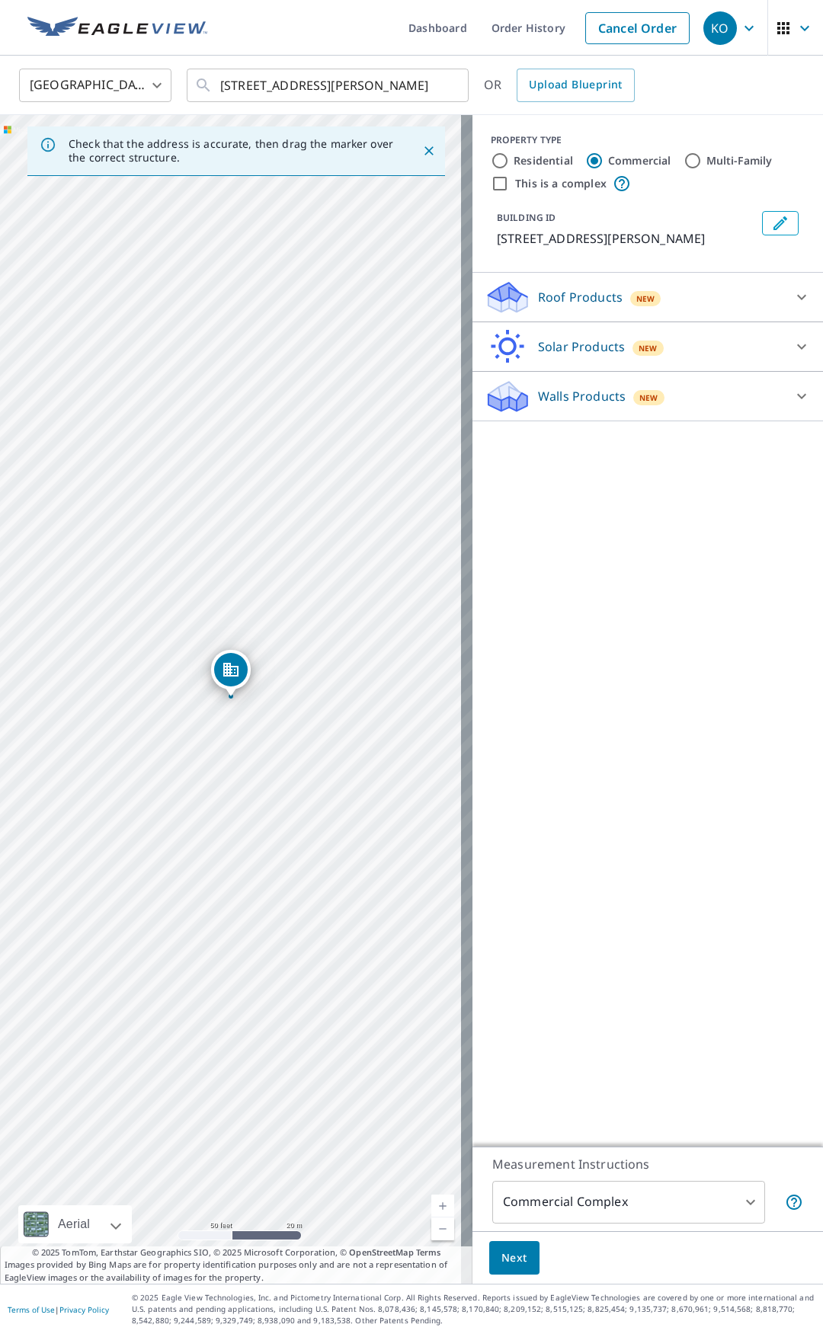
click at [551, 292] on p "Roof Products" at bounding box center [580, 297] width 85 height 18
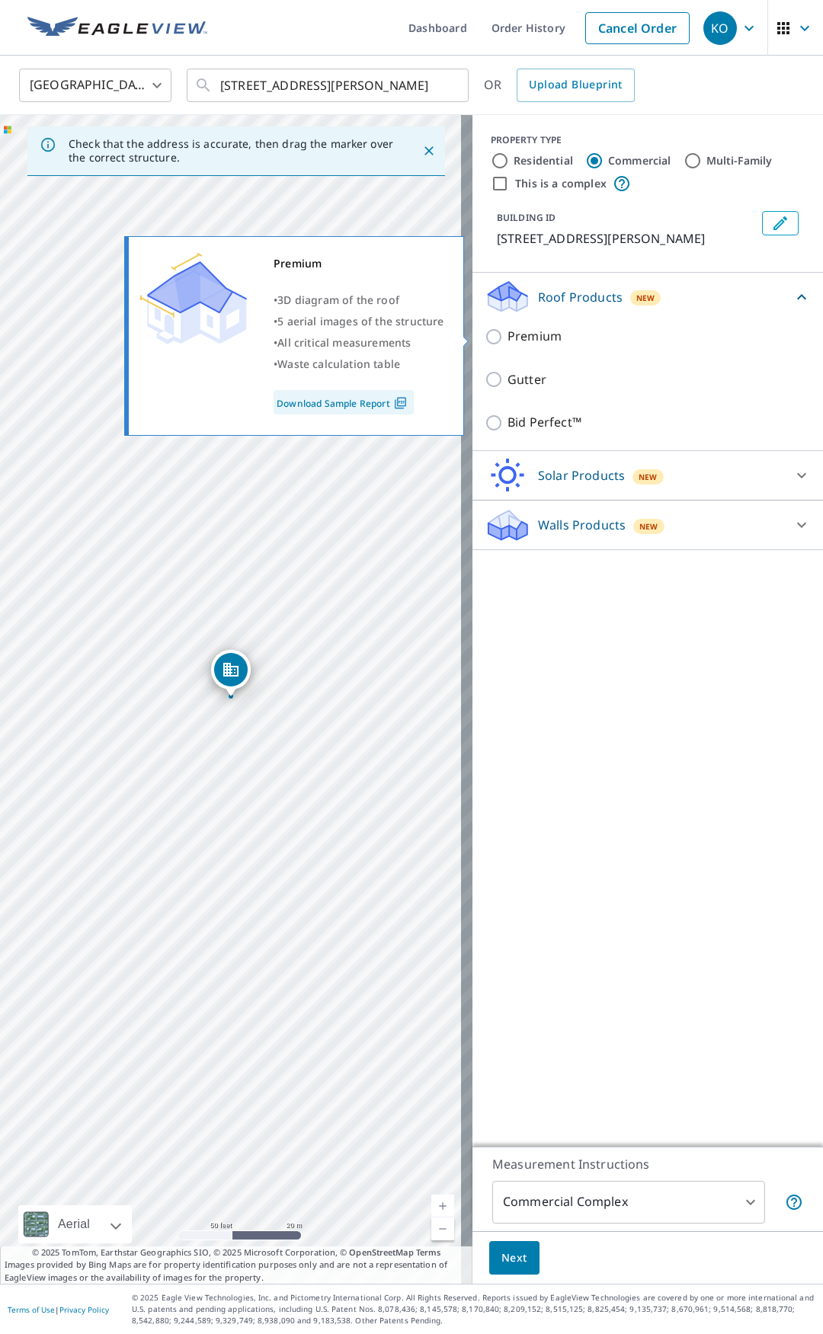
click at [484, 336] on input "Premium" at bounding box center [495, 337] width 23 height 18
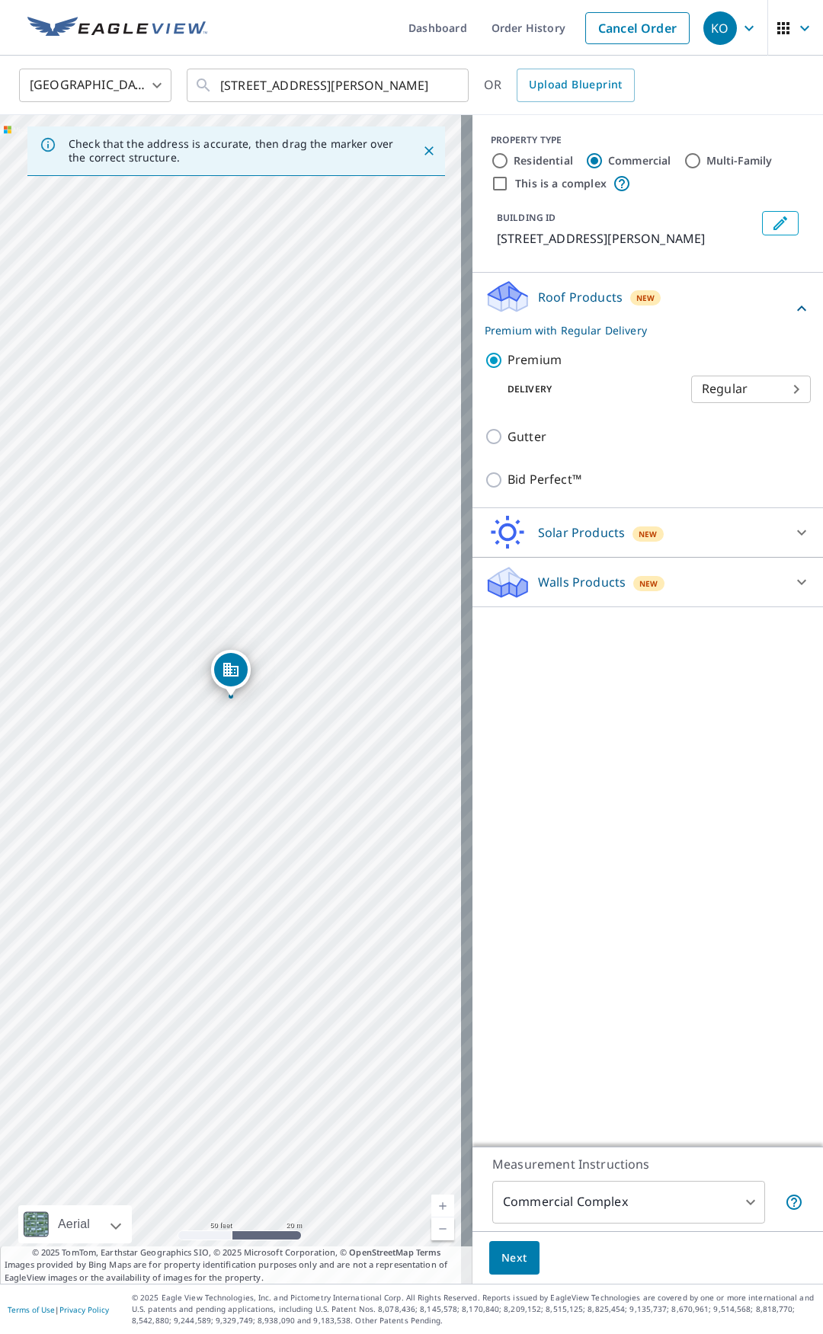
click at [565, 581] on p "Walls Products" at bounding box center [582, 582] width 88 height 18
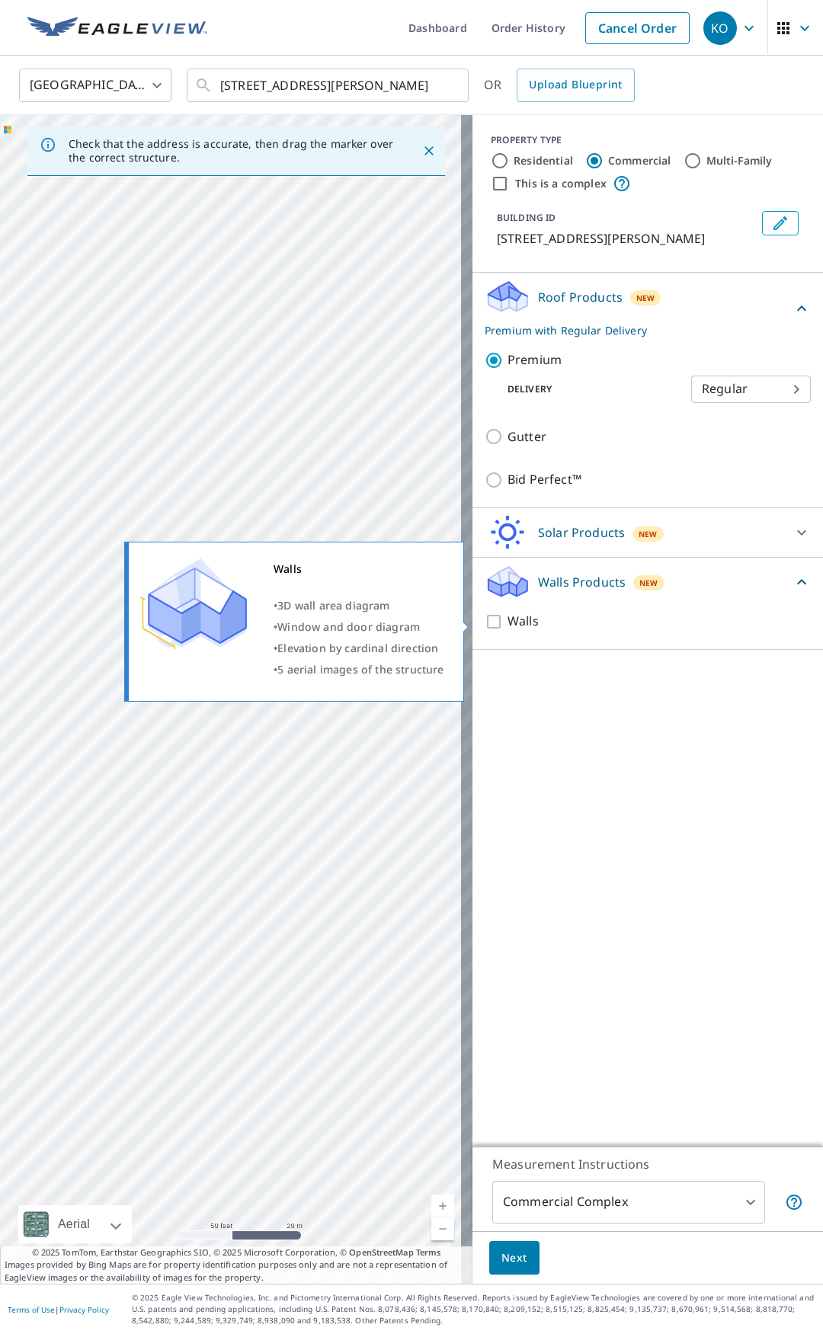
click at [509, 626] on p "Walls" at bounding box center [522, 621] width 31 height 19
click at [507, 626] on input "Walls" at bounding box center [495, 621] width 23 height 18
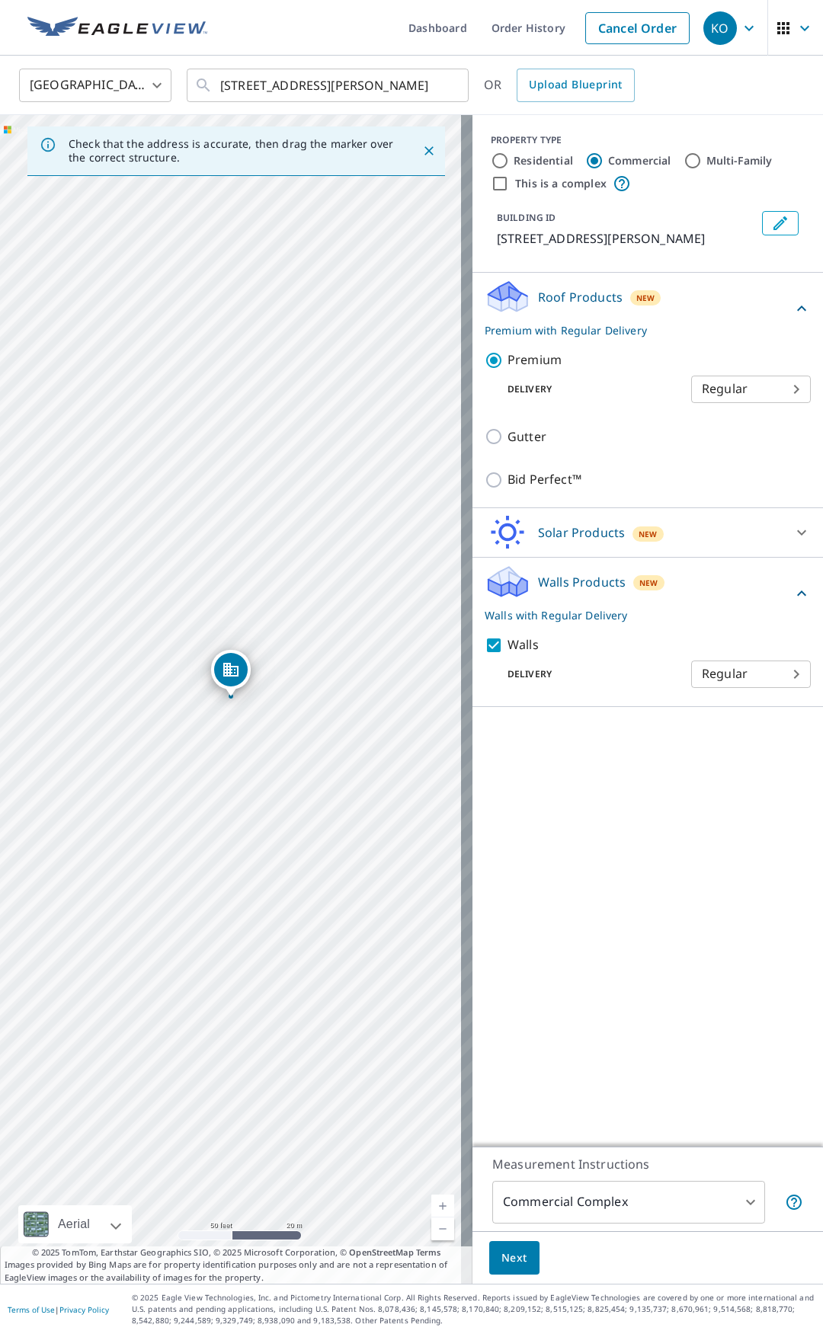
click at [522, 1259] on button "Next" at bounding box center [514, 1258] width 50 height 34
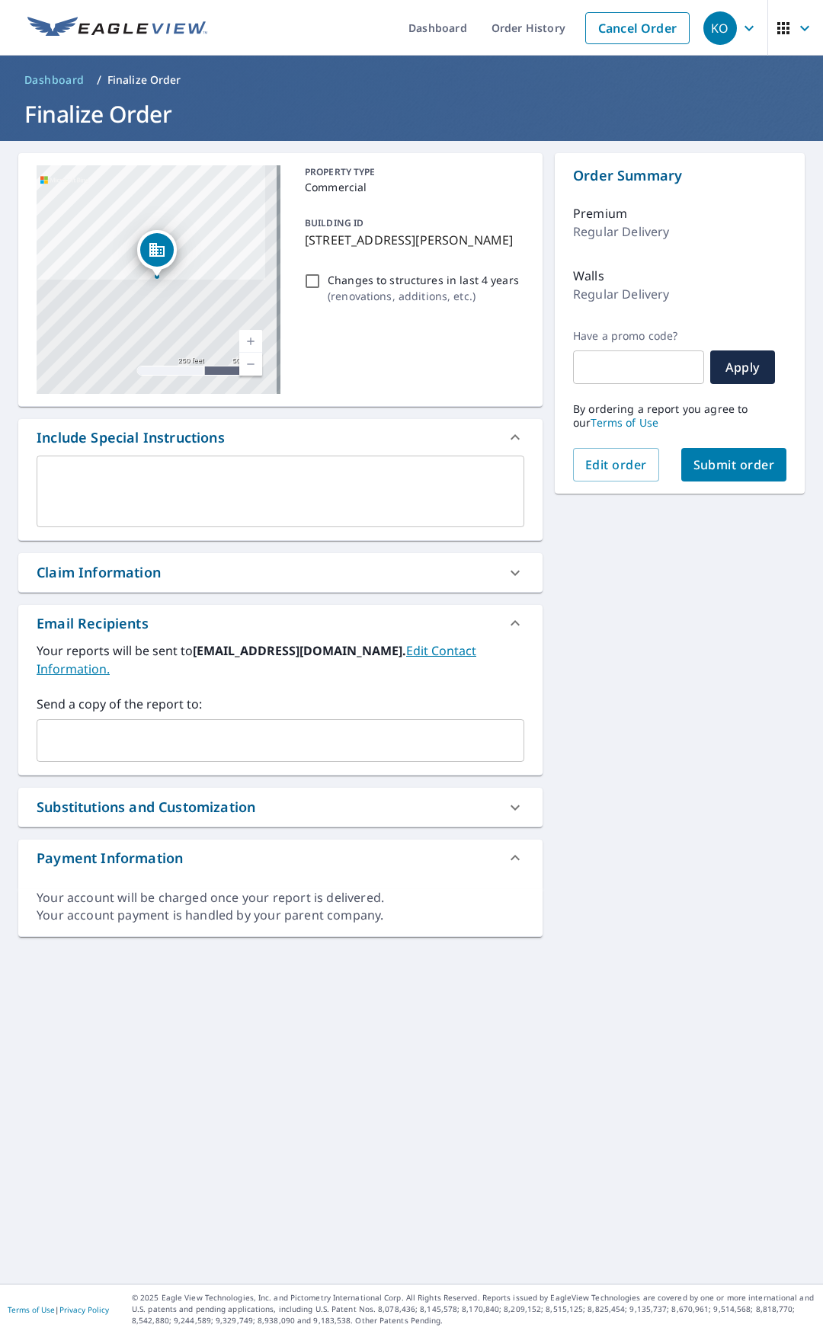
click at [123, 699] on div "Send a copy of the report to: ​" at bounding box center [280, 728] width 487 height 67
click at [120, 726] on input "text" at bounding box center [268, 740] width 451 height 29
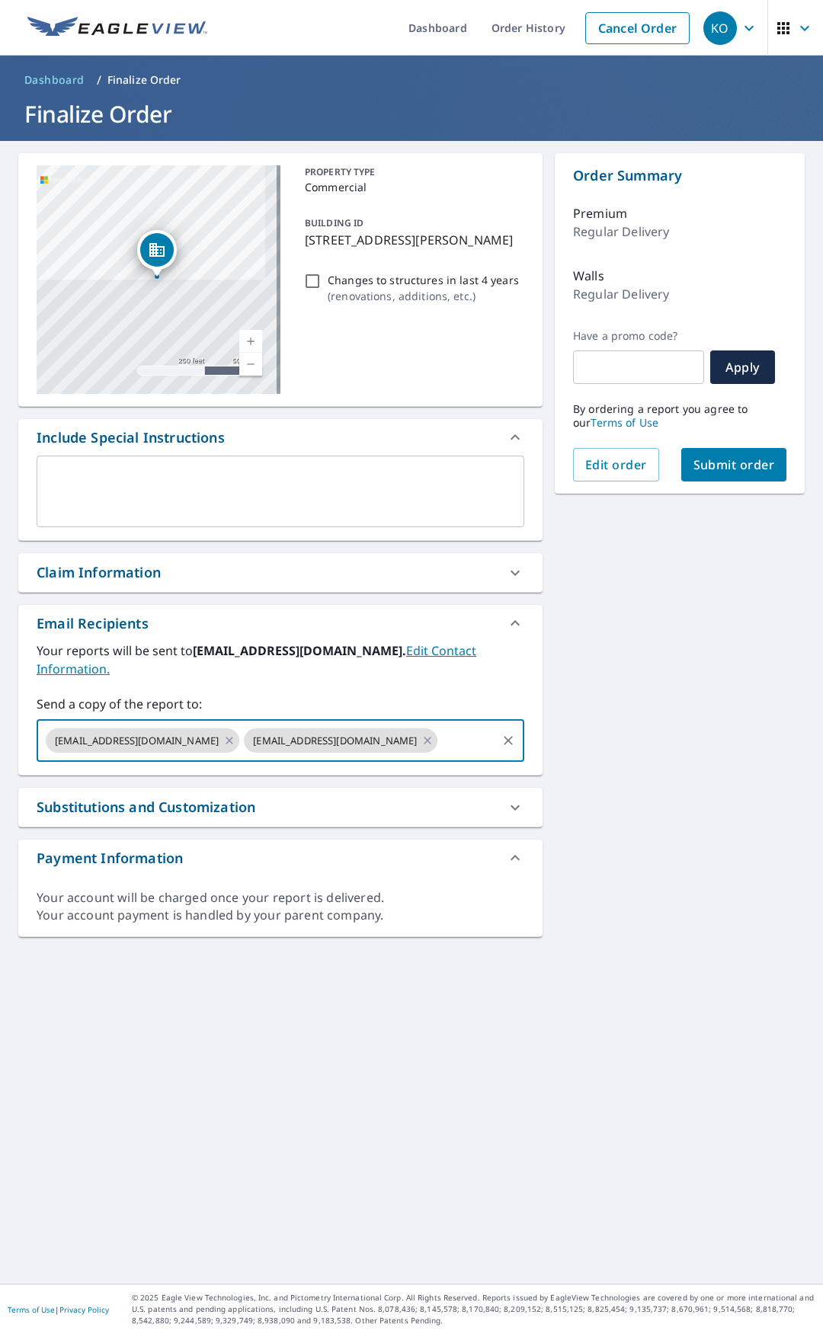
click at [701, 491] on div "Order Summary Premium Regular Delivery Walls Regular Delivery Have a promo code…" at bounding box center [679, 323] width 250 height 340
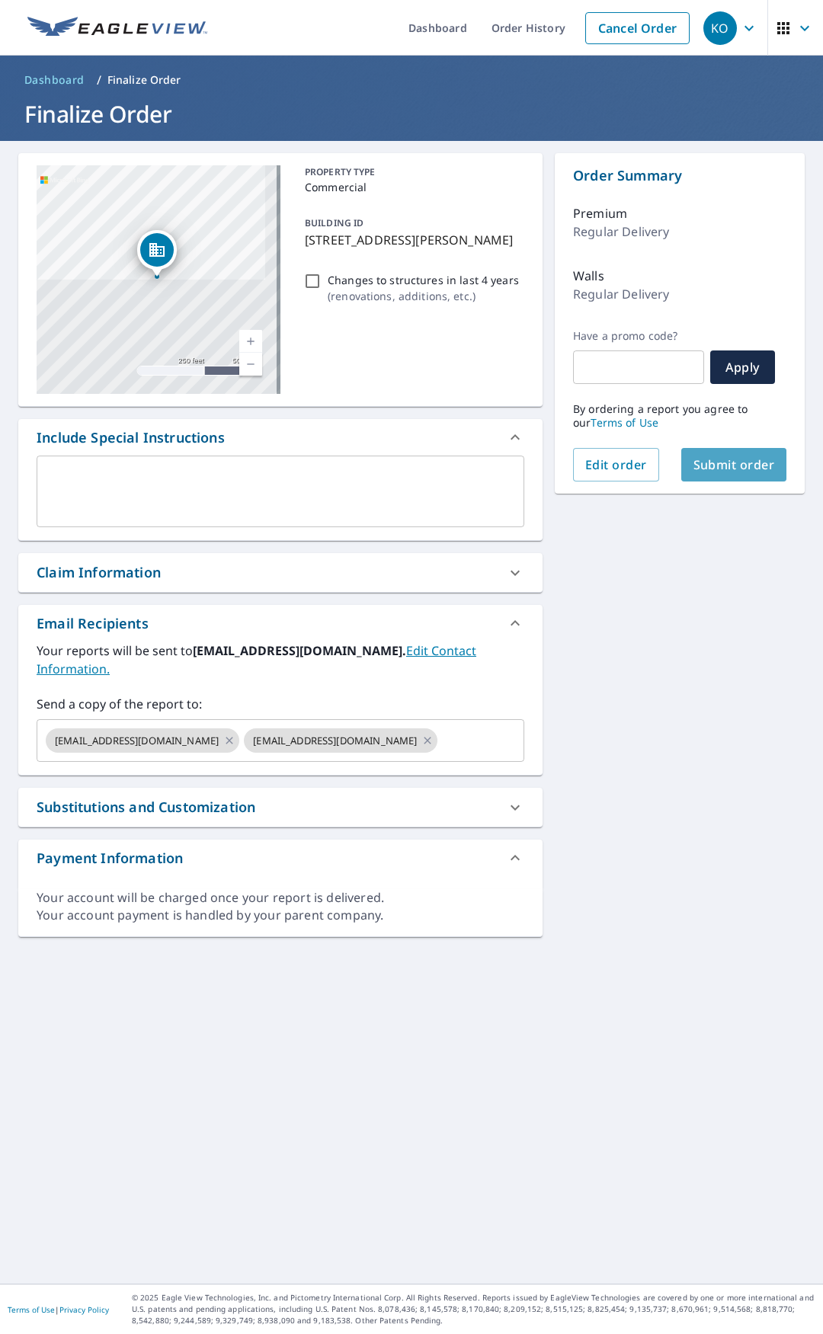
click at [708, 480] on button "Submit order" at bounding box center [734, 465] width 106 height 34
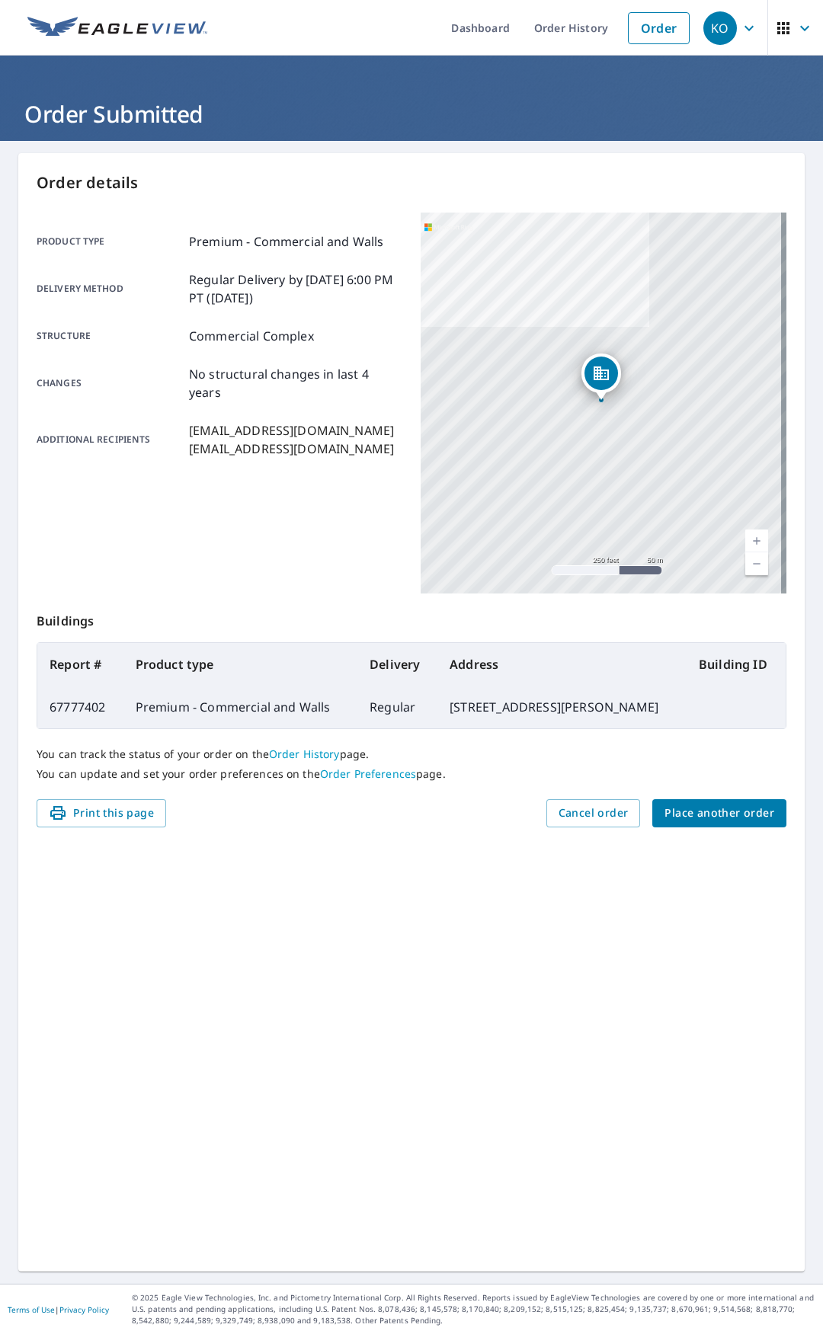
click at [710, 813] on span "Place another order" at bounding box center [719, 813] width 110 height 19
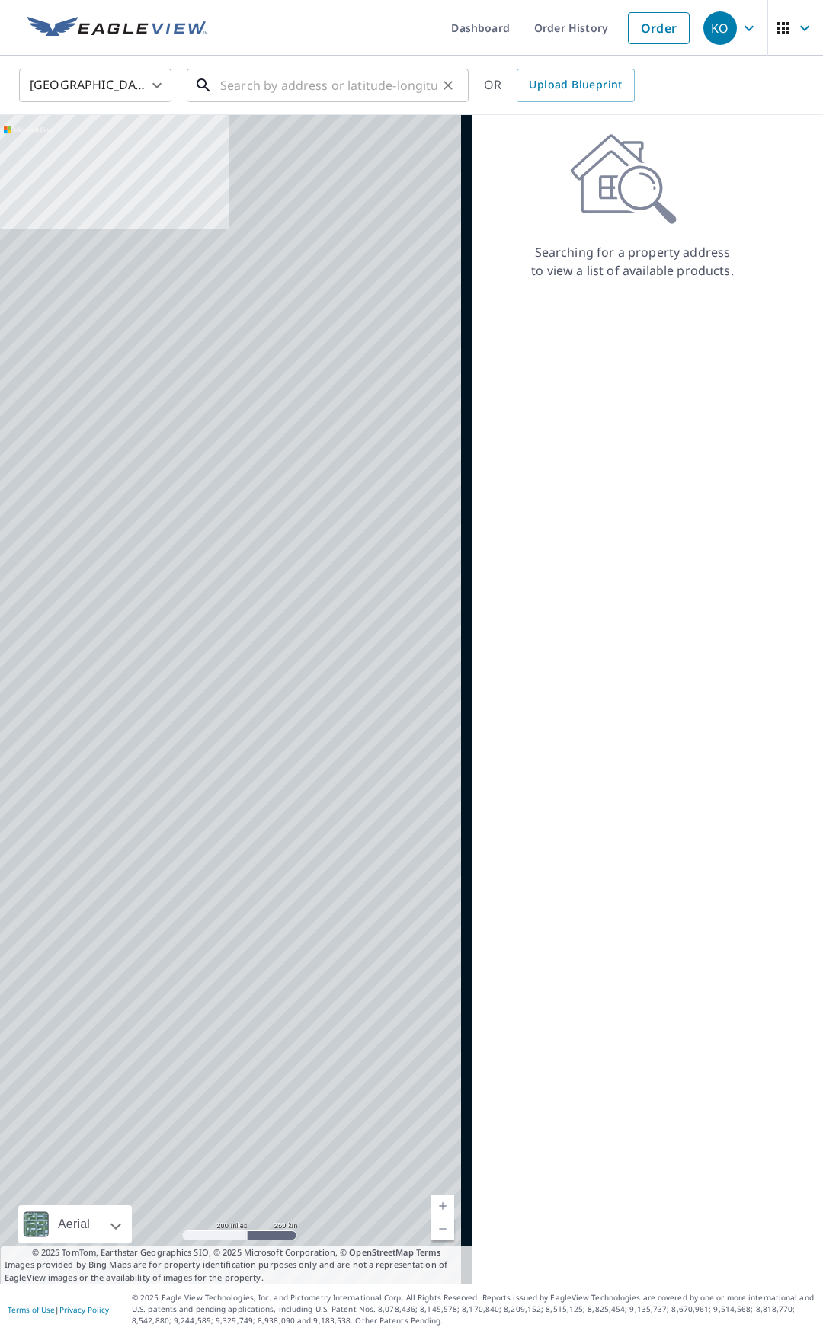
click at [250, 86] on input "text" at bounding box center [328, 85] width 217 height 43
paste input "[STREET_ADDRESS][PERSON_NAME]"
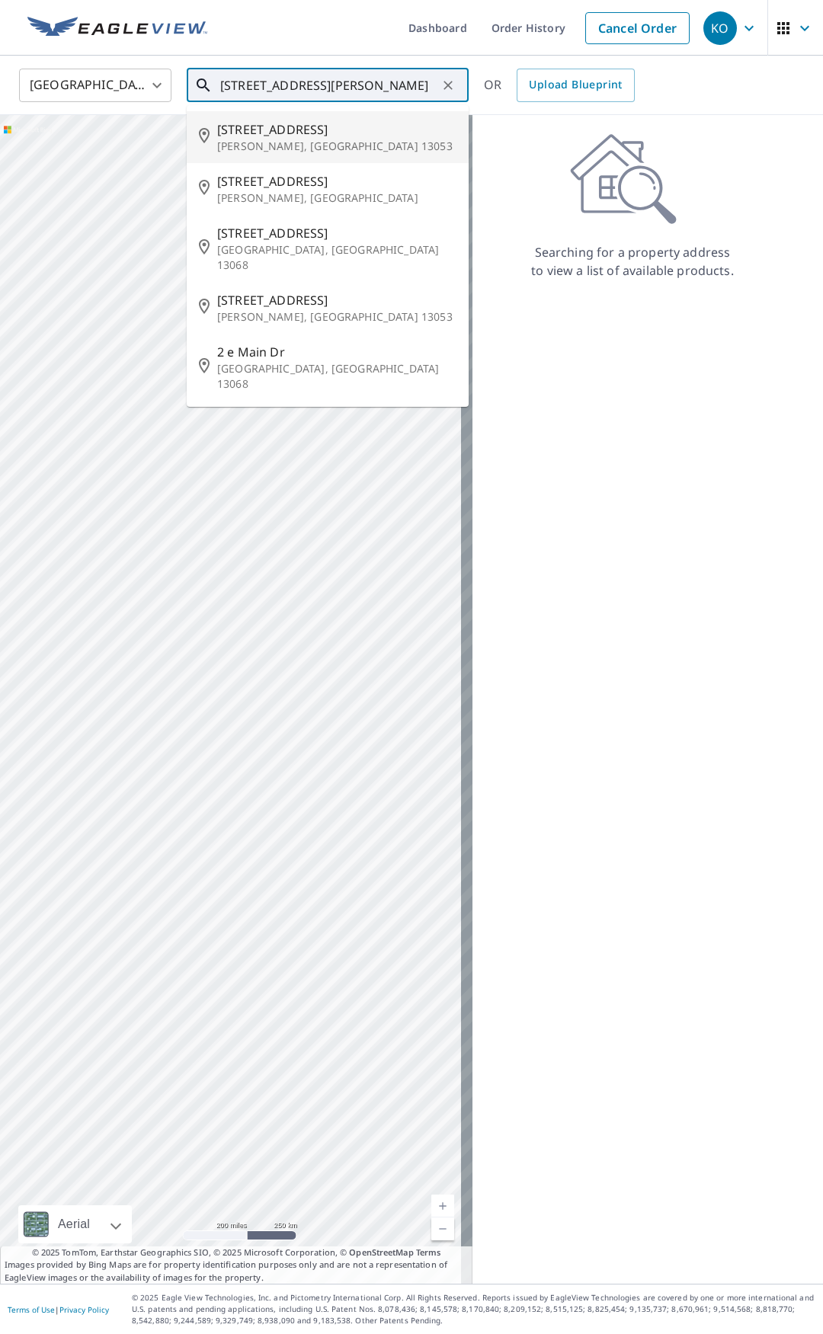
click at [352, 143] on p "[PERSON_NAME], [GEOGRAPHIC_DATA] 13053" at bounding box center [336, 146] width 239 height 15
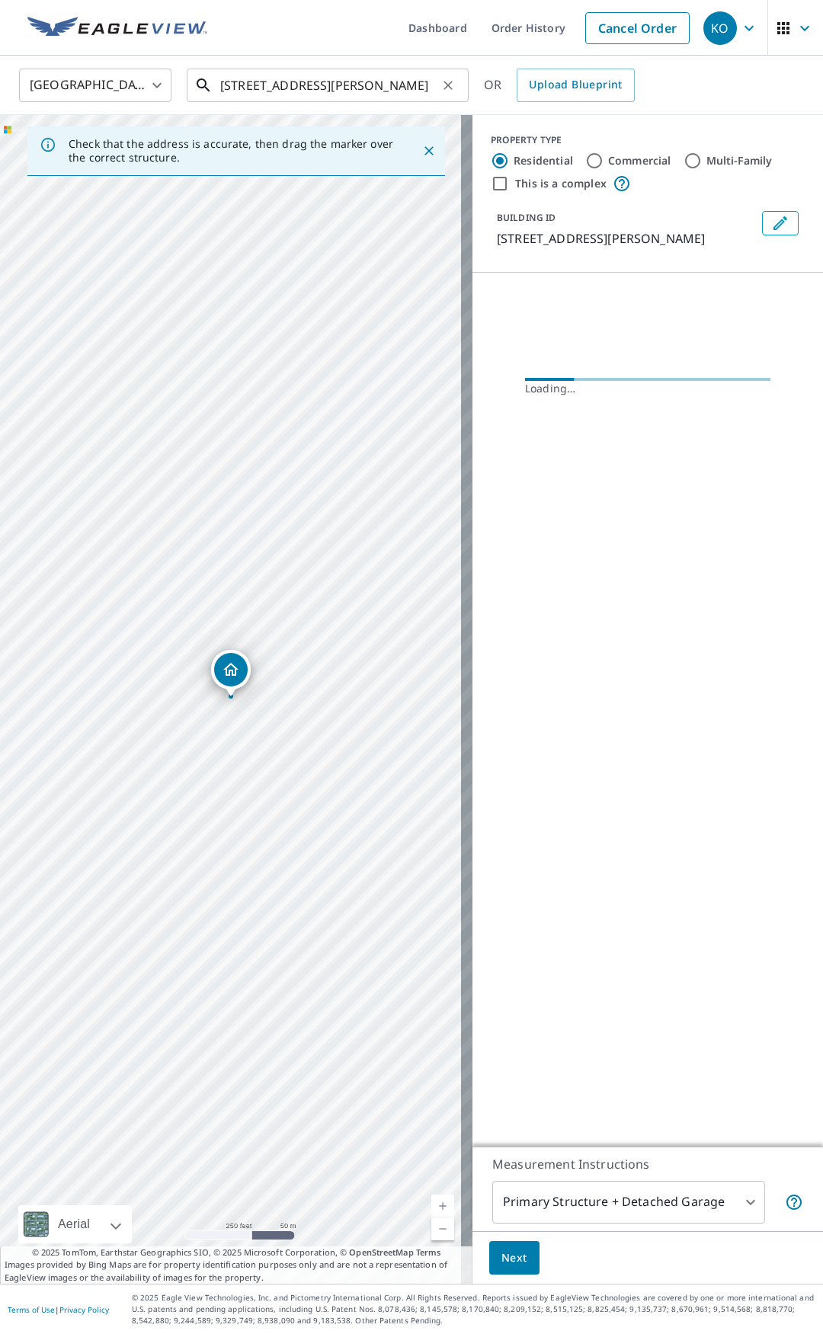
click at [407, 81] on input "[STREET_ADDRESS][PERSON_NAME]" at bounding box center [328, 85] width 217 height 43
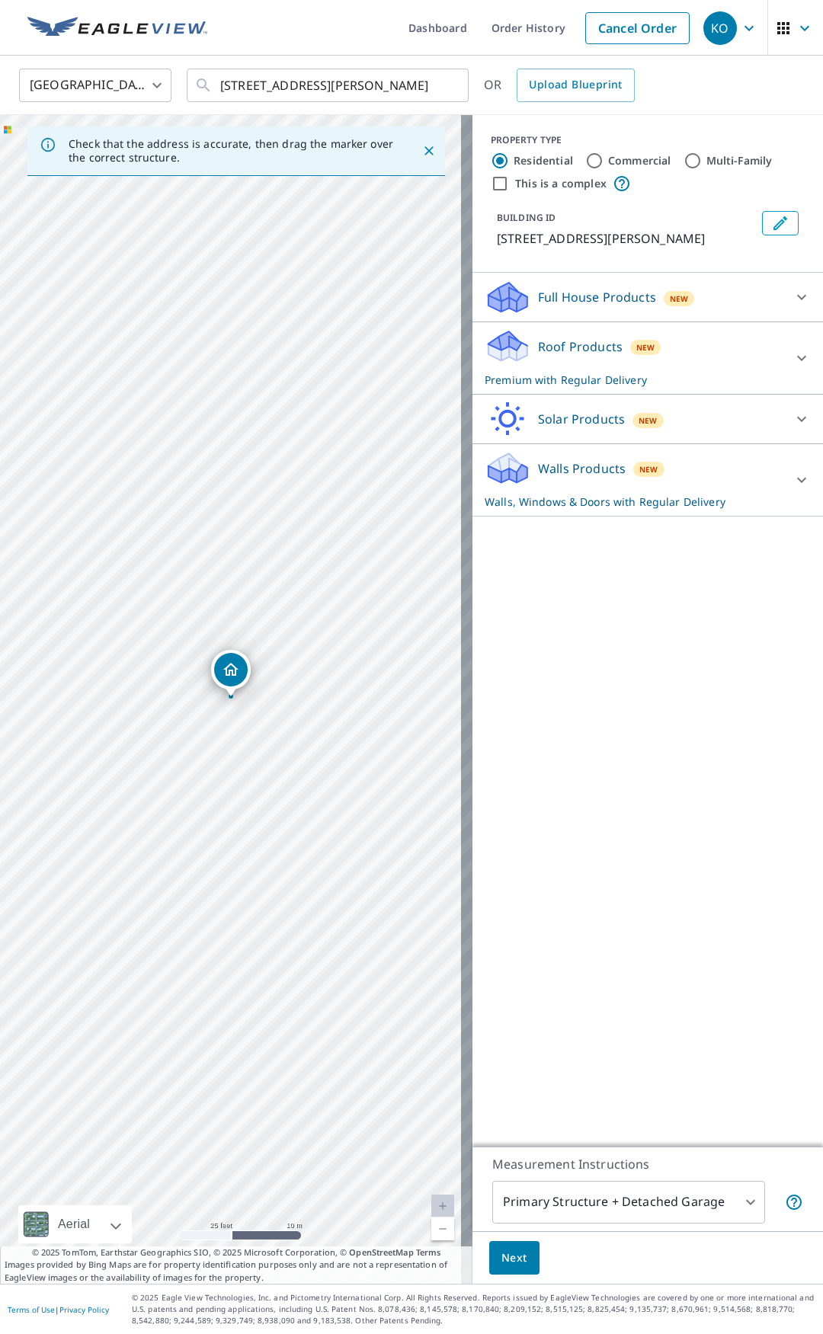
click at [571, 299] on p "Full House Products" at bounding box center [597, 297] width 118 height 18
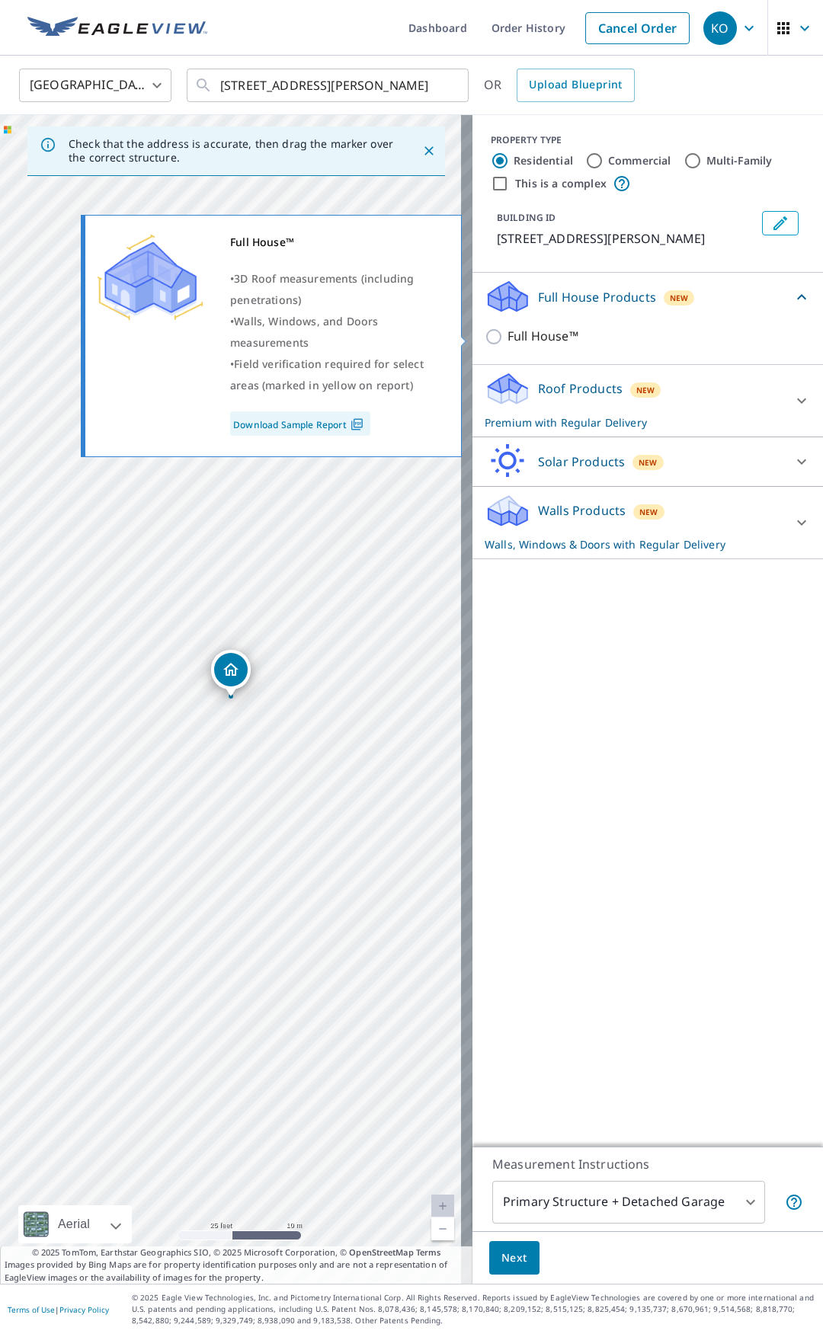
click at [539, 333] on p "Full House™" at bounding box center [542, 336] width 71 height 19
click at [507, 333] on input "Full House™" at bounding box center [495, 337] width 23 height 18
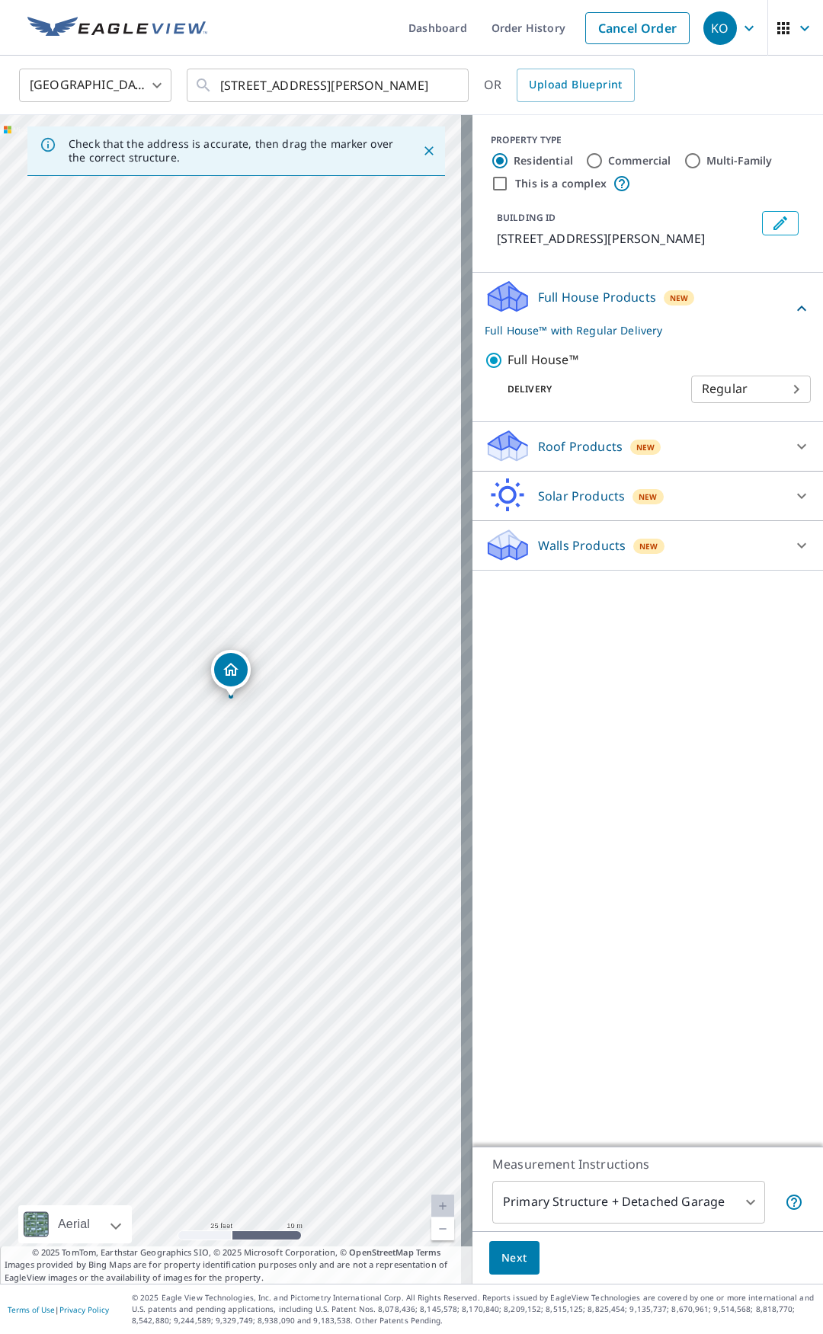
click at [548, 452] on p "Roof Products" at bounding box center [580, 446] width 85 height 18
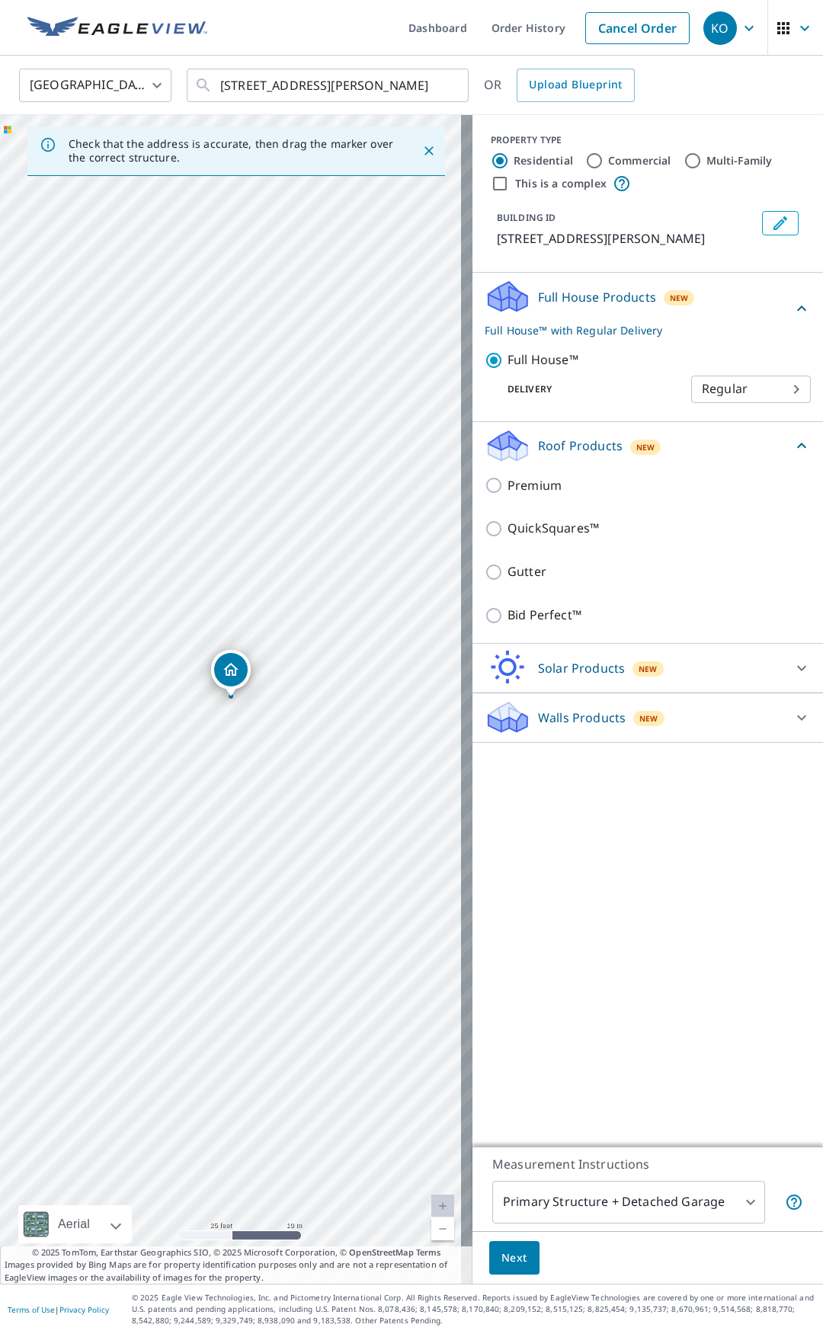
click at [548, 452] on p "Roof Products" at bounding box center [580, 445] width 85 height 18
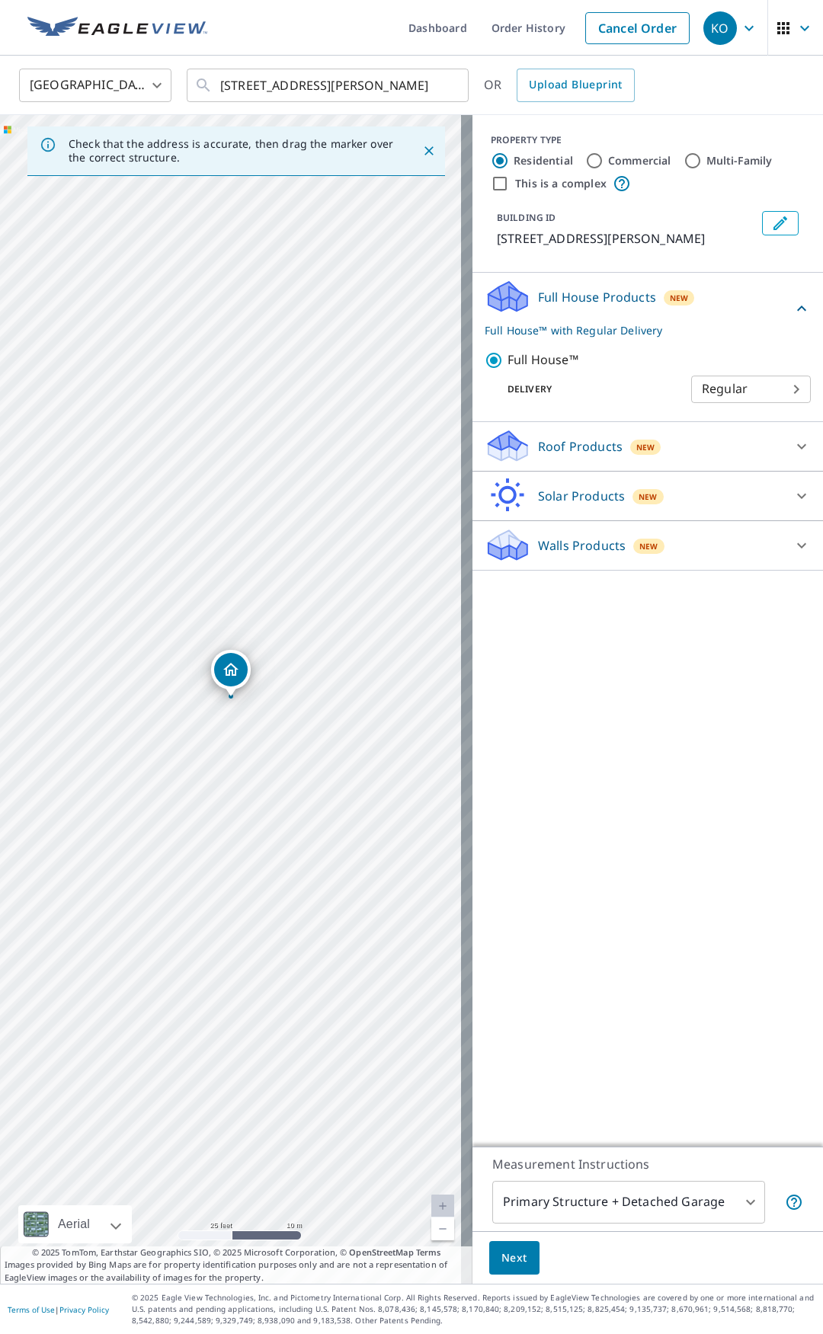
click at [620, 161] on label "Commercial" at bounding box center [639, 160] width 63 height 15
click at [603, 161] on input "Commercial" at bounding box center [594, 161] width 18 height 18
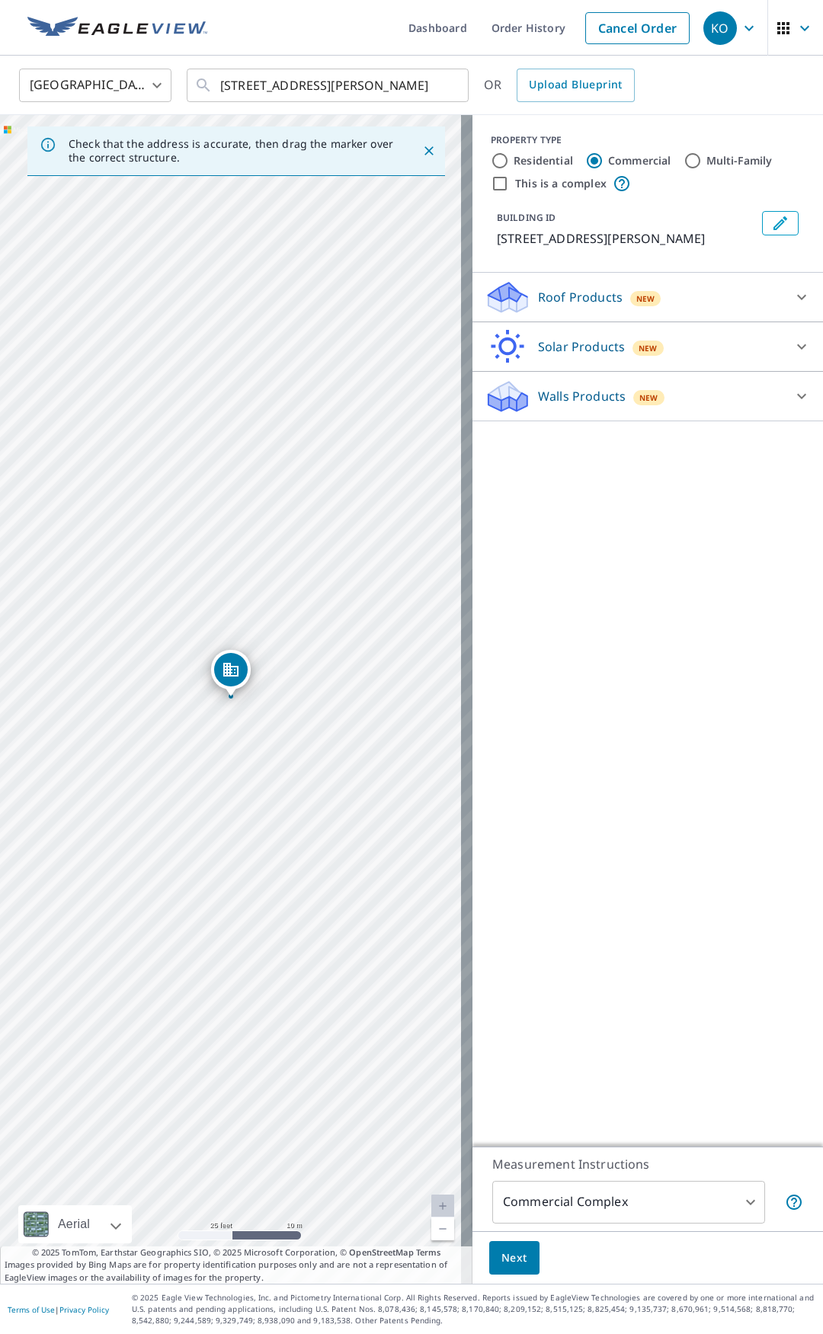
click at [488, 307] on icon at bounding box center [507, 302] width 39 height 18
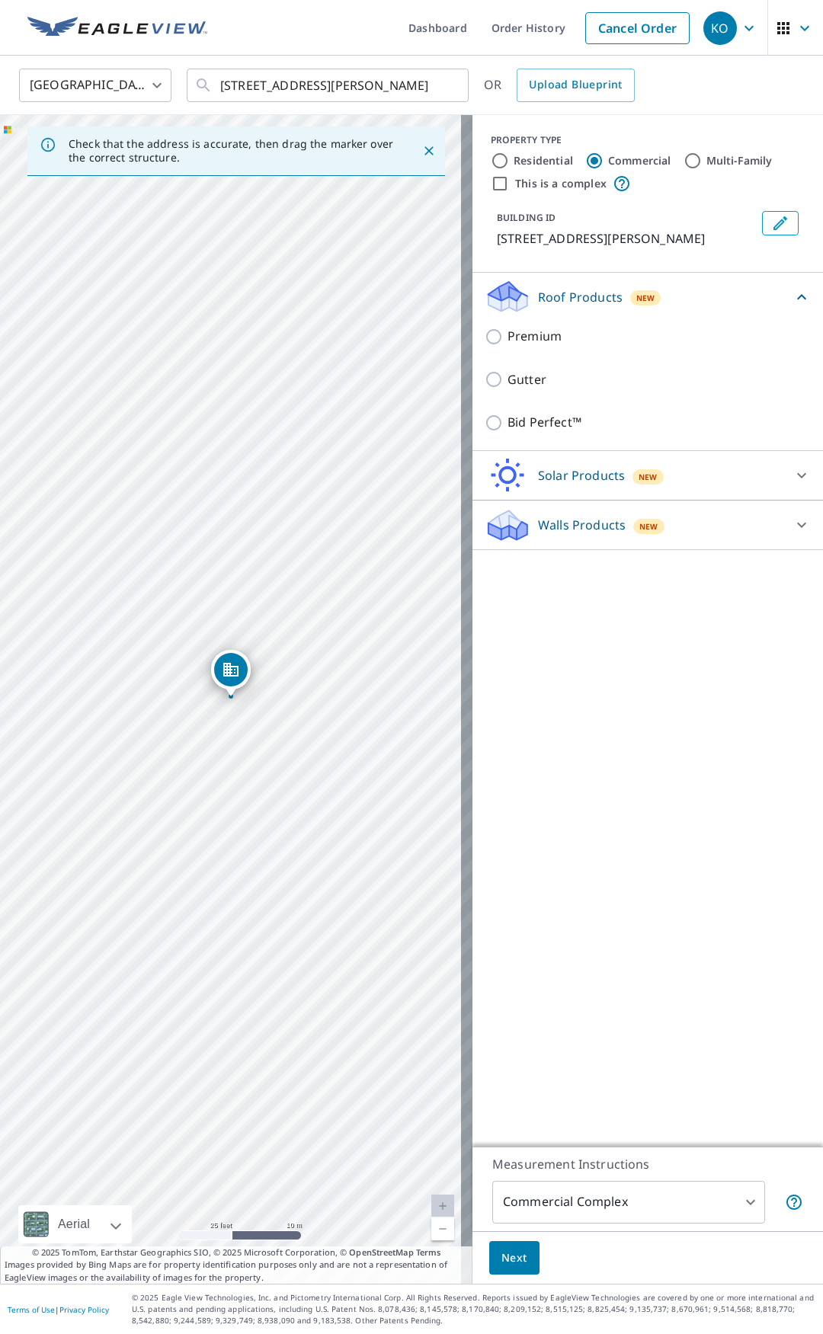
click at [484, 349] on div "Premium" at bounding box center [647, 336] width 326 height 43
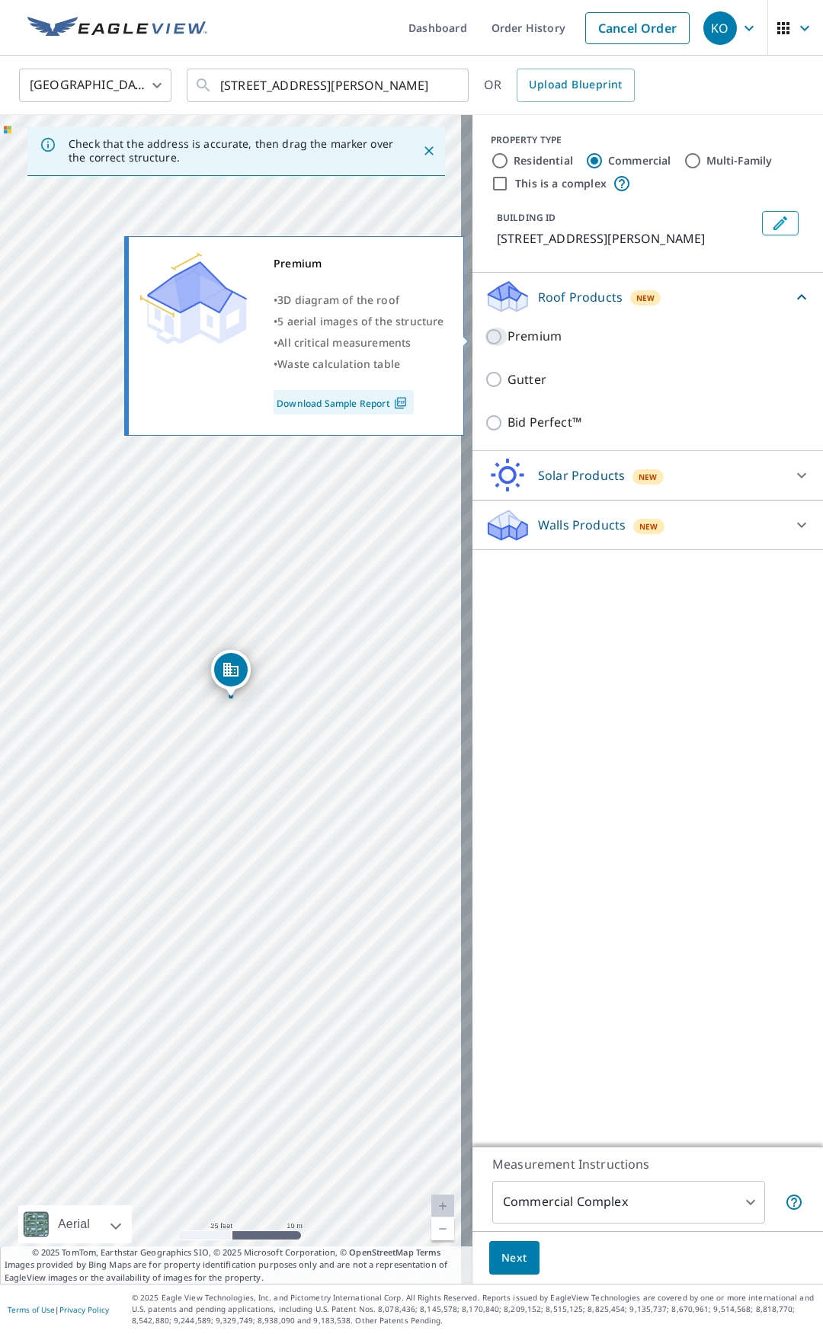
click at [484, 340] on input "Premium" at bounding box center [495, 337] width 23 height 18
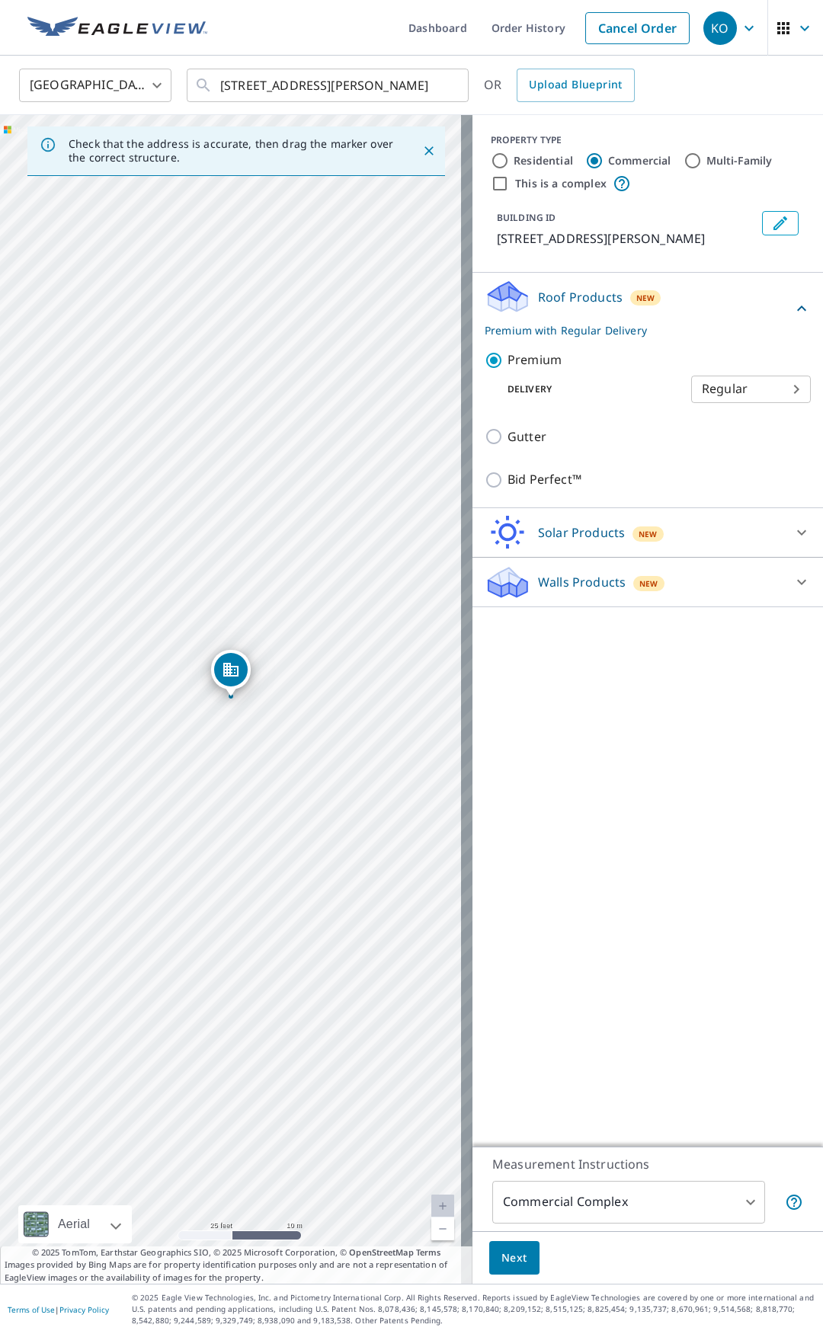
click at [558, 586] on p "Walls Products" at bounding box center [582, 582] width 88 height 18
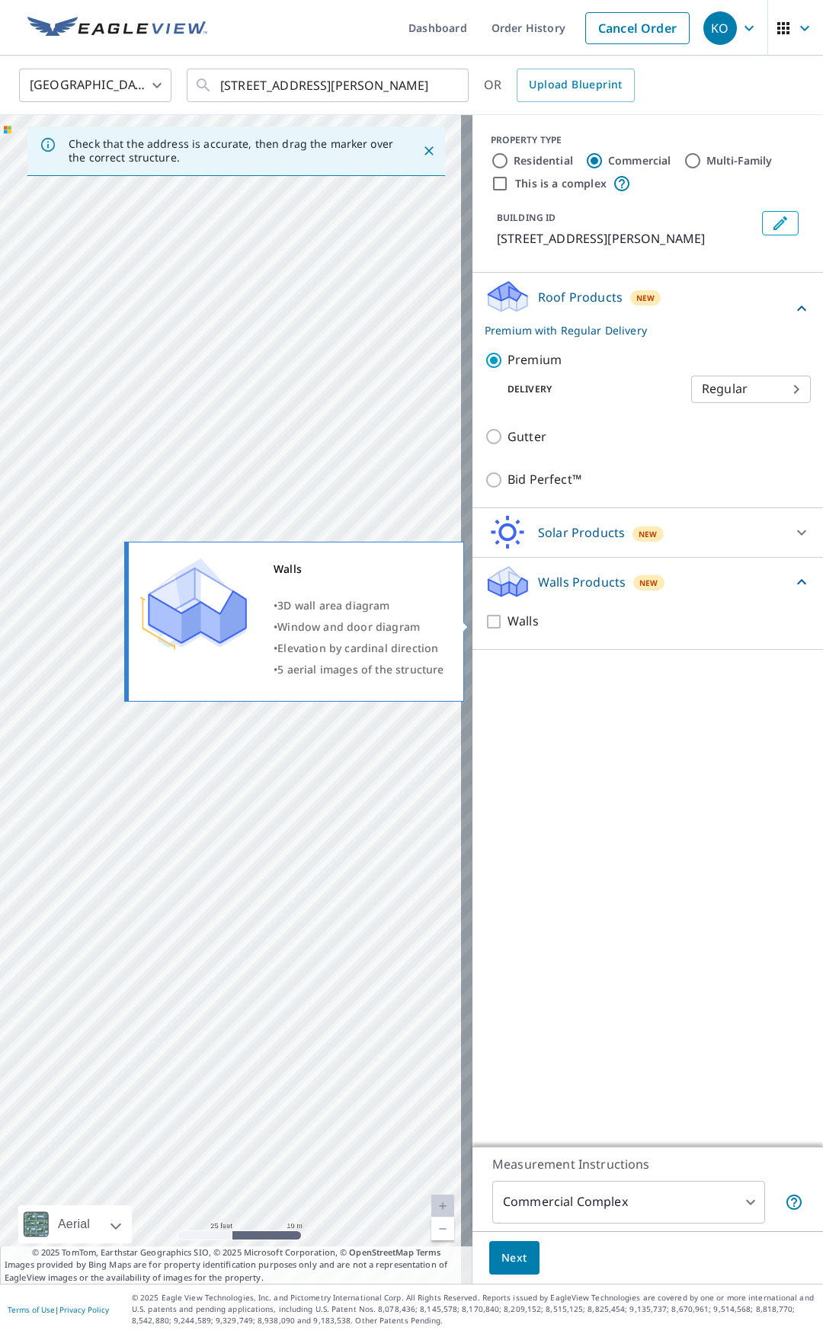
click at [527, 615] on label "Walls" at bounding box center [658, 621] width 303 height 19
click at [507, 615] on input "Walls" at bounding box center [495, 621] width 23 height 18
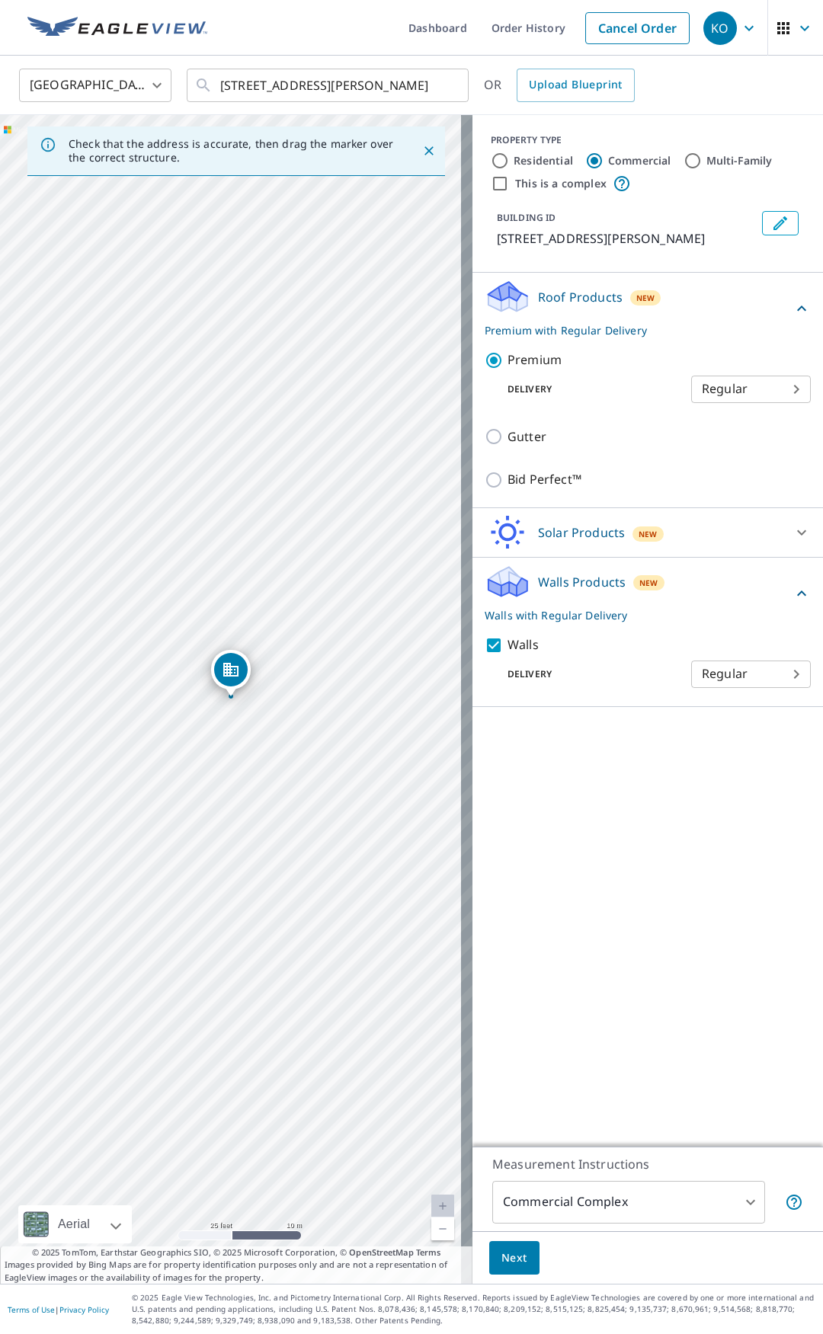
click at [529, 1267] on div "Next" at bounding box center [647, 1257] width 350 height 53
click at [513, 1266] on span "Next" at bounding box center [514, 1257] width 26 height 19
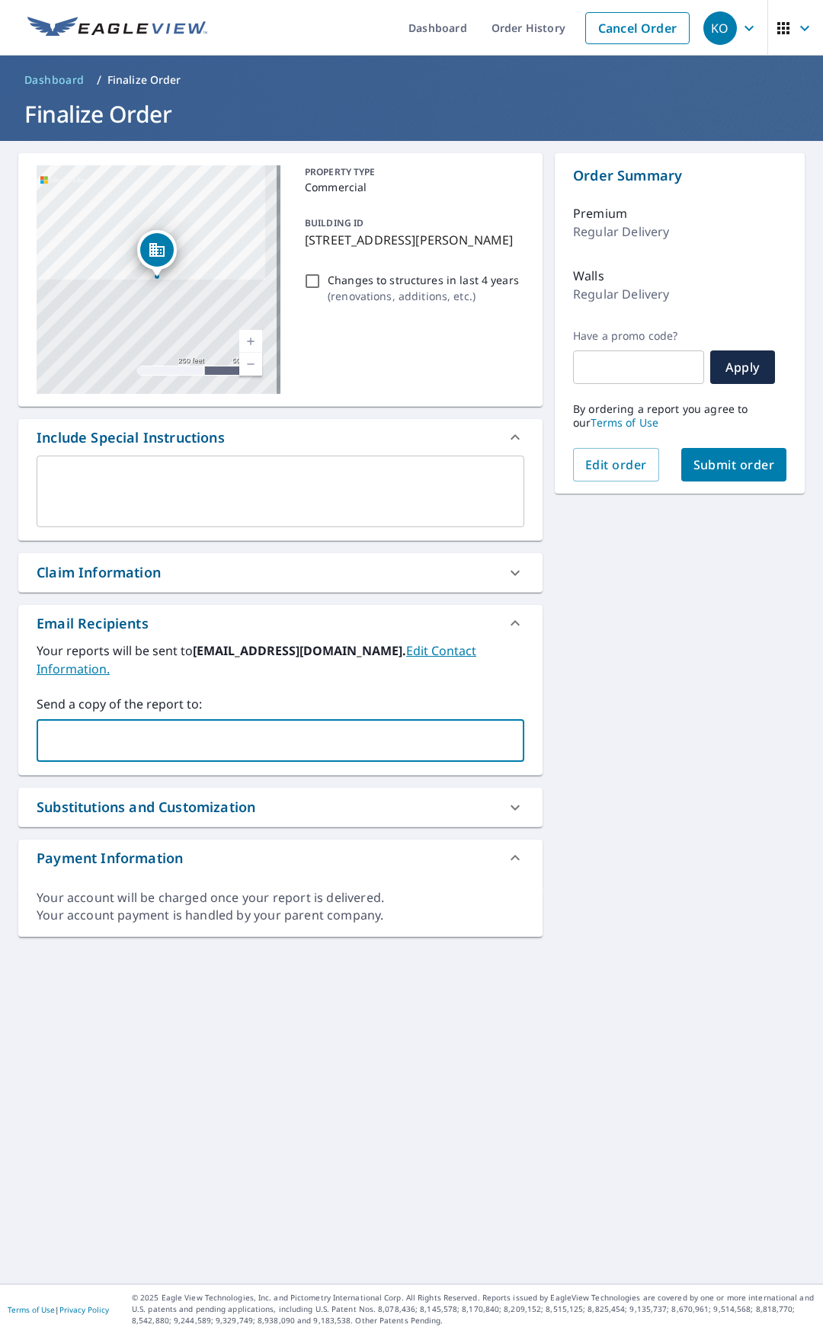
click at [203, 726] on input "text" at bounding box center [268, 740] width 451 height 29
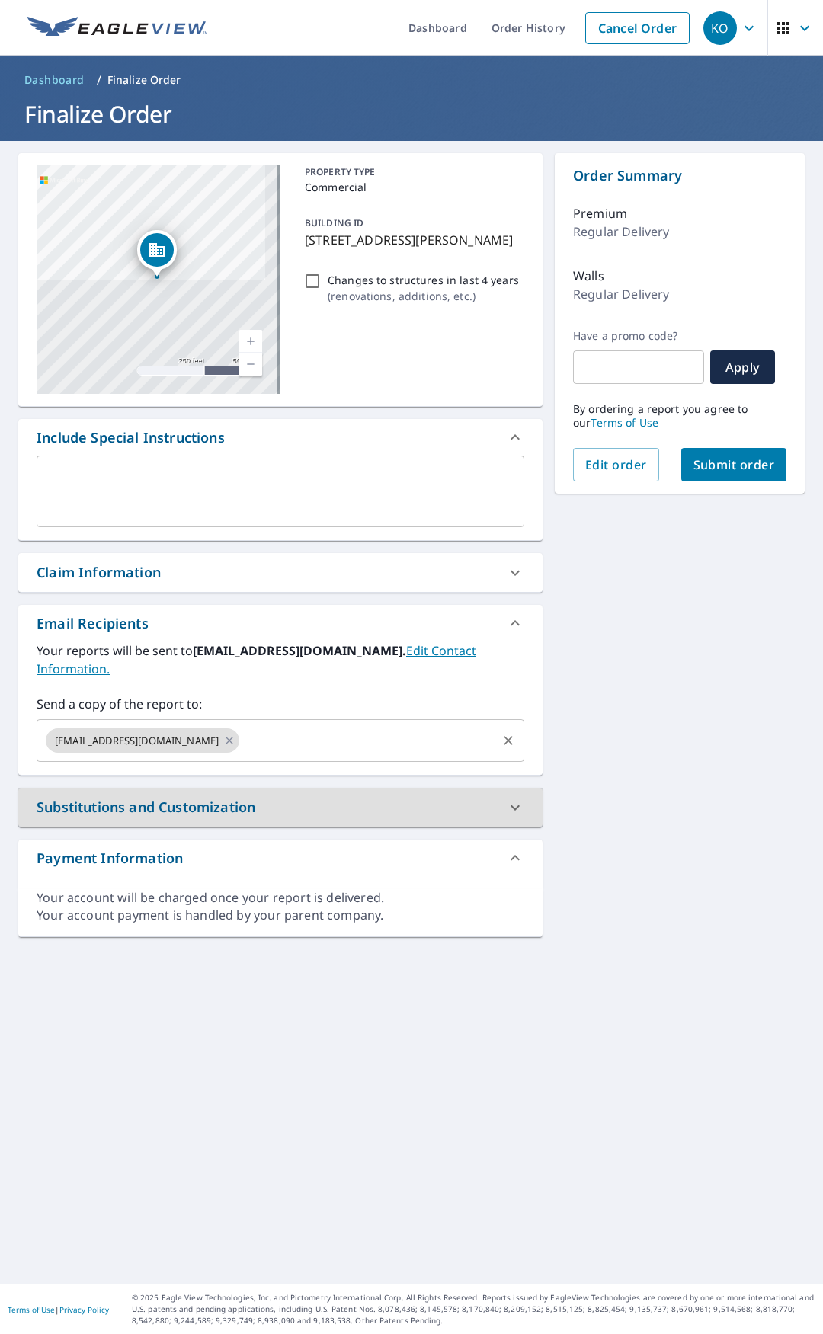
click at [263, 726] on input "text" at bounding box center [367, 740] width 253 height 29
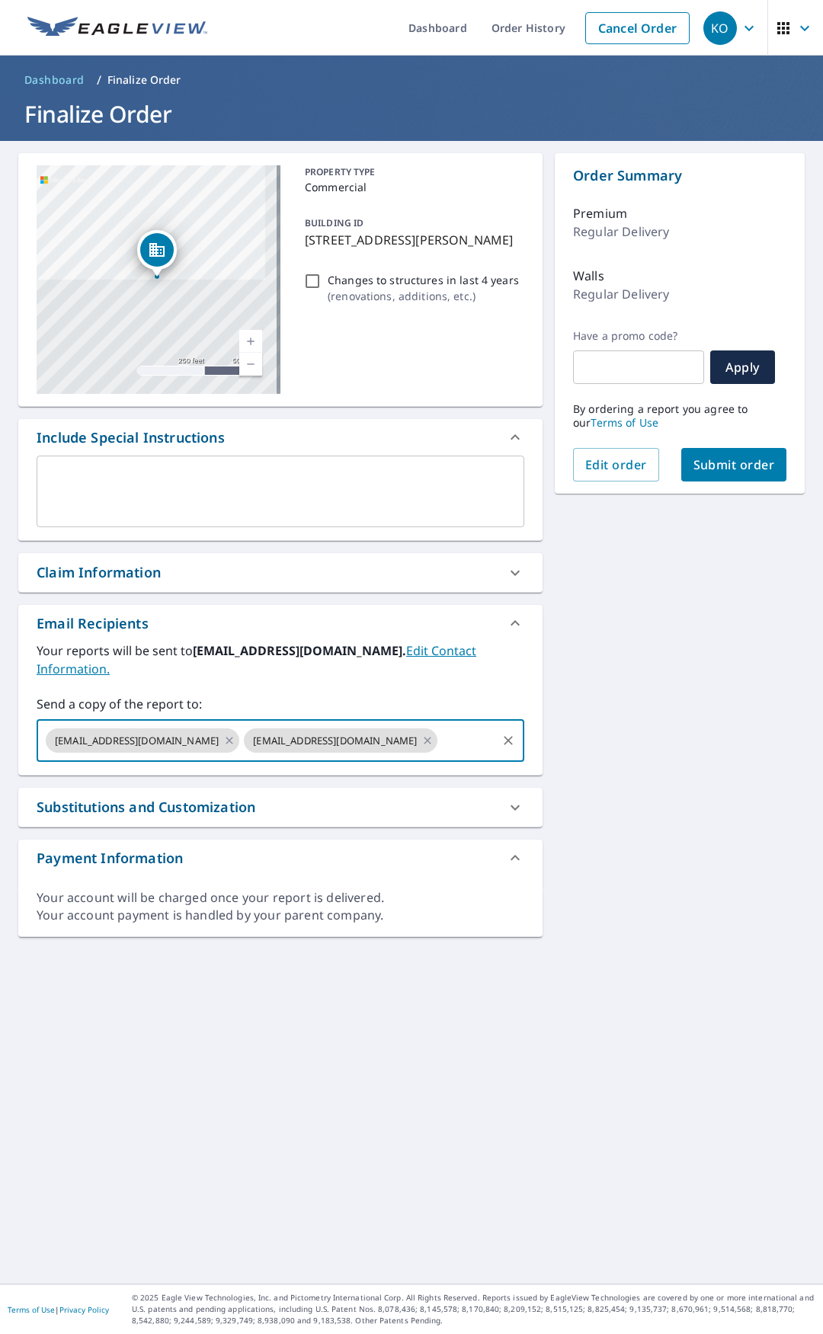
click at [740, 460] on span "Submit order" at bounding box center [733, 464] width 81 height 17
